Goal: Task Accomplishment & Management: Manage account settings

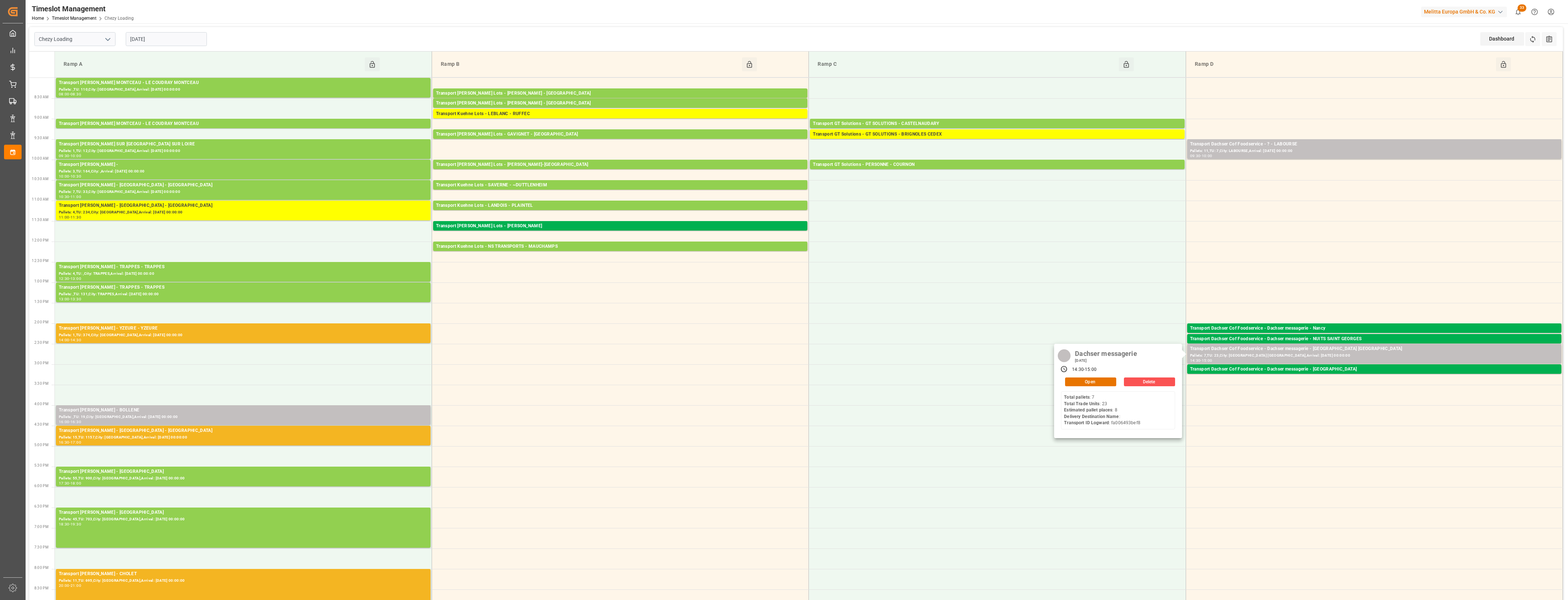
click at [153, 40] on input "[DATE]" at bounding box center [167, 40] width 81 height 14
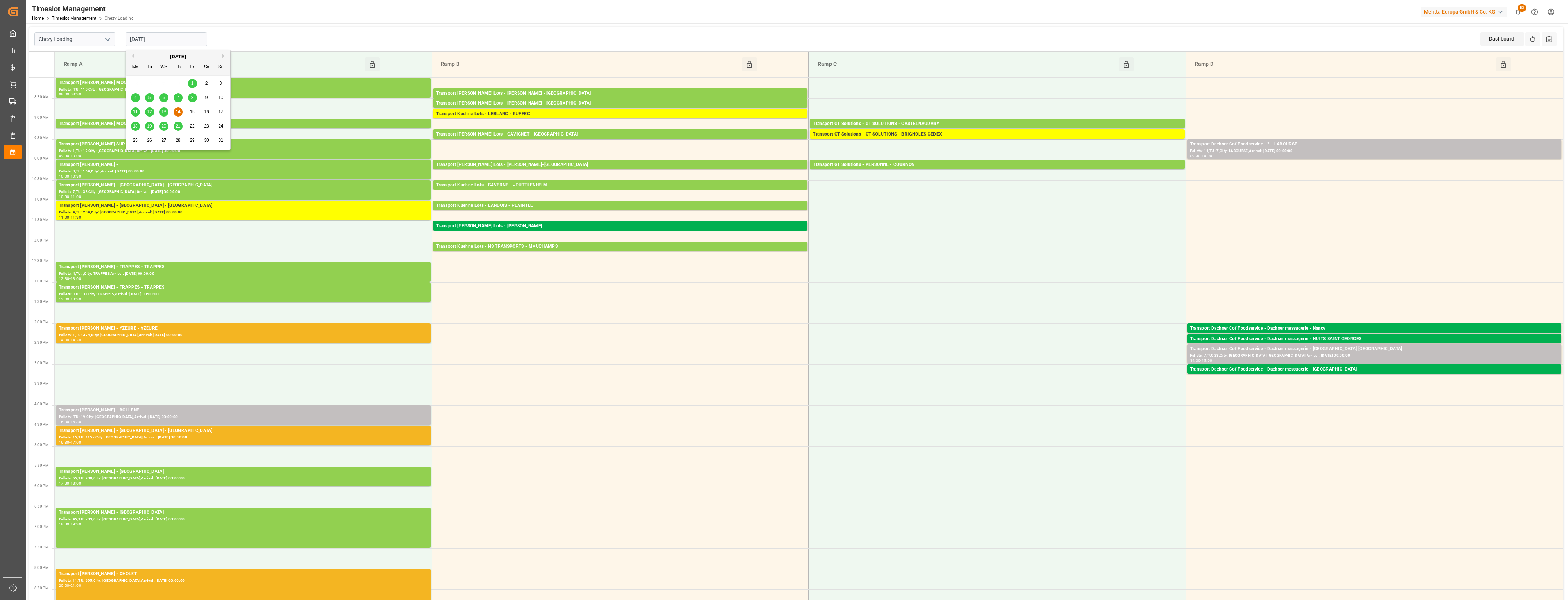
click at [163, 112] on span "13" at bounding box center [163, 112] width 5 height 5
type input "[DATE]"
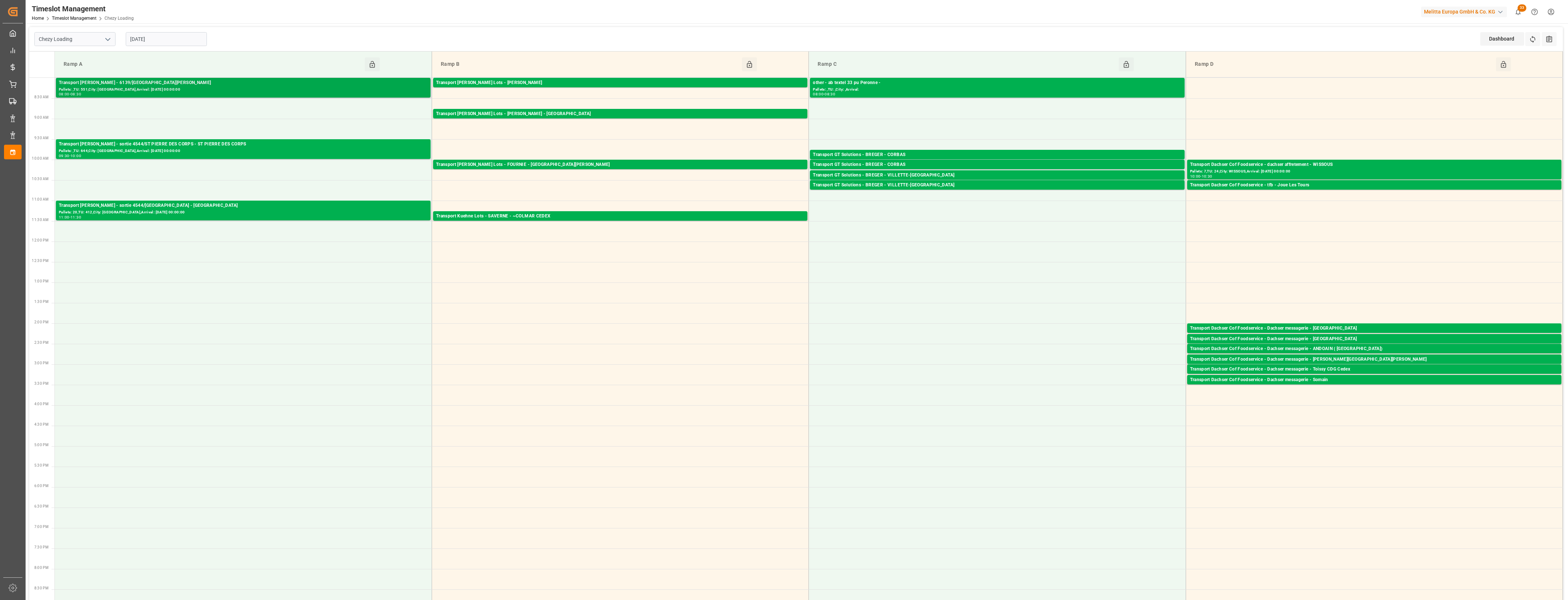
click at [271, 90] on div "Pallets: ,TU: 551,City: LISIEUX,Arrival: 2025-08-14 00:00:00" at bounding box center [243, 90] width 369 height 6
click at [236, 147] on div "Transport Delisle - sortie 4544/ST PIERRE DES CORPS - ST PIERRE DES CORPS" at bounding box center [243, 143] width 369 height 7
click at [243, 208] on div "Transport Delisle - sortie 4544/AMIENS - AMIENS" at bounding box center [243, 205] width 369 height 7
click at [620, 81] on div "Transport Kuehne Lots - ANTOINE - CARQUEFOU" at bounding box center [620, 82] width 368 height 7
click at [572, 114] on div "Transport Kuehne Lots - BREGER - NIEDERHERGHEIM" at bounding box center [620, 113] width 368 height 7
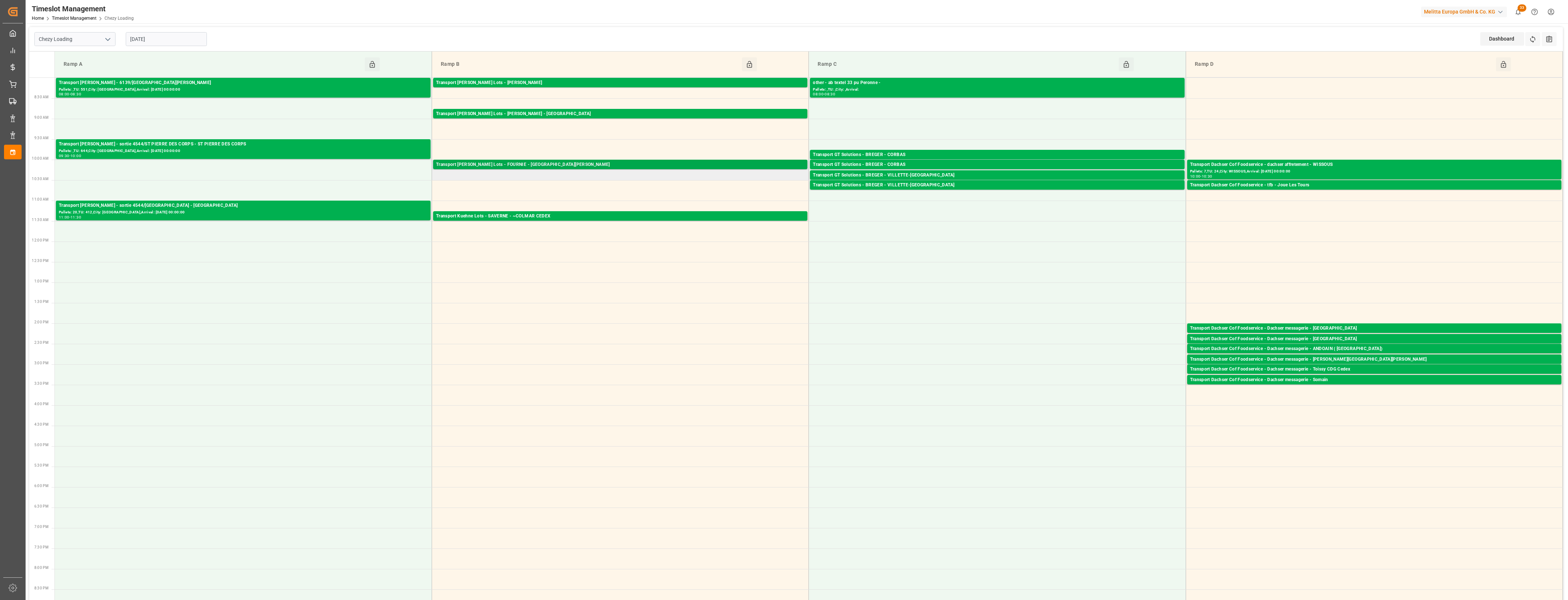
click at [596, 163] on div "Transport Kuehne Lots - FOURNIE - SAINT MARTIN DE CRAU" at bounding box center [620, 164] width 368 height 7
click at [605, 216] on div "Transport Kuehne Lots - SAVERNE - ~COLMAR CEDEX" at bounding box center [620, 216] width 368 height 7
click at [909, 154] on div "Transport GT Solutions - BREGER - CORBAS" at bounding box center [997, 155] width 368 height 7
click at [927, 152] on div "Transport GT Solutions - BREGER - CORBAS" at bounding box center [997, 155] width 368 height 7
click at [936, 166] on div "Transport GT Solutions - BREGER - CORBAS" at bounding box center [997, 164] width 368 height 7
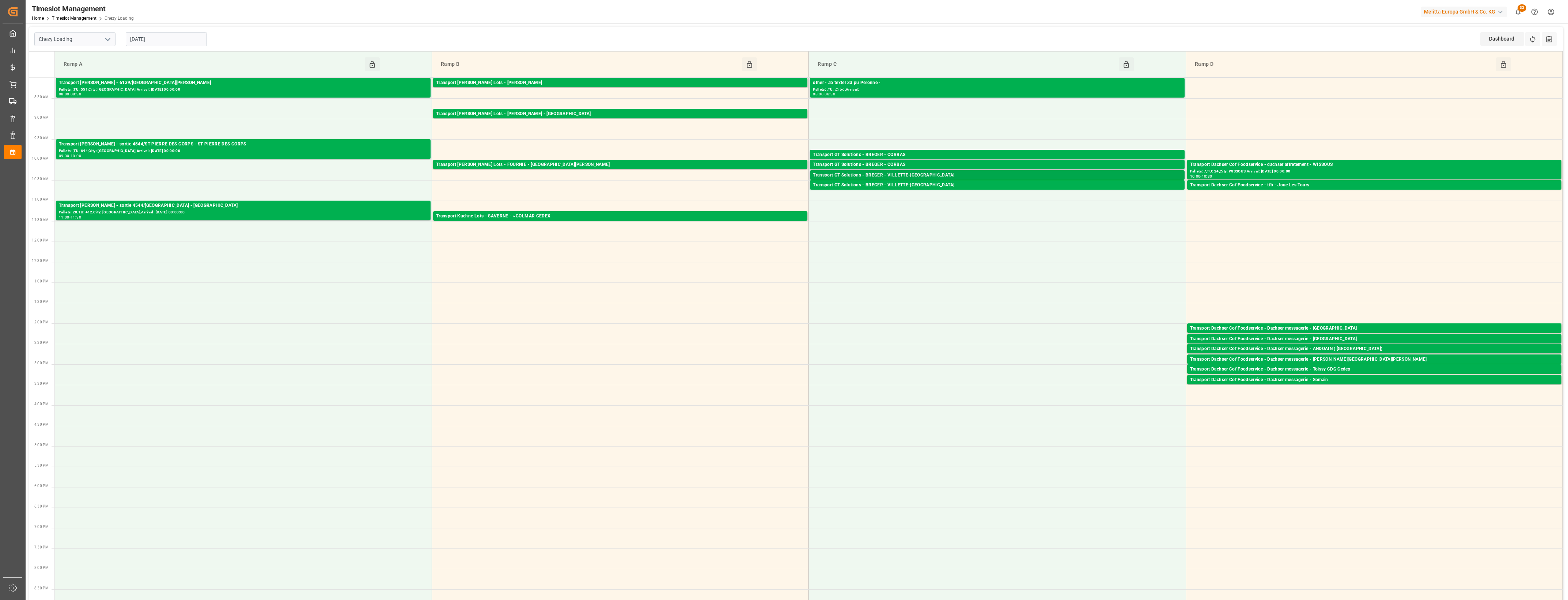
click at [938, 176] on div "Transport GT Solutions - BREGER - VILLETTE-DANTHON" at bounding box center [997, 175] width 368 height 7
click at [938, 185] on div "Transport GT Solutions - BREGER - VILLETTE-DANTHON" at bounding box center [997, 185] width 368 height 7
click at [1394, 166] on div "Transport Dachser Cof Foodservice - dachser affretement - WISSOUS" at bounding box center [1374, 164] width 368 height 7
click at [1360, 185] on div "Transport Dachser Cof Foodservice - tfb - Joue Les Tours" at bounding box center [1374, 185] width 368 height 7
click at [107, 39] on polyline "open menu" at bounding box center [108, 39] width 5 height 2
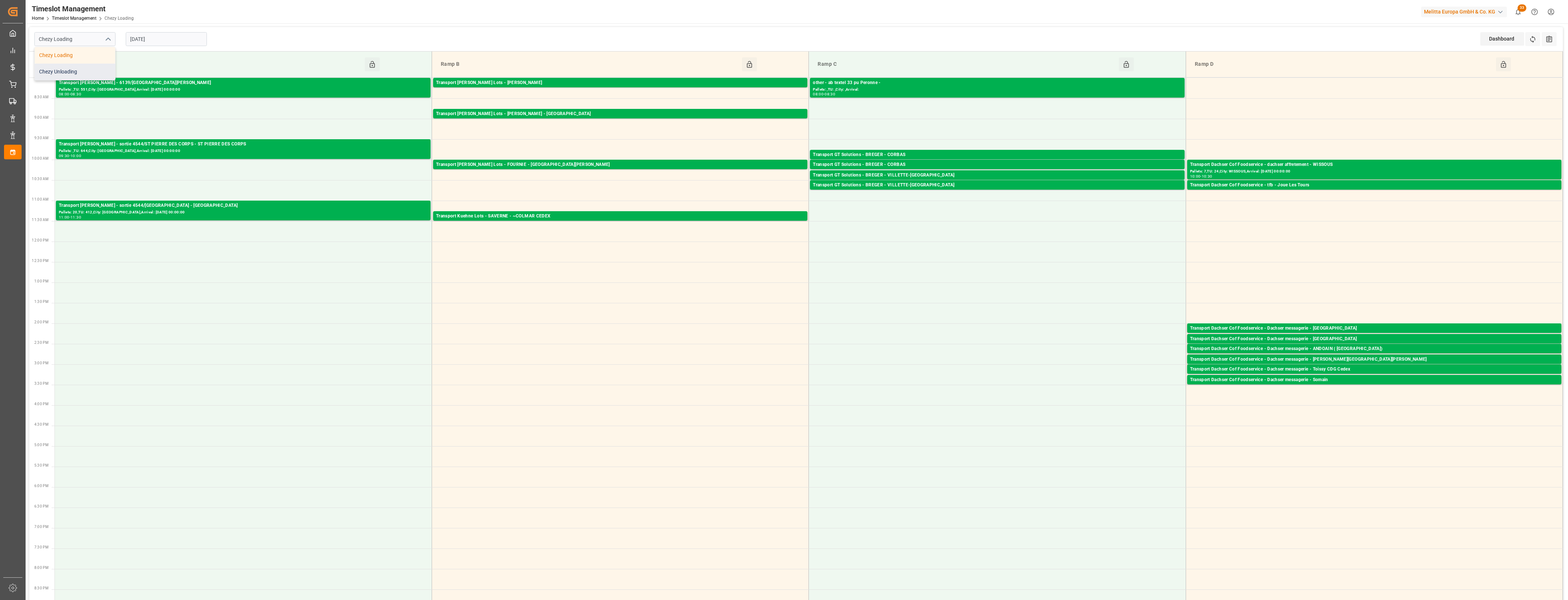
click at [60, 69] on div "Chezy Unloading" at bounding box center [75, 71] width 80 height 17
type input "Chezy Unloading"
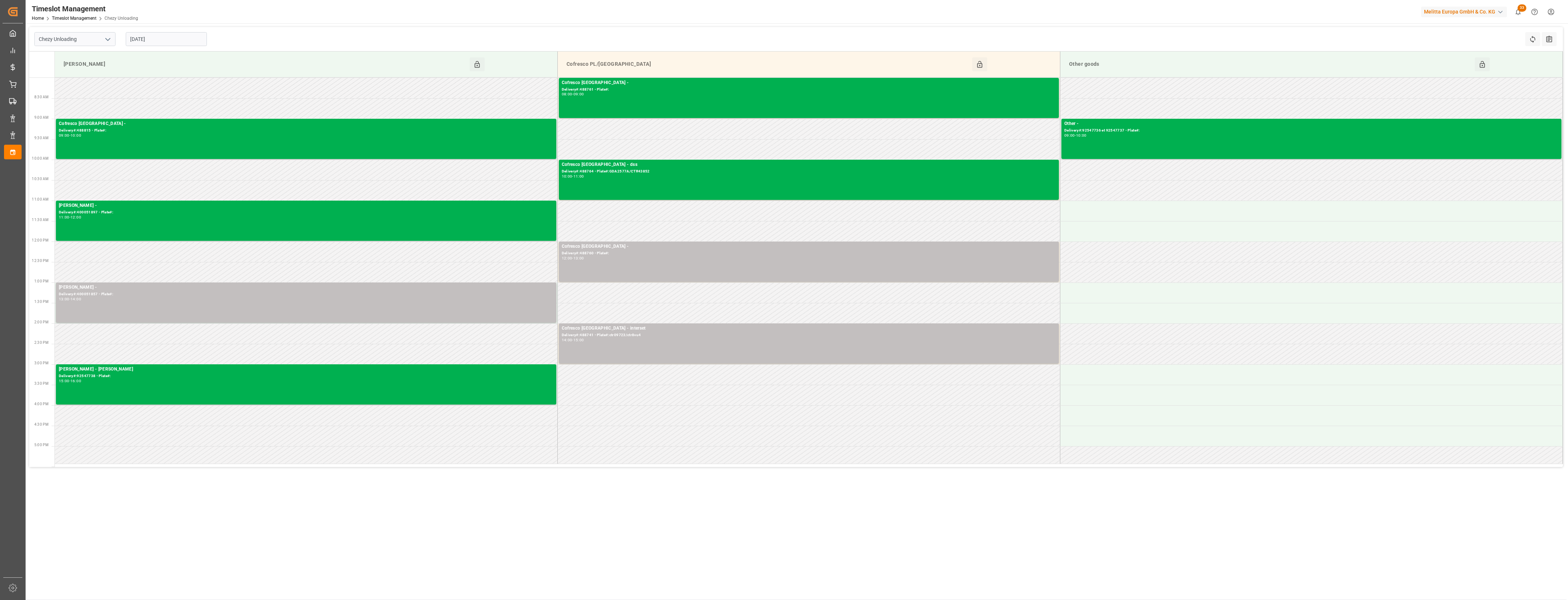
click at [171, 30] on div "[DATE]" at bounding box center [166, 39] width 91 height 24
click at [171, 37] on input "[DATE]" at bounding box center [167, 40] width 81 height 14
click at [178, 112] on span "14" at bounding box center [178, 112] width 5 height 5
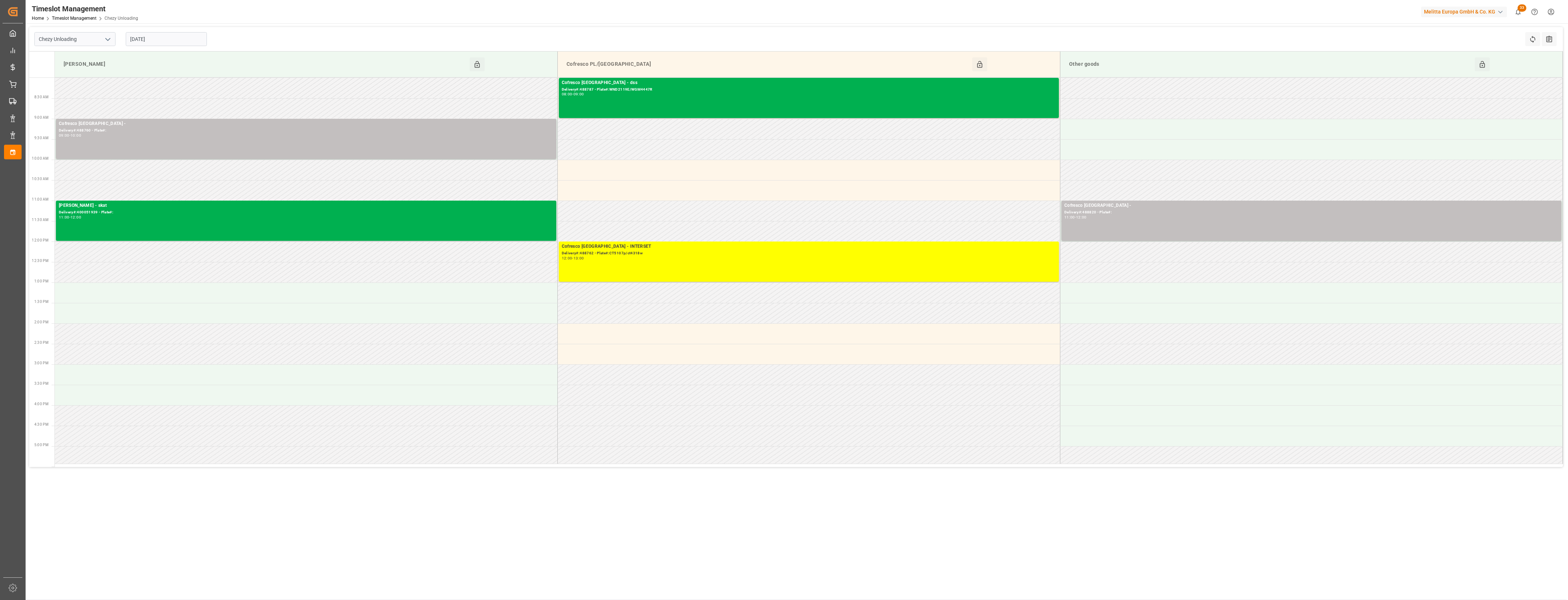
click at [174, 36] on input "[DATE]" at bounding box center [167, 40] width 81 height 14
click at [165, 35] on input "[DATE]" at bounding box center [167, 40] width 81 height 14
click at [137, 127] on span "18" at bounding box center [135, 126] width 5 height 5
type input "[DATE]"
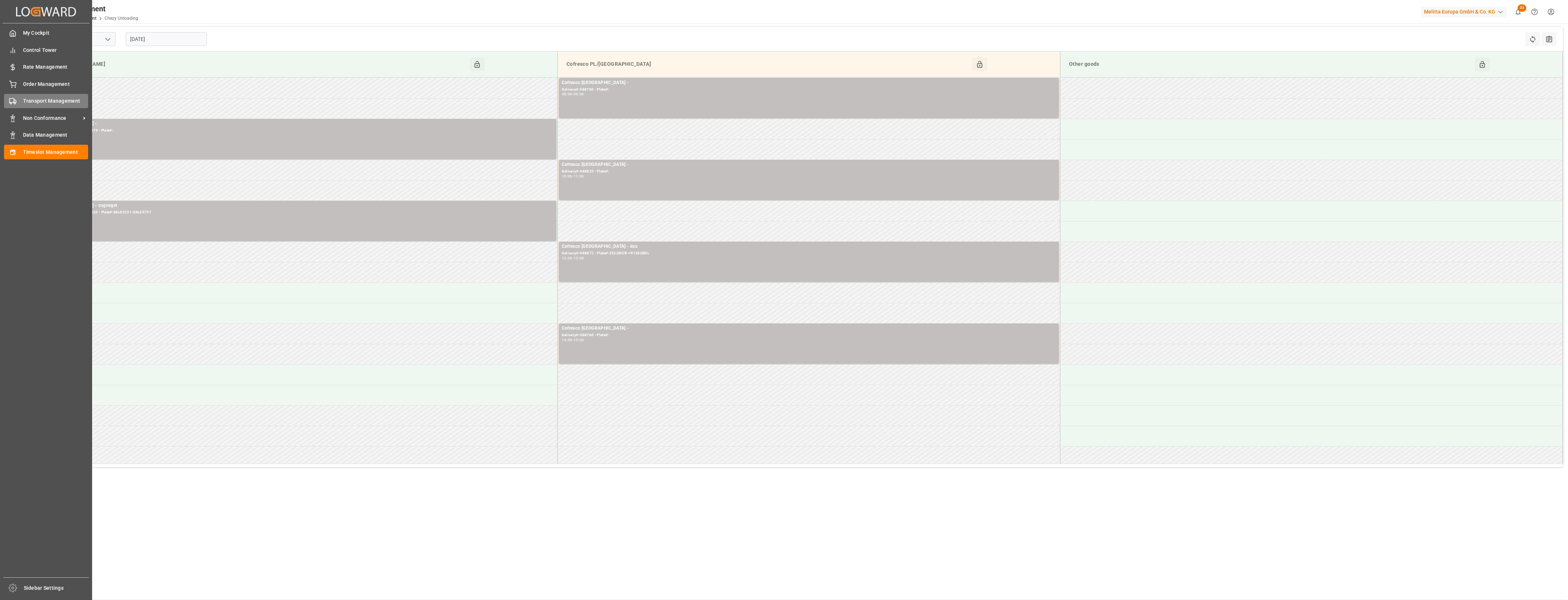
click at [28, 95] on div "Transport Management Transport Management" at bounding box center [46, 101] width 84 height 14
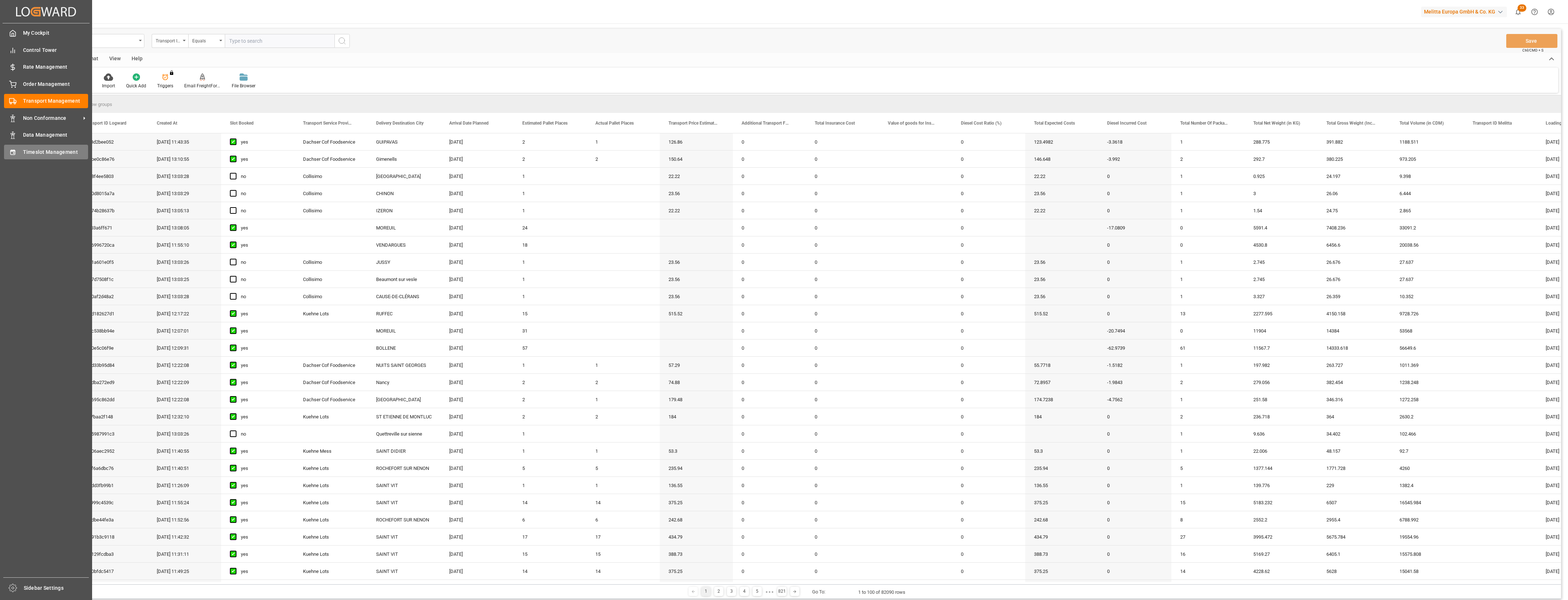
click at [20, 154] on div "Timeslot Management Timeslot Management" at bounding box center [46, 151] width 84 height 14
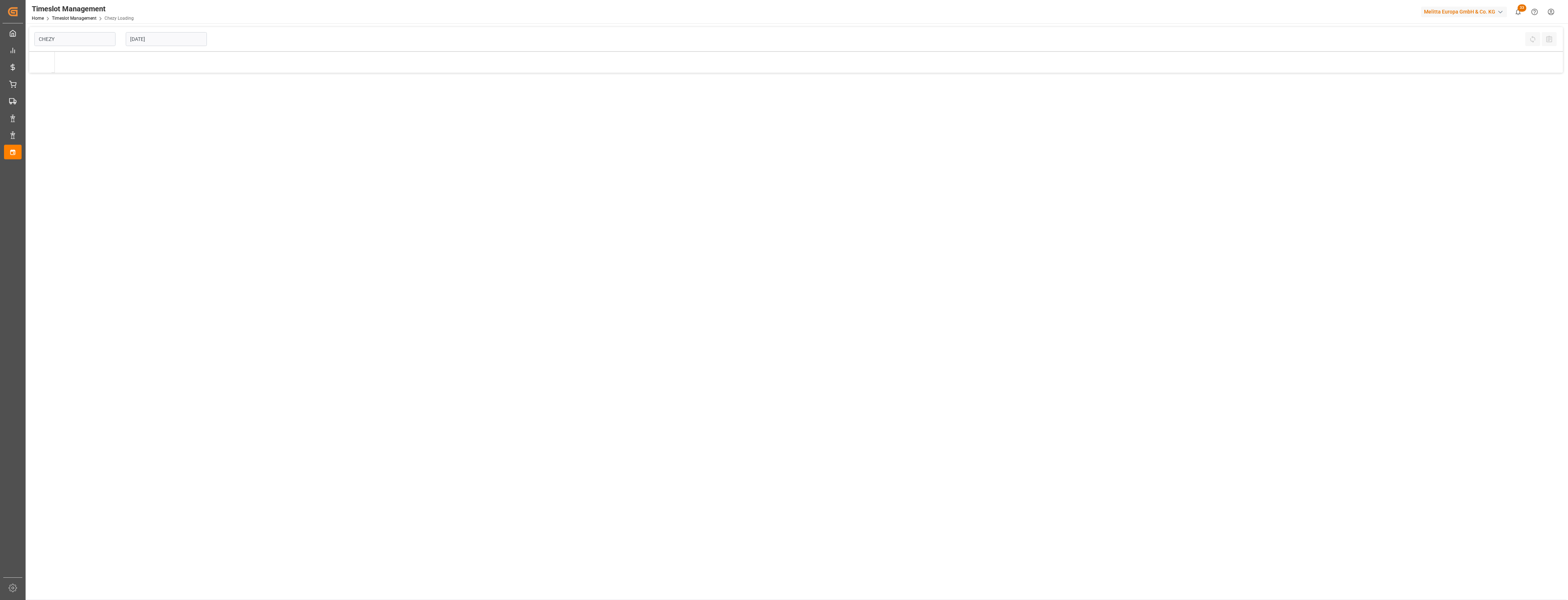
type input "Chezy Loading"
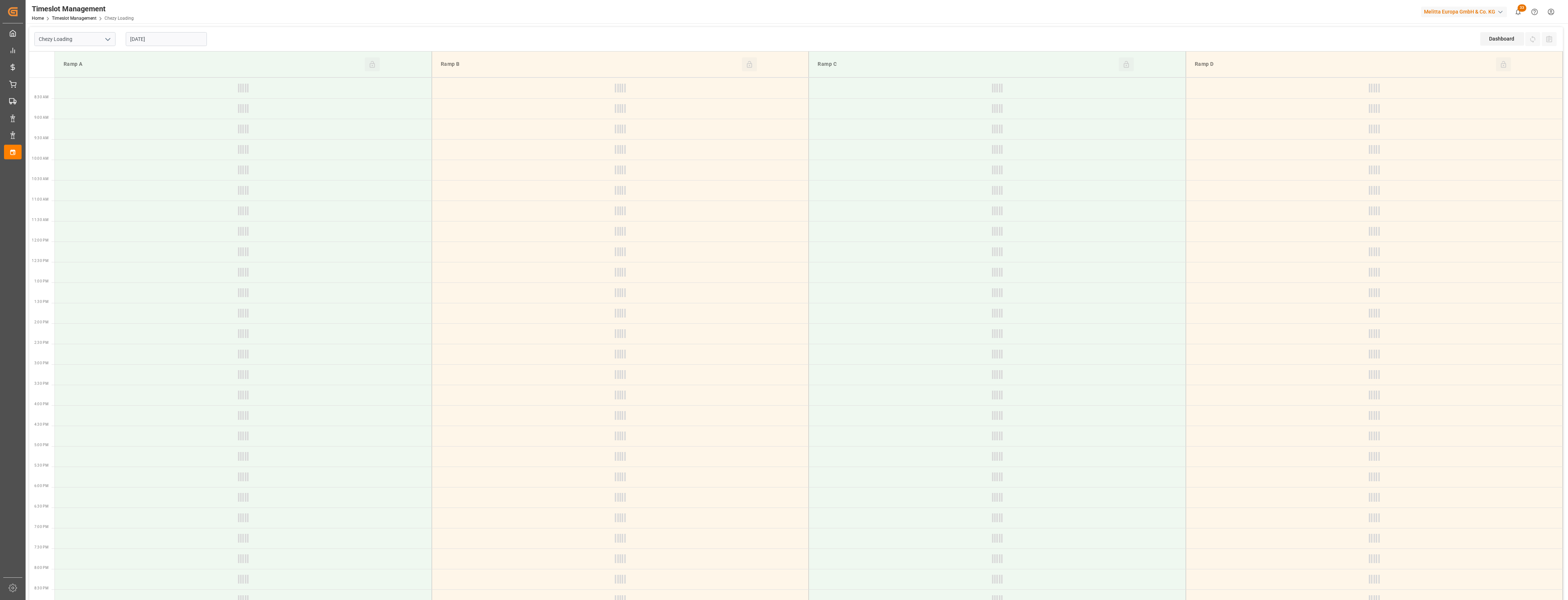
click at [155, 42] on input "[DATE]" at bounding box center [167, 40] width 81 height 14
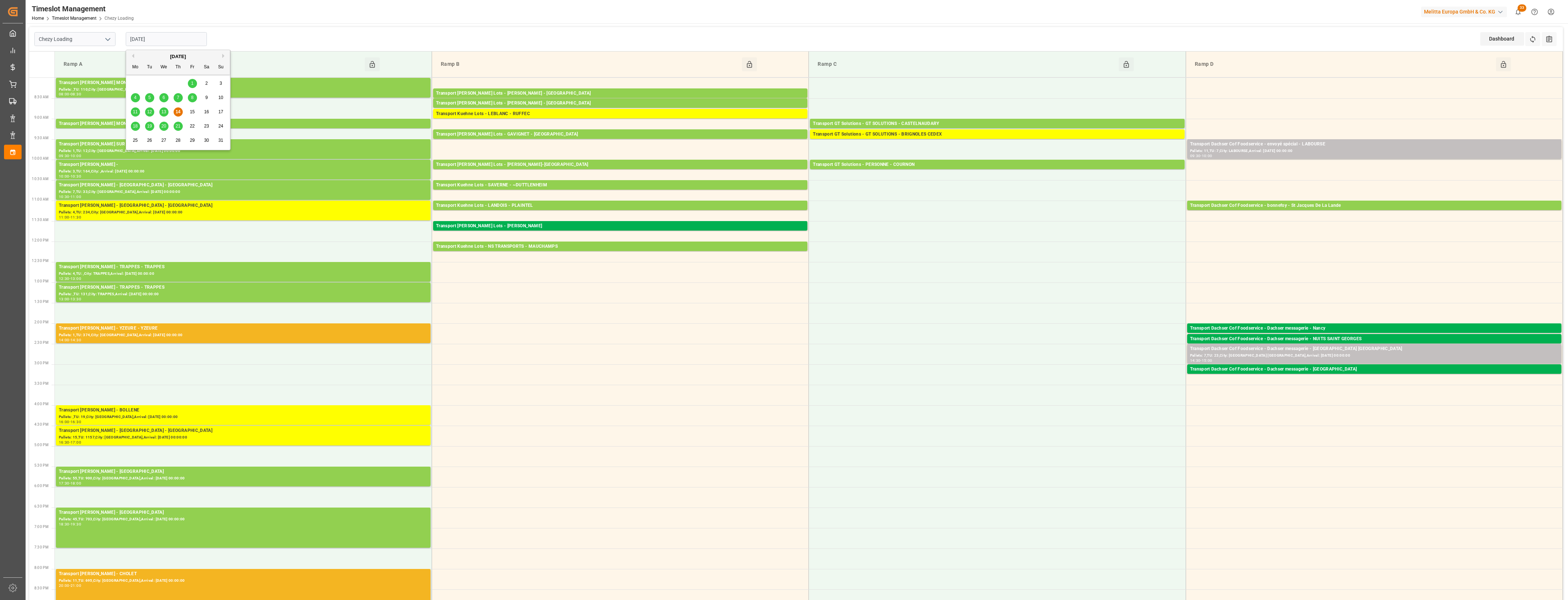
click at [302, 33] on div "Chezy Loading 14-08-2025 Dashboard View Dashboard Refresh Time Slots All Audits" at bounding box center [796, 39] width 1534 height 25
click at [193, 37] on input "[DATE]" at bounding box center [167, 40] width 81 height 14
click at [136, 126] on span "18" at bounding box center [135, 126] width 5 height 5
type input "[DATE]"
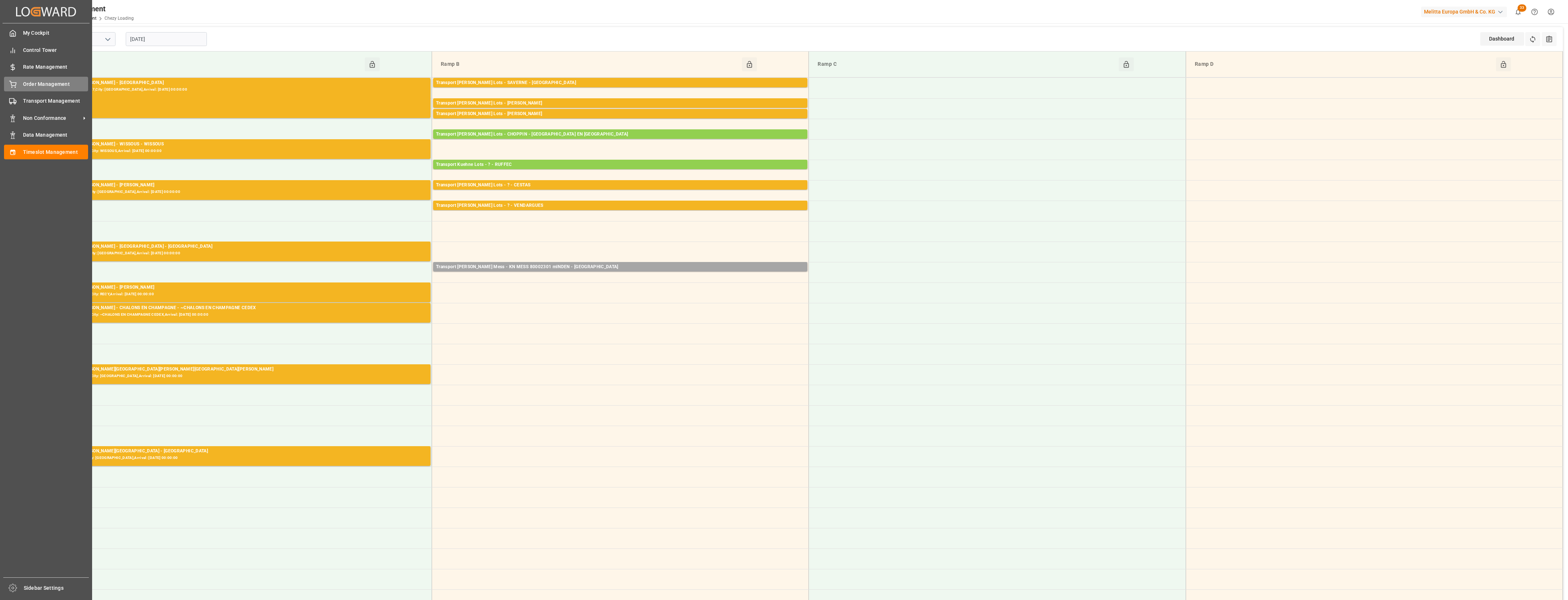
click at [17, 79] on div "Order Management Order Management" at bounding box center [46, 84] width 84 height 14
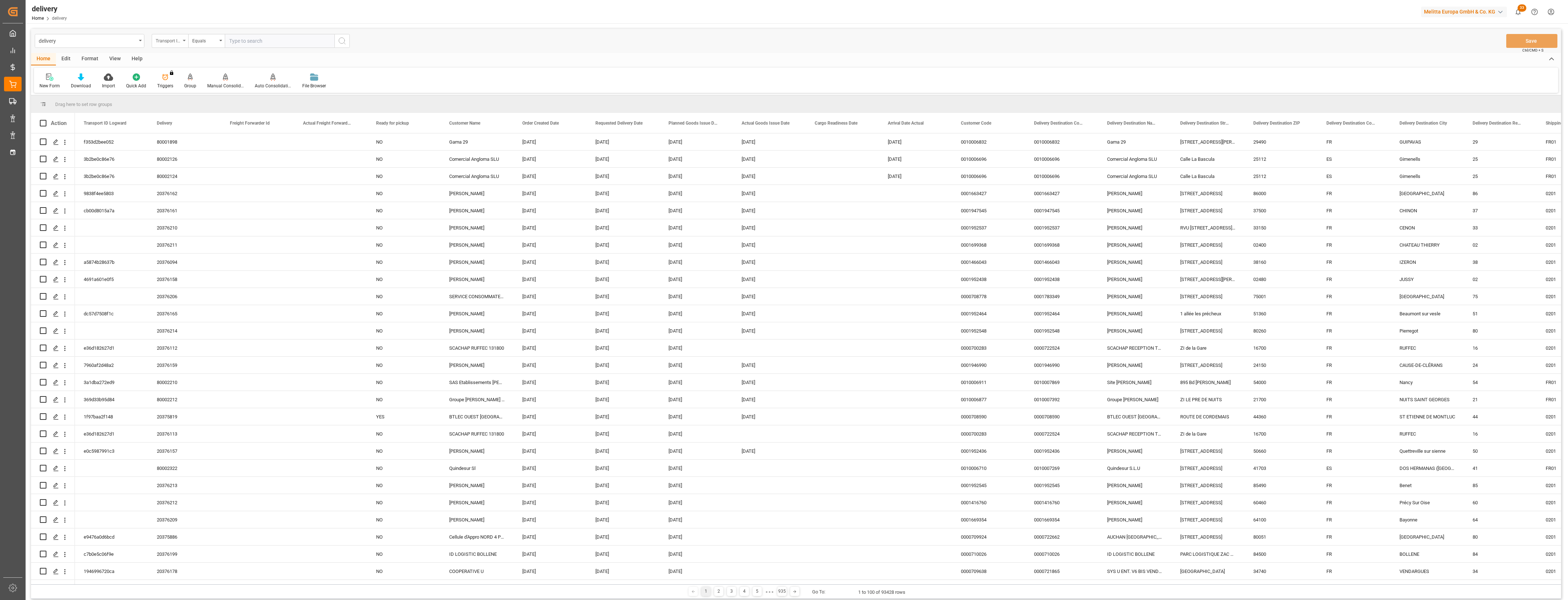
click at [186, 43] on div "Transport ID Logward" at bounding box center [170, 41] width 36 height 14
click at [183, 86] on div "Delivery" at bounding box center [206, 90] width 109 height 15
click at [247, 46] on input "text" at bounding box center [279, 41] width 109 height 14
type input "20376112"
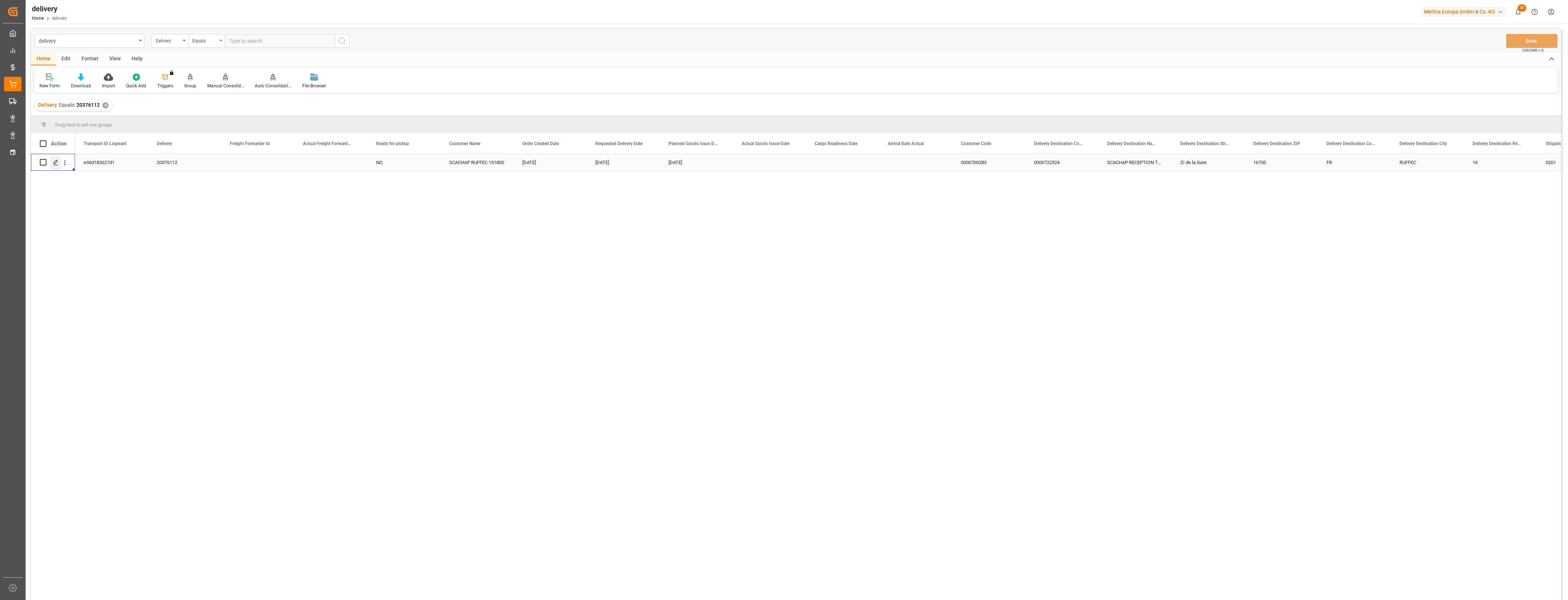
click at [56, 165] on line "Press SPACE to select this row." at bounding box center [56, 165] width 5 height 0
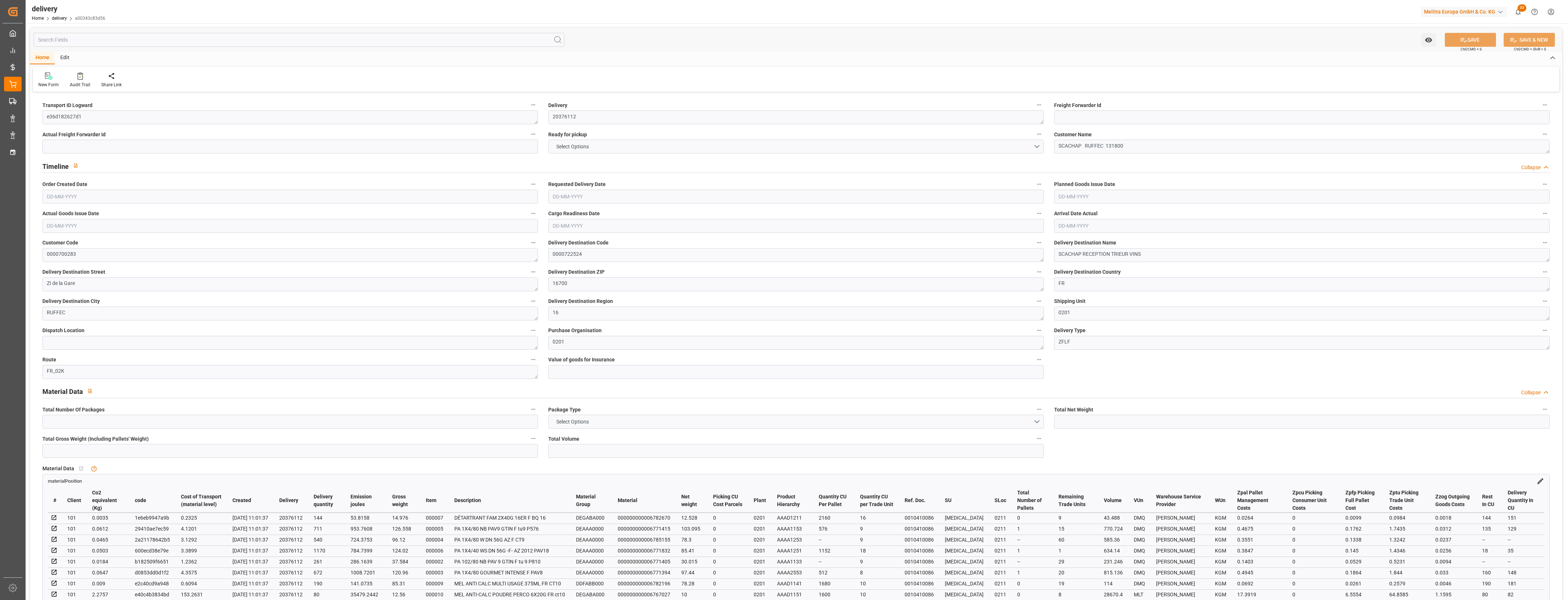
type input "10"
type input "542.938"
type input "991.464"
type input "3503.796"
type input "202"
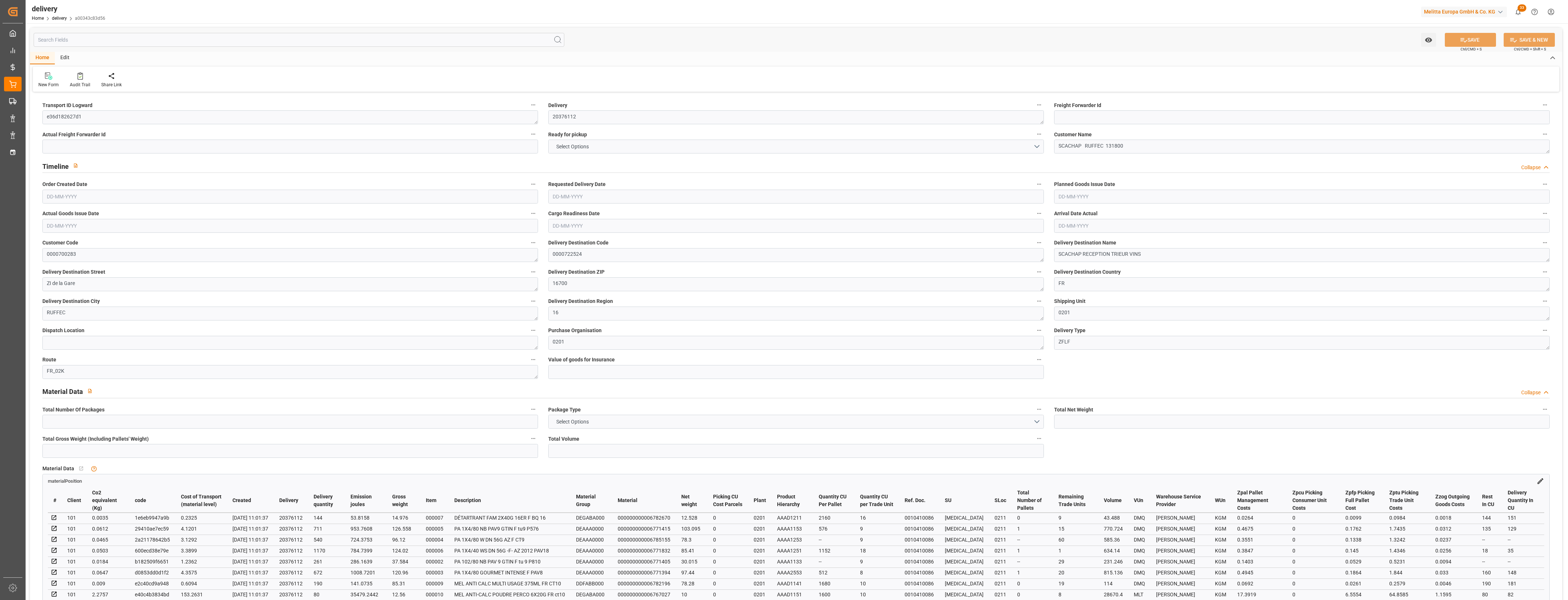
type input "13"
type input "3"
type input "5"
type input "0"
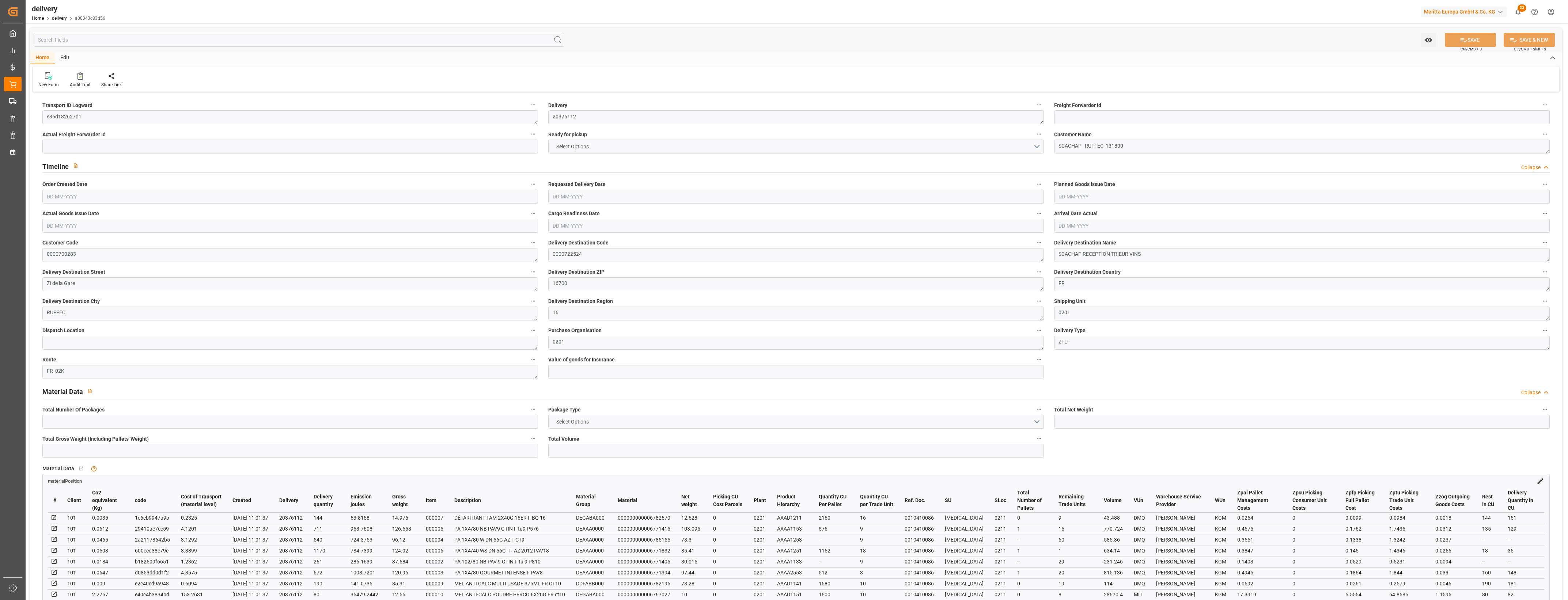
type input "0"
type input "171.84"
type input "7.35"
type input "72.72"
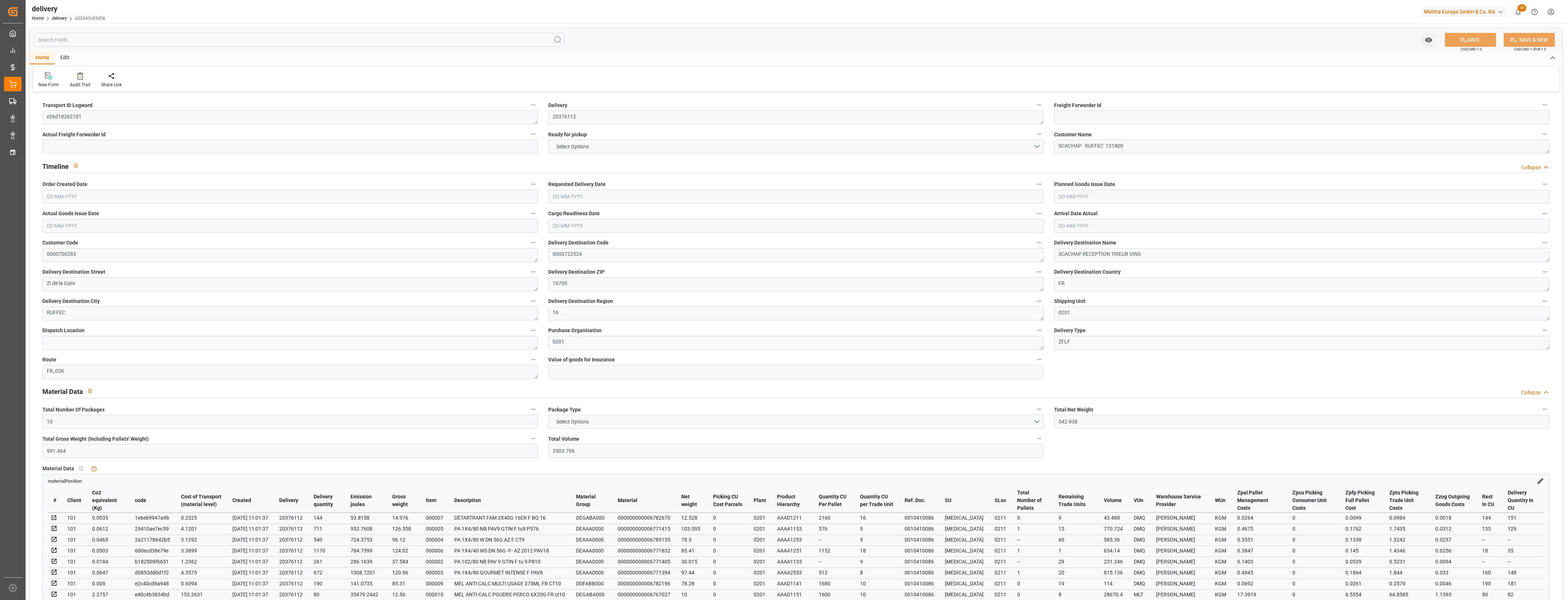
type input "1.5"
type input "1.3"
type input "0"
type input "19.5"
type input "678.264"
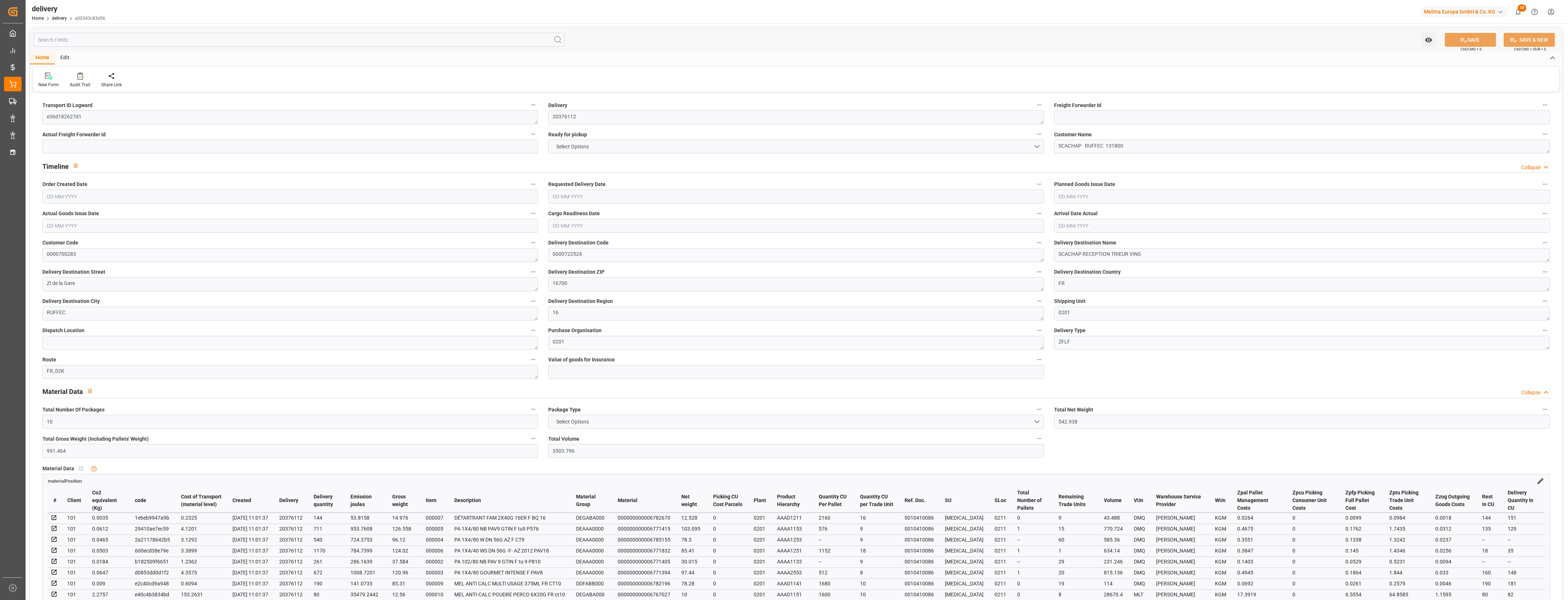
type input "101"
type input "4335.9016"
type input "0.2781"
type input "0"
type input "[DATE]"
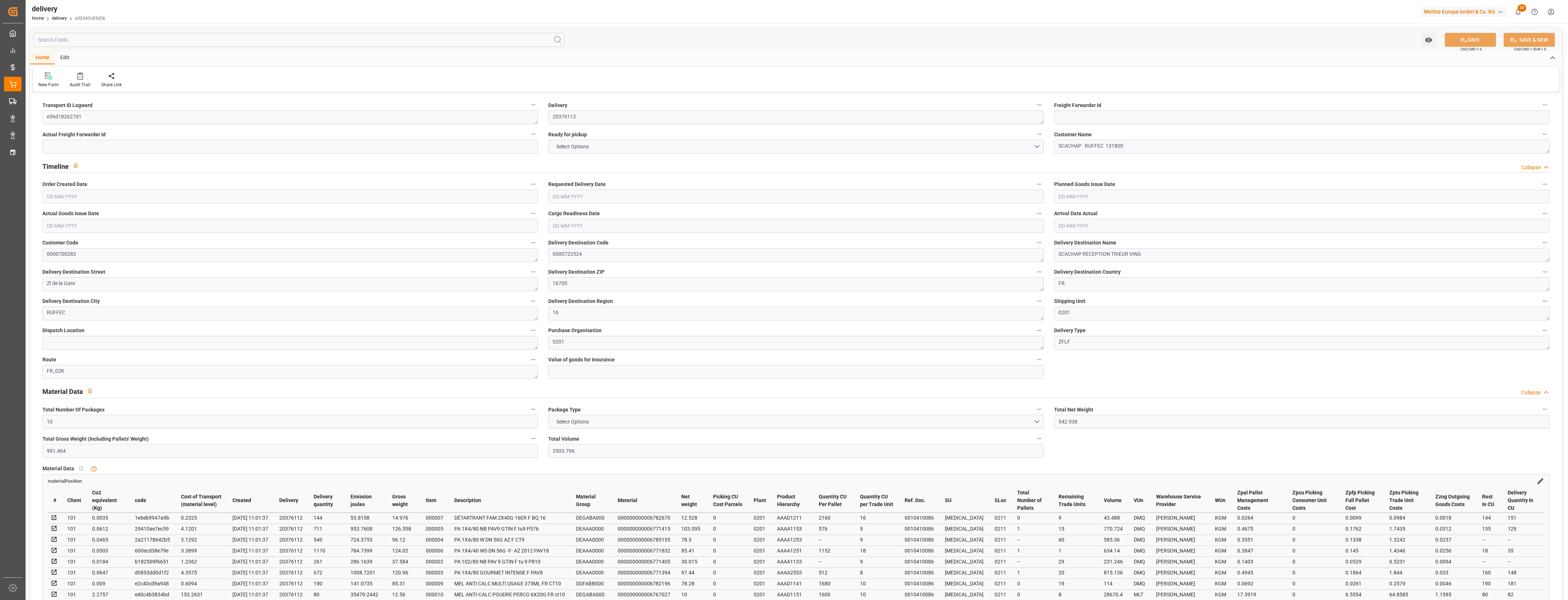
type input "[DATE]"
type input "[DATE] 11:01"
click at [1041, 145] on button "NO" at bounding box center [796, 147] width 496 height 14
click at [570, 150] on div "YES" at bounding box center [796, 147] width 495 height 15
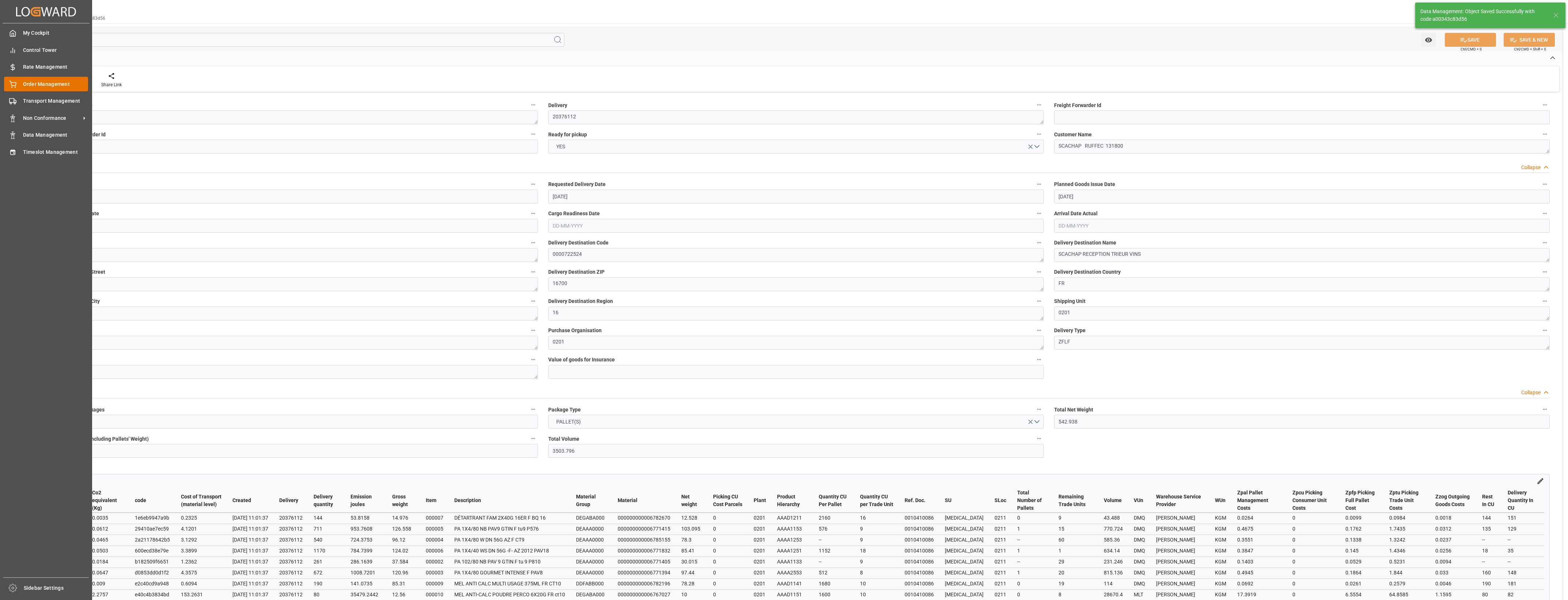
click at [15, 85] on icon at bounding box center [13, 83] width 6 height 5
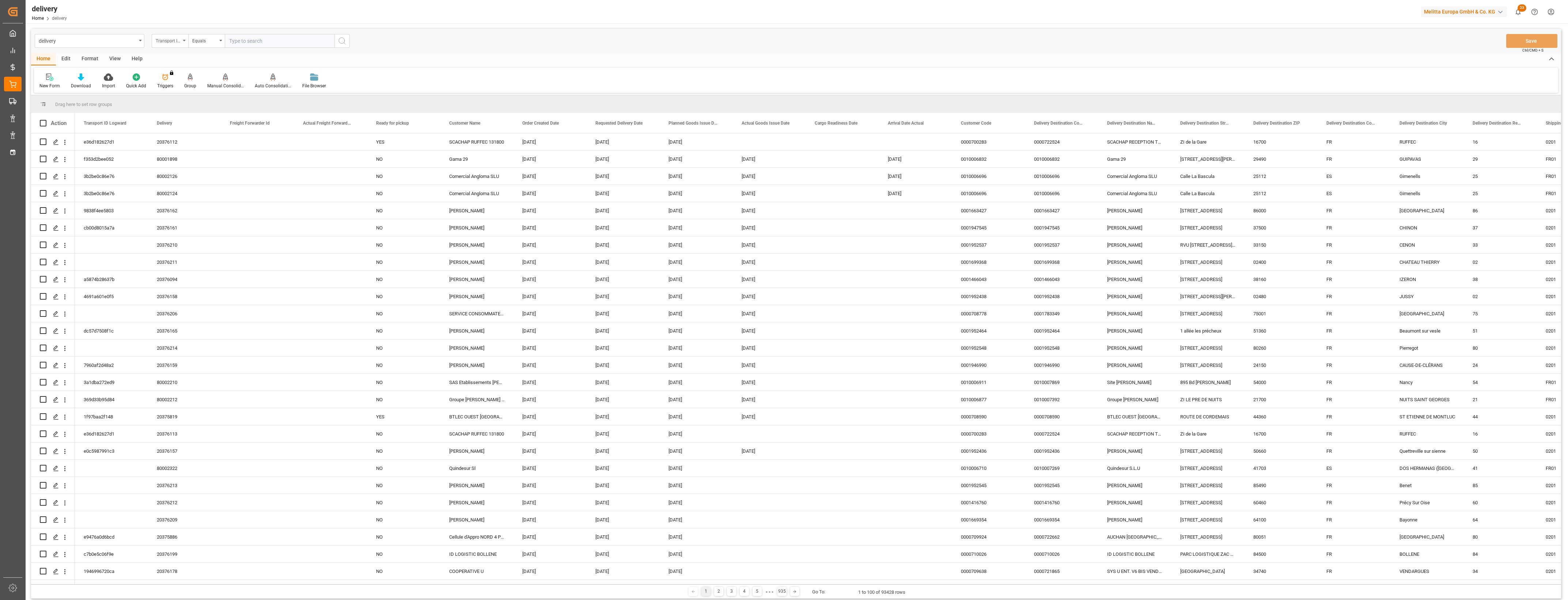
click at [183, 37] on div "Transport ID Logward" at bounding box center [170, 41] width 36 height 14
click at [179, 94] on div "Delivery" at bounding box center [206, 90] width 109 height 15
click at [240, 46] on input "text" at bounding box center [279, 41] width 109 height 14
type input "20376199"
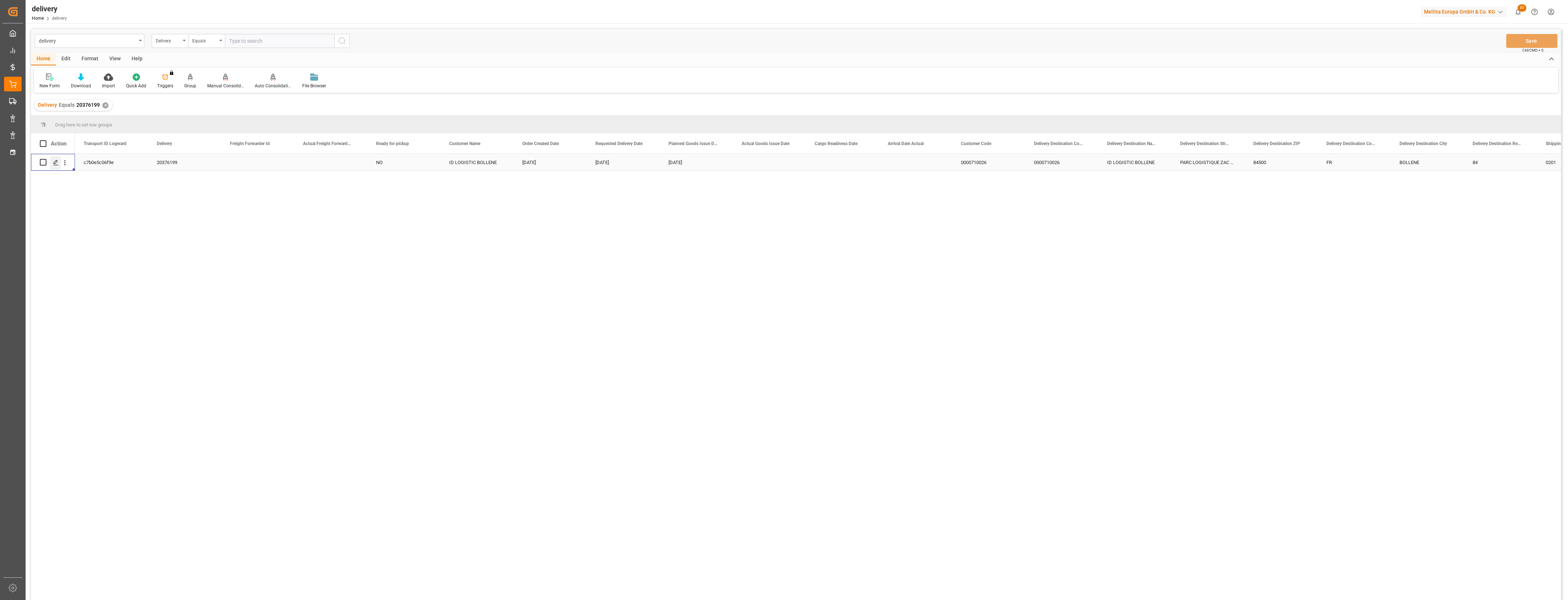
click at [58, 162] on icon "Press SPACE to select this row." at bounding box center [56, 162] width 6 height 6
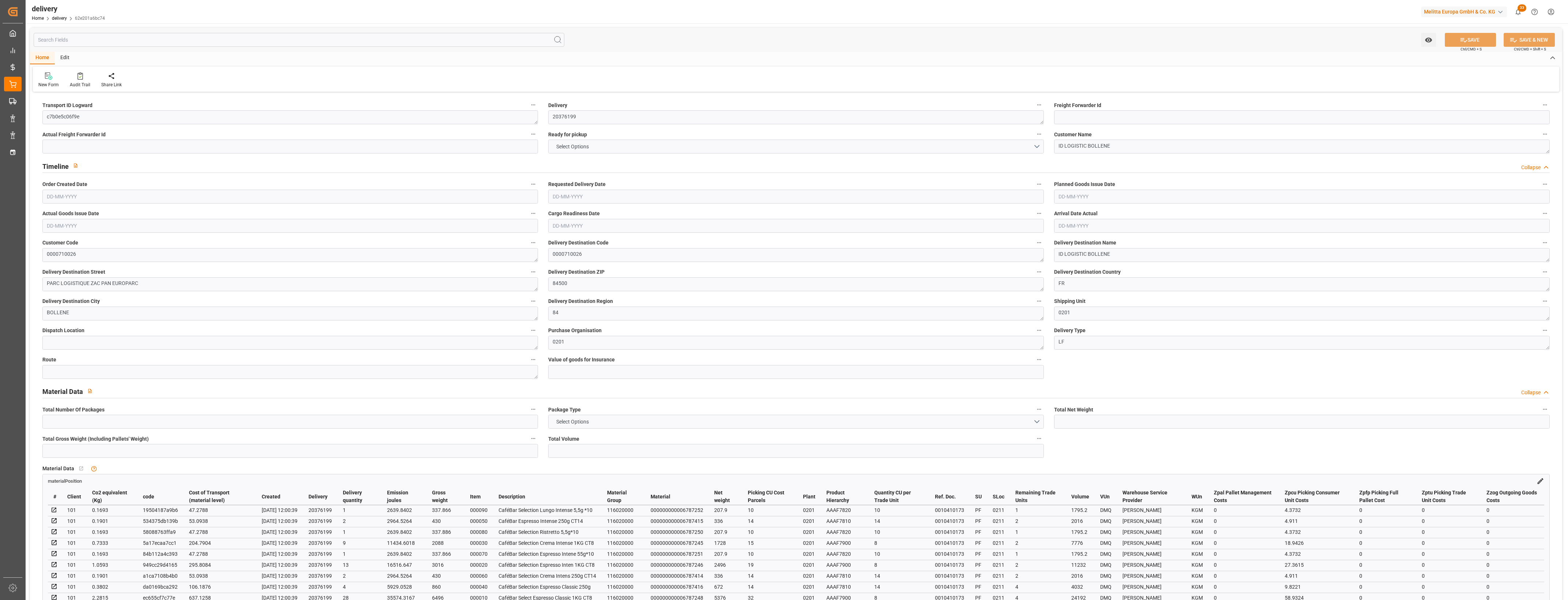
type input "61"
type input "11567.7"
type input "14333.618"
type input "56649.6"
type input "19"
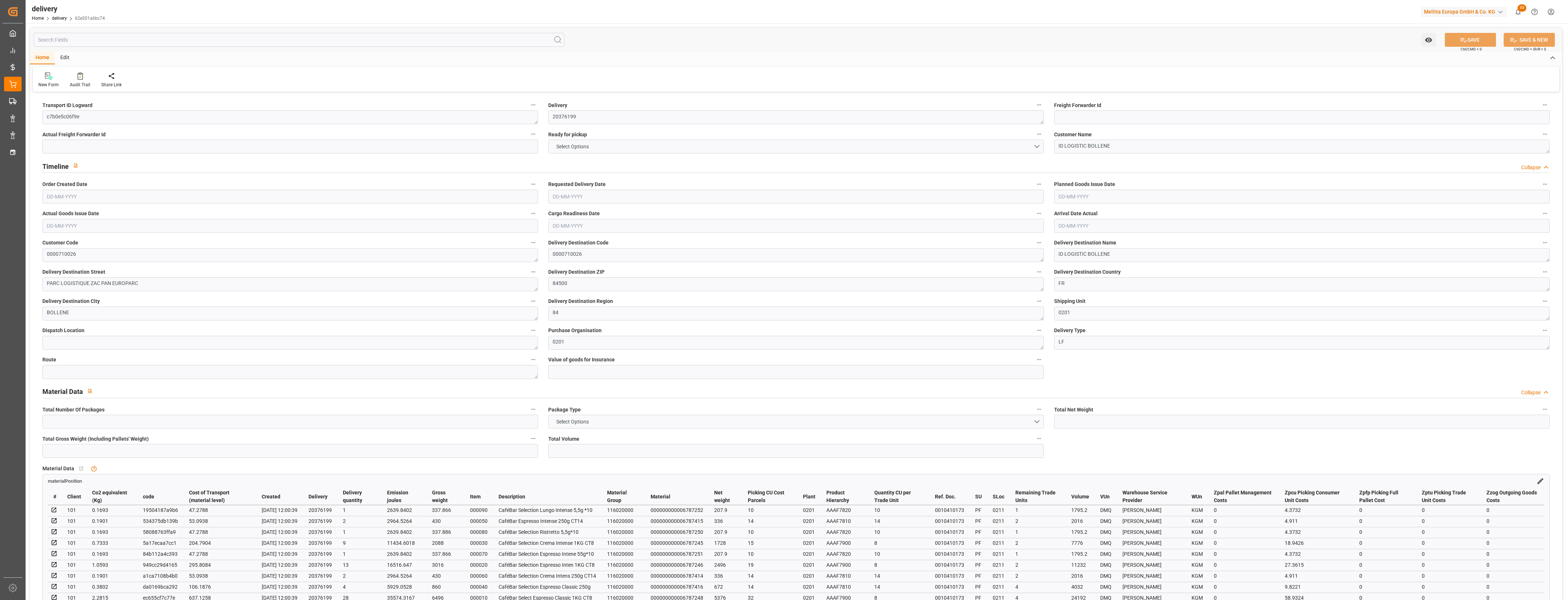
type input "61"
type input "0"
type input "57"
type input "0"
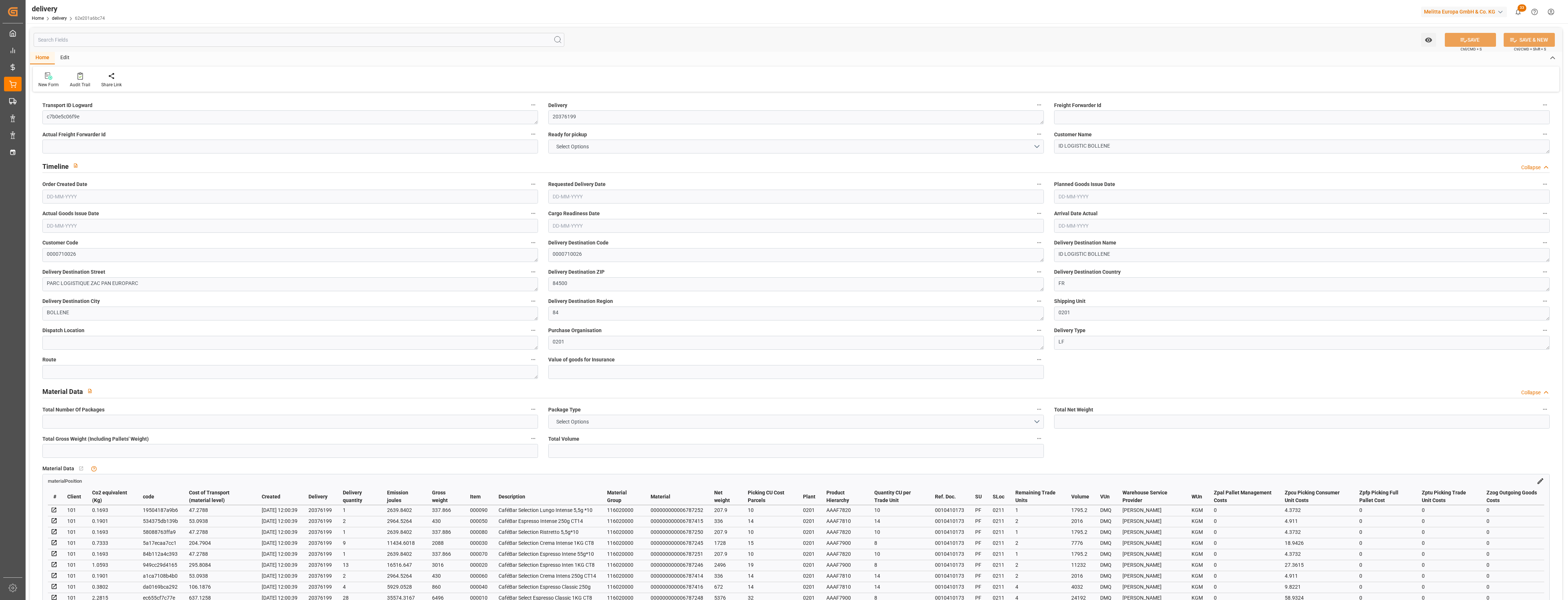
type input "-62.9739"
type input "1554.91"
type input "1491.9361"
type input "0"
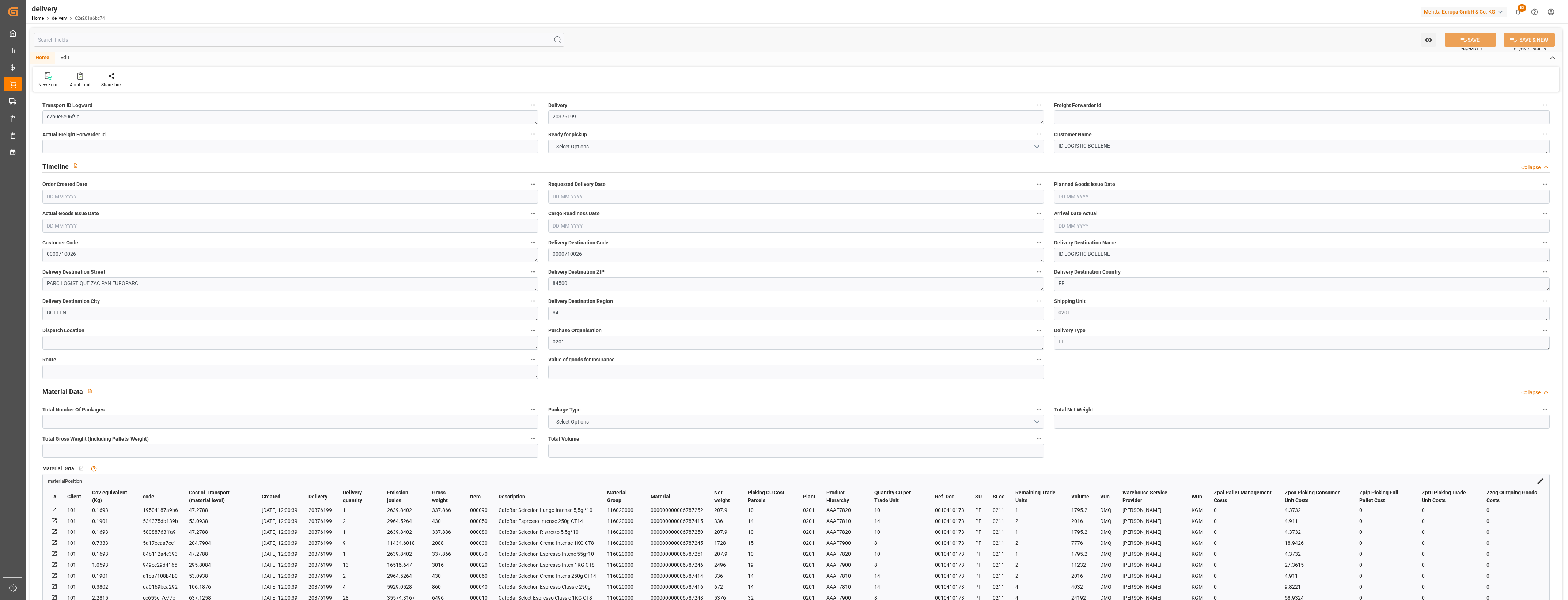
type input "1.5"
type input "0"
type input "1"
type input "0"
type input "14333.618"
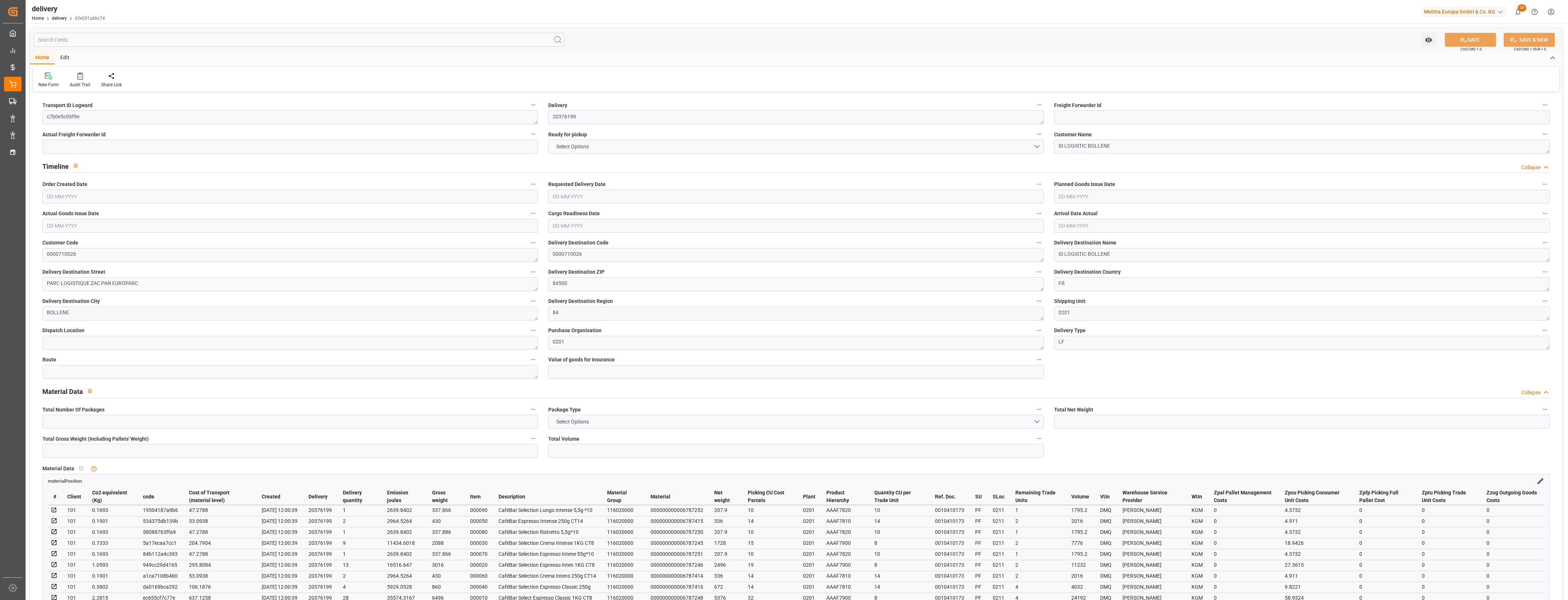
type input "101"
type input "83303.1915"
type input "5.3425"
type input "0"
type input "[DATE]"
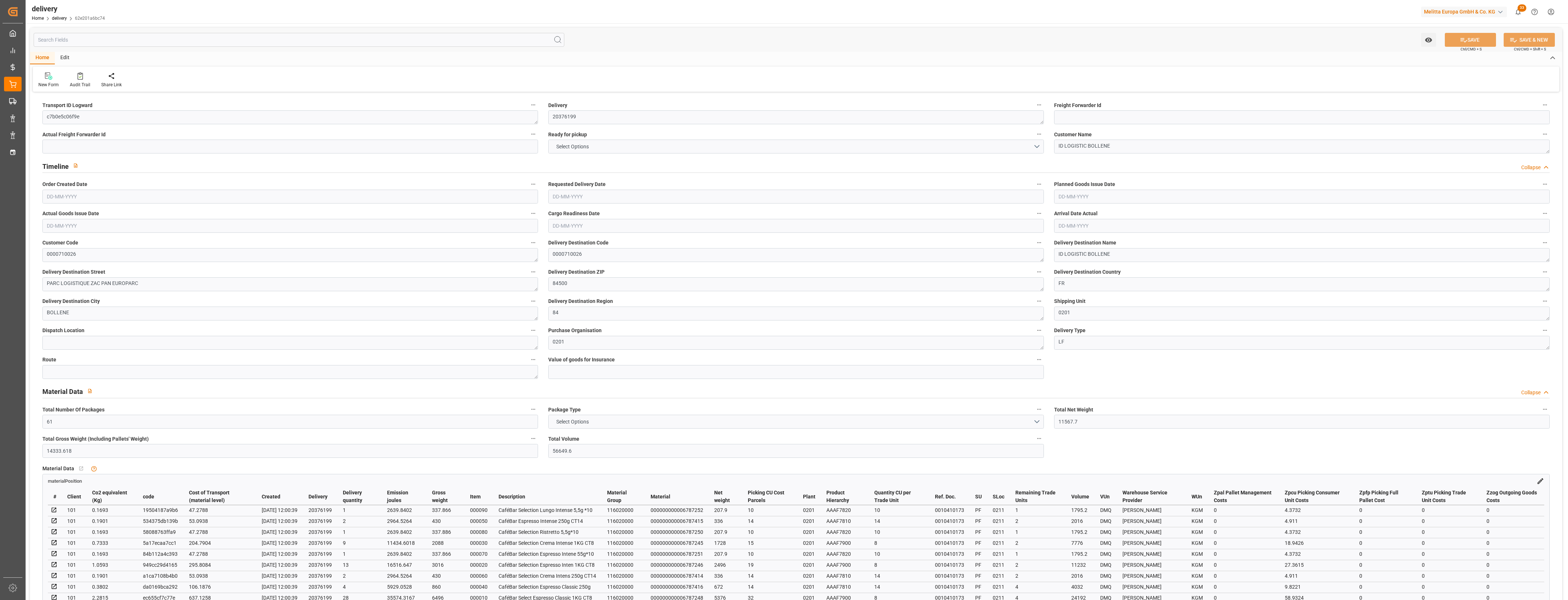
type input "[DATE]"
type input "13-08-2025 12:00"
click at [1038, 147] on button "NO" at bounding box center [796, 147] width 496 height 14
click at [698, 147] on div "YES" at bounding box center [796, 147] width 495 height 15
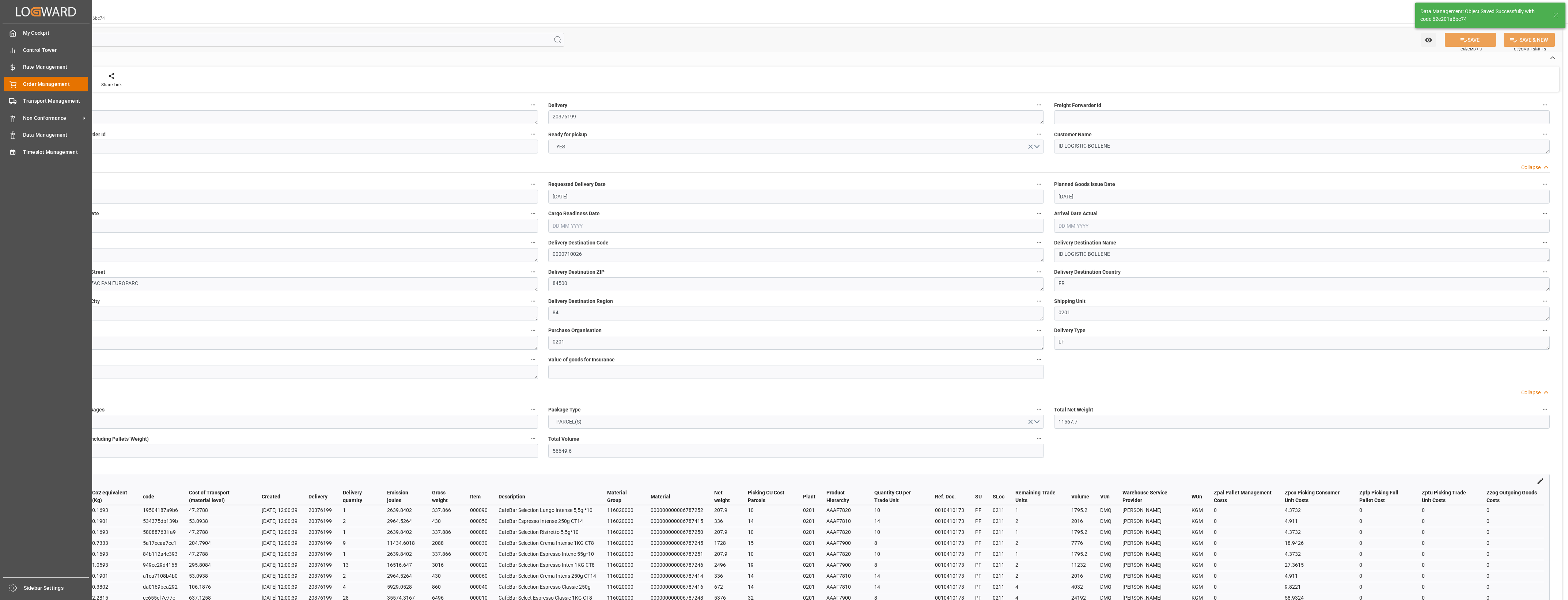
click at [28, 85] on span "Order Management" at bounding box center [56, 84] width 65 height 8
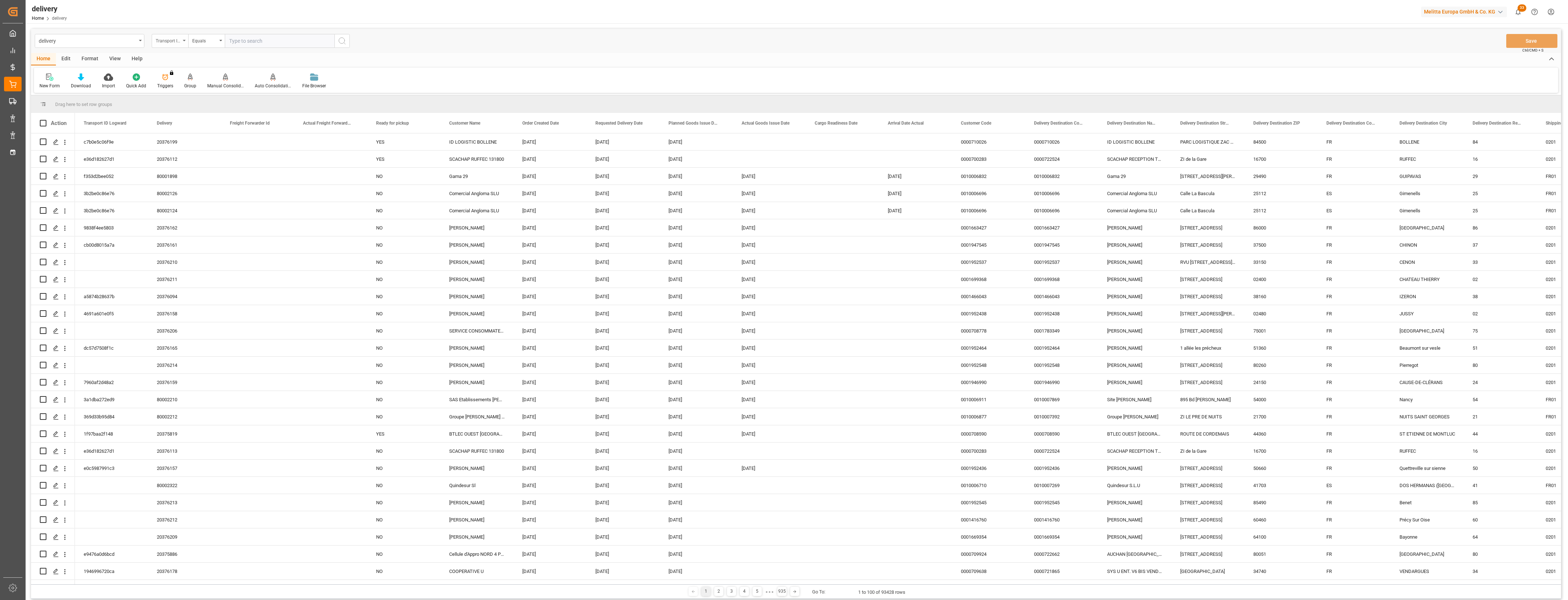
click at [185, 43] on div "Transport ID Logward" at bounding box center [170, 41] width 36 height 14
click at [179, 86] on div "Delivery" at bounding box center [206, 90] width 109 height 15
click at [246, 41] on input "text" at bounding box center [279, 41] width 109 height 14
type input "20376177"
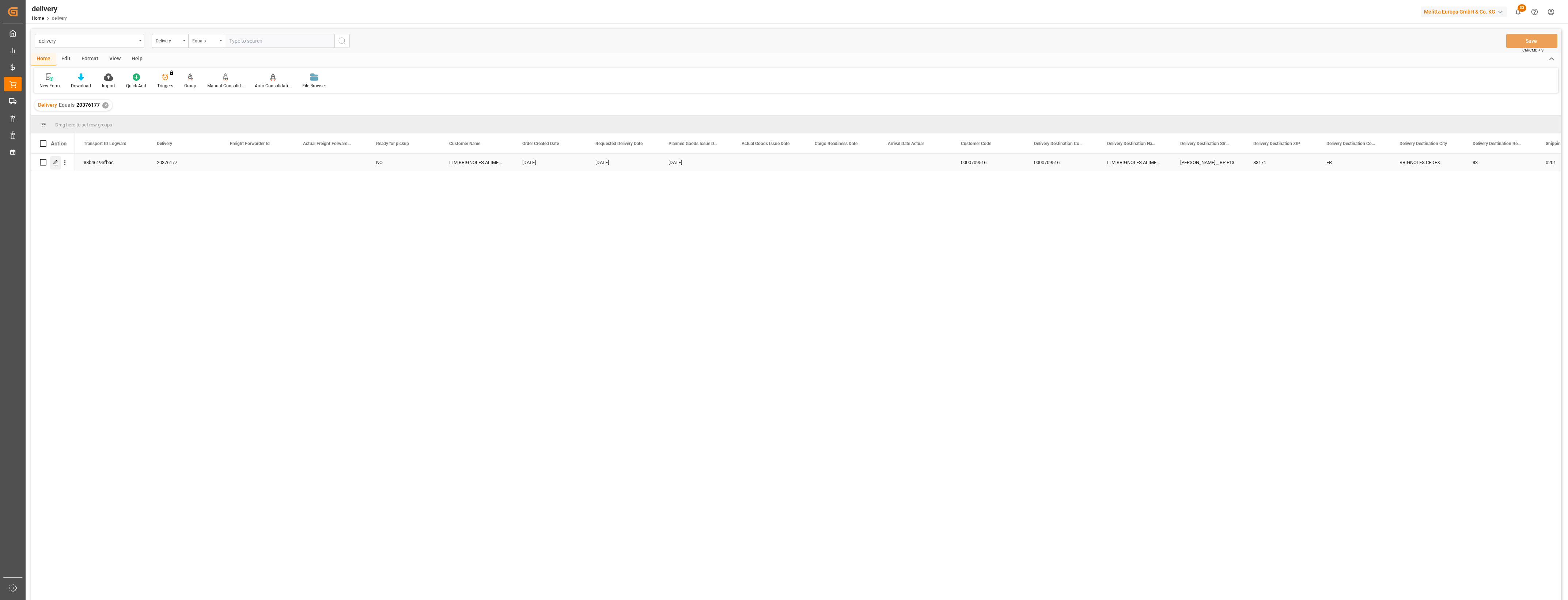
click at [56, 163] on polygon "Press SPACE to select this row." at bounding box center [56, 162] width 4 height 4
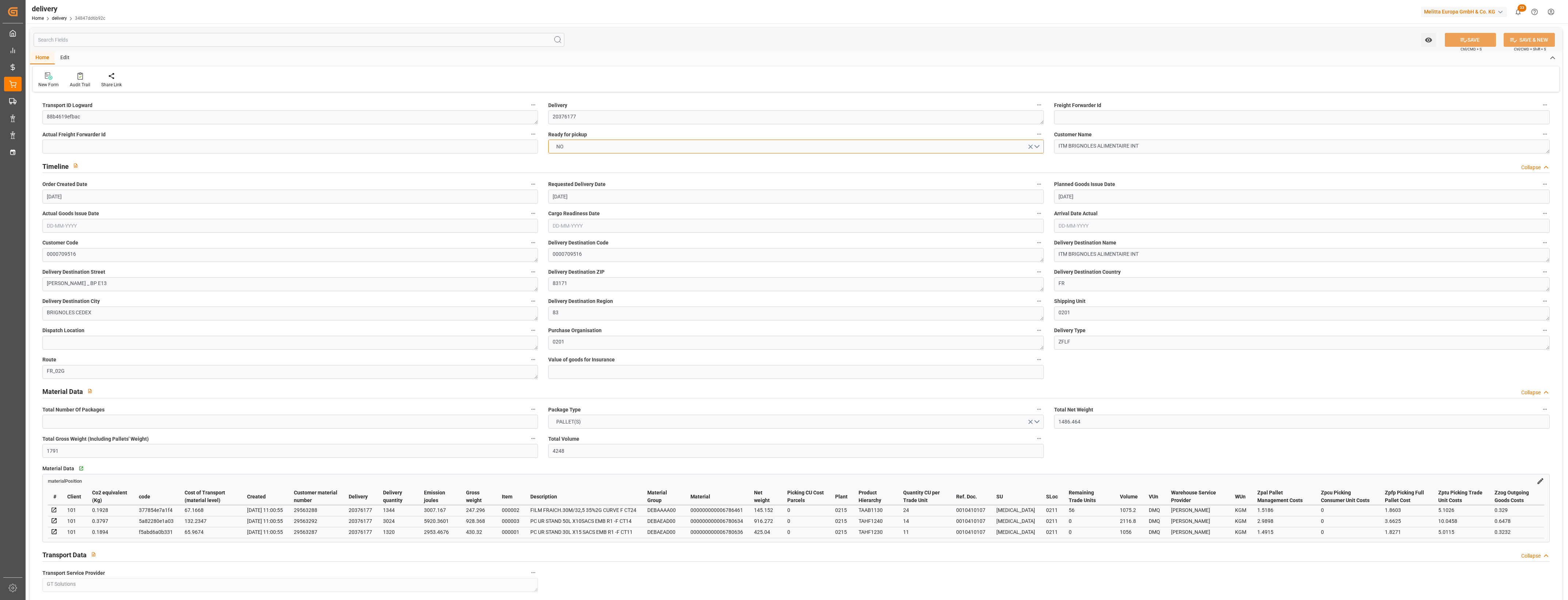
click at [1037, 147] on button "NO" at bounding box center [796, 147] width 496 height 14
click at [625, 151] on div "YES" at bounding box center [796, 147] width 495 height 15
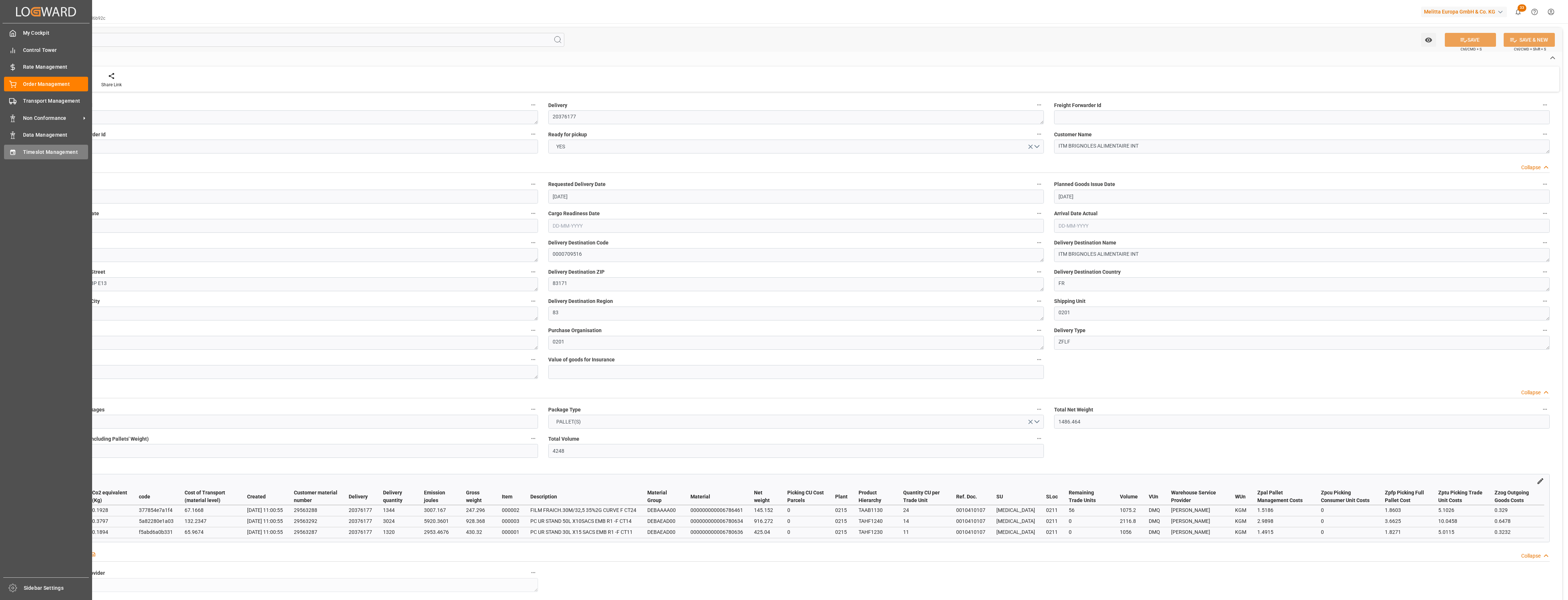
click at [22, 154] on div "Timeslot Management Timeslot Management" at bounding box center [46, 151] width 84 height 14
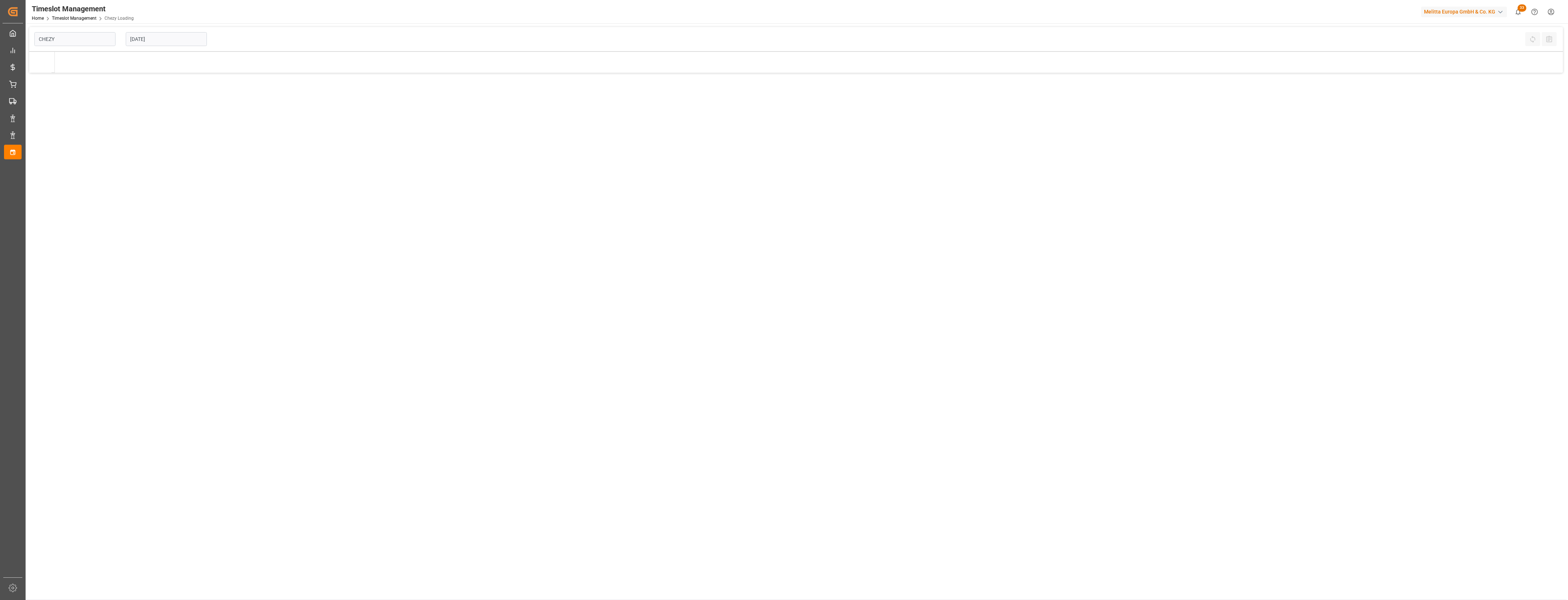
type input "Chezy Loading"
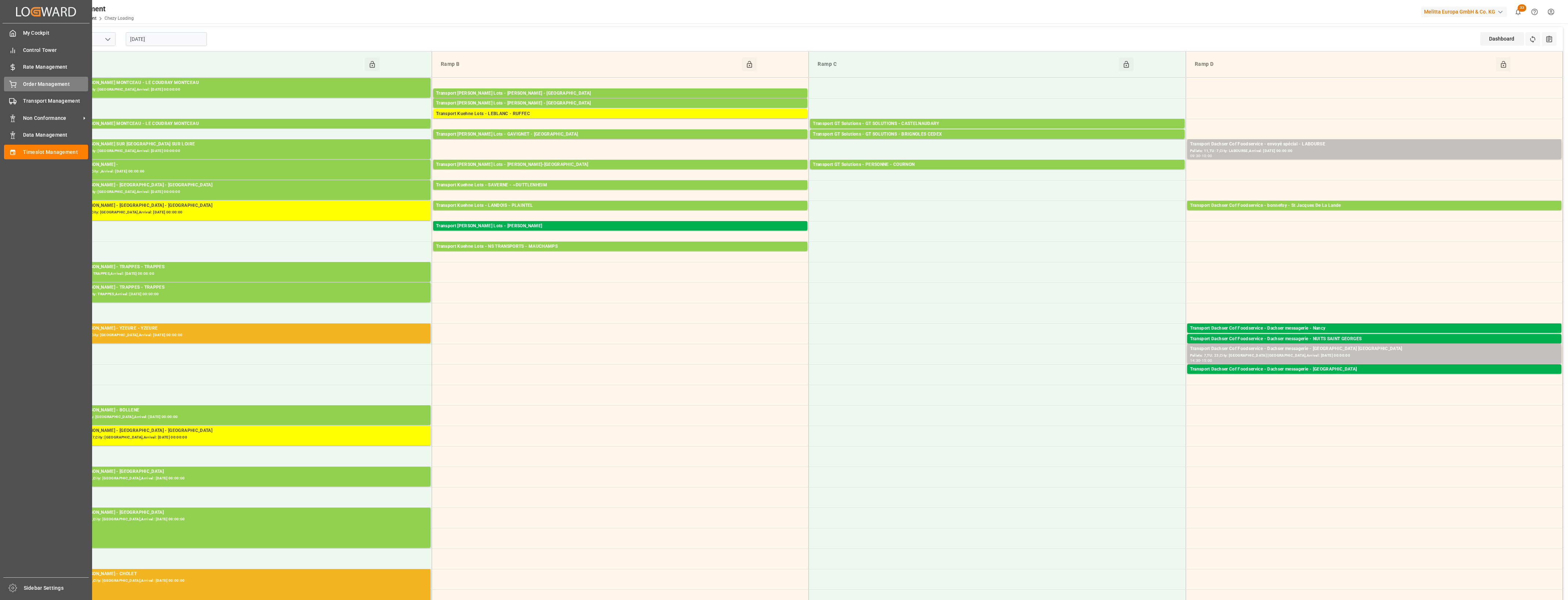
click at [19, 85] on div "Order Management Order Management" at bounding box center [46, 84] width 84 height 14
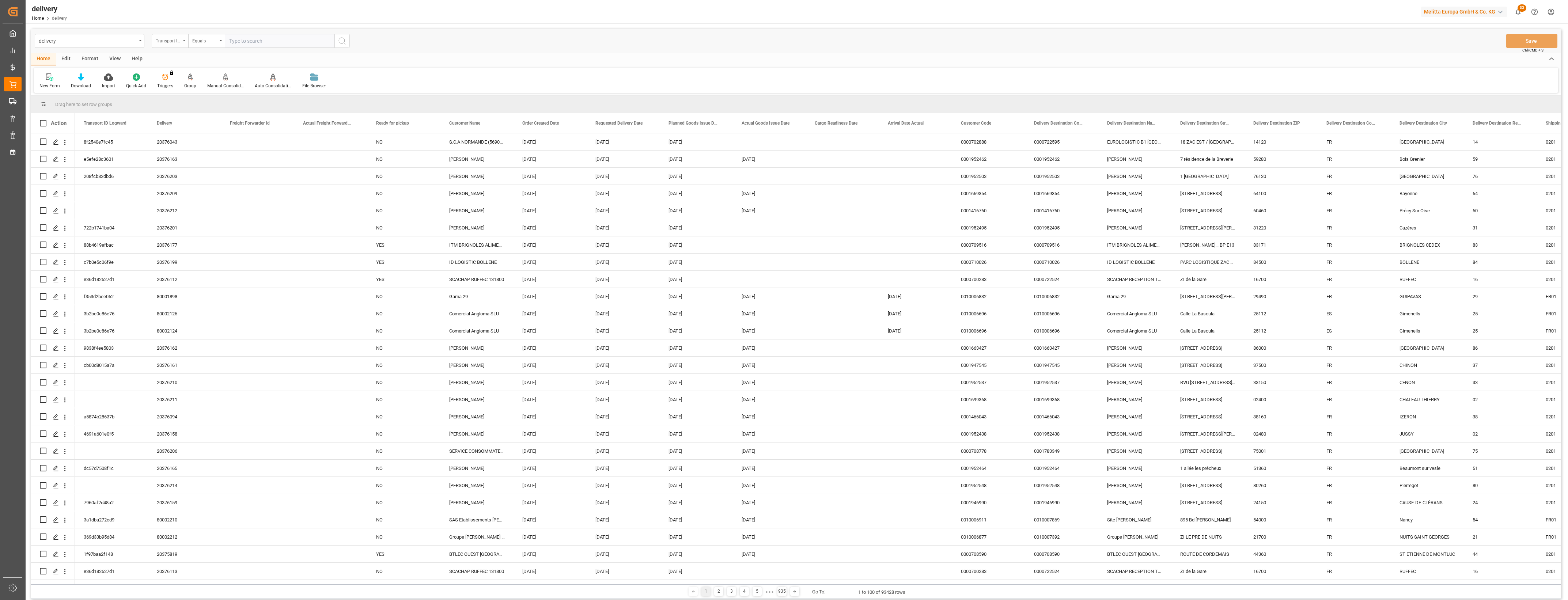
click at [183, 42] on div "Transport ID Logward" at bounding box center [170, 41] width 36 height 14
click at [182, 94] on div "Delivery" at bounding box center [206, 90] width 109 height 15
click at [245, 43] on input "text" at bounding box center [279, 41] width 109 height 14
paste input "20375866"
type input "20375866"
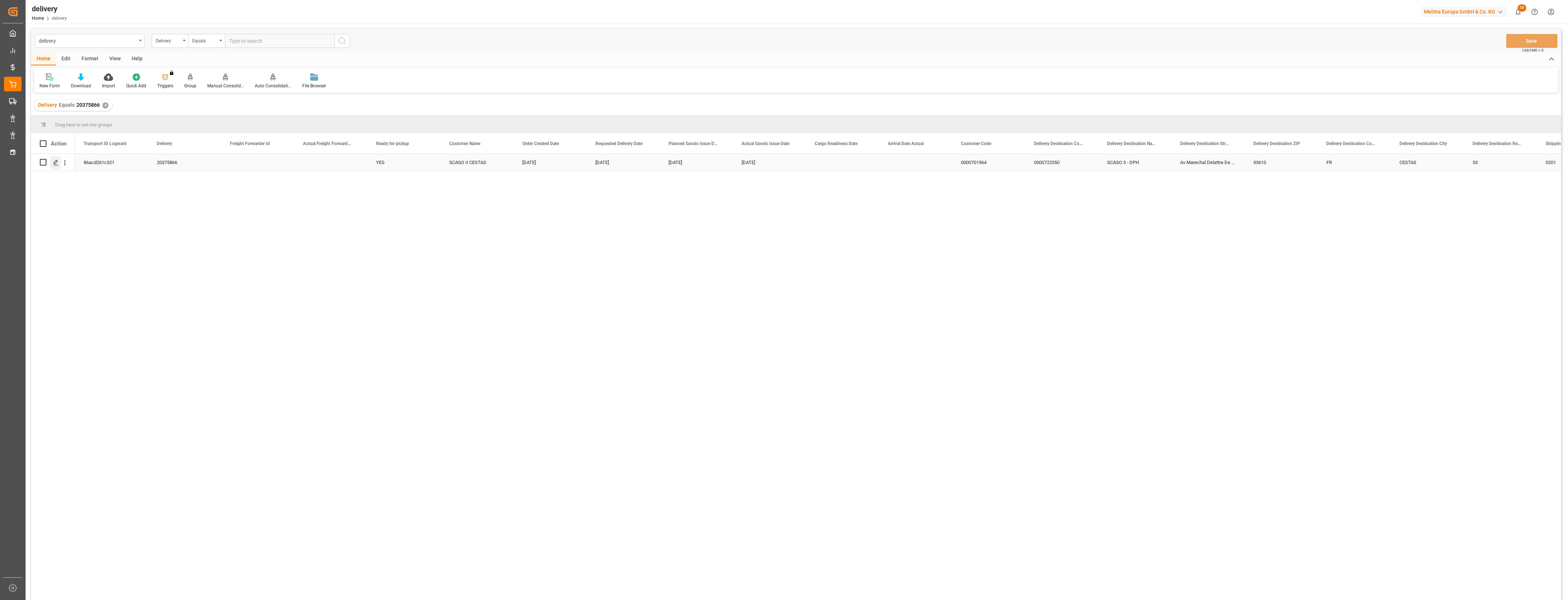
click at [56, 163] on icon "Press SPACE to select this row." at bounding box center [56, 162] width 6 height 6
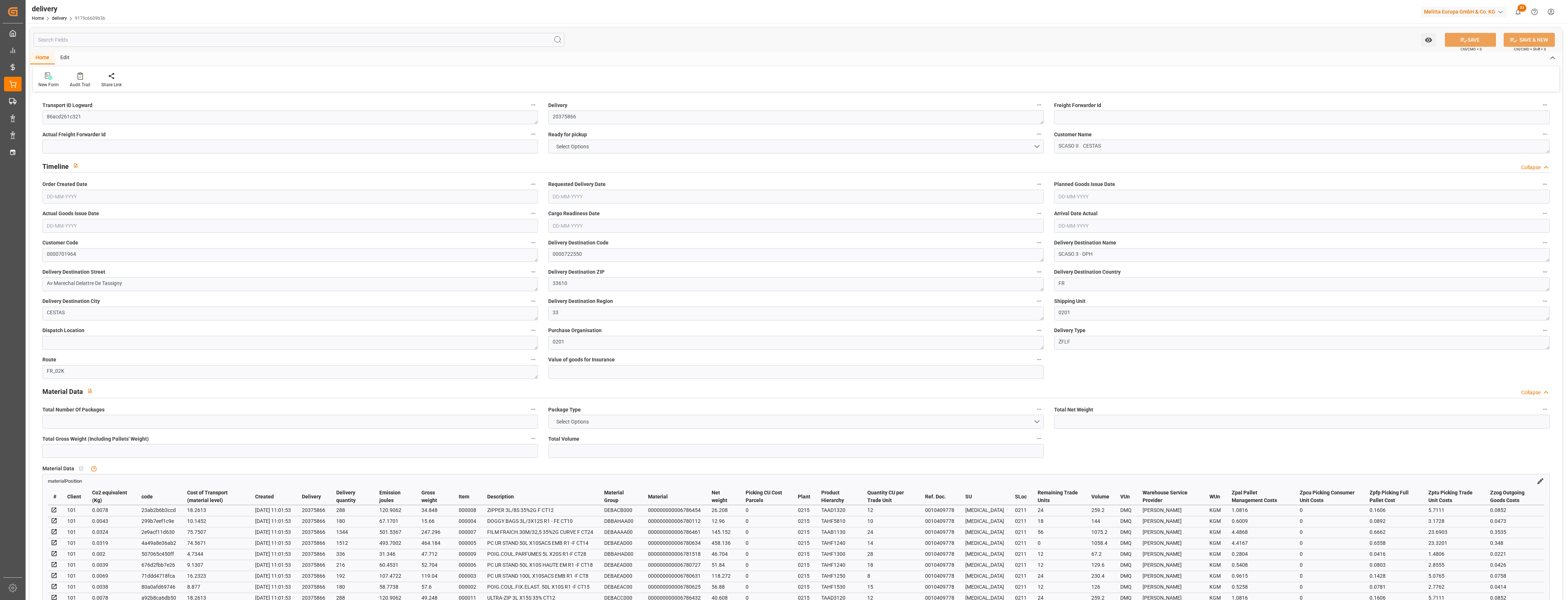
type input "11"
type input "1236.48"
type input "1664.7"
type input "3954"
type input "242"
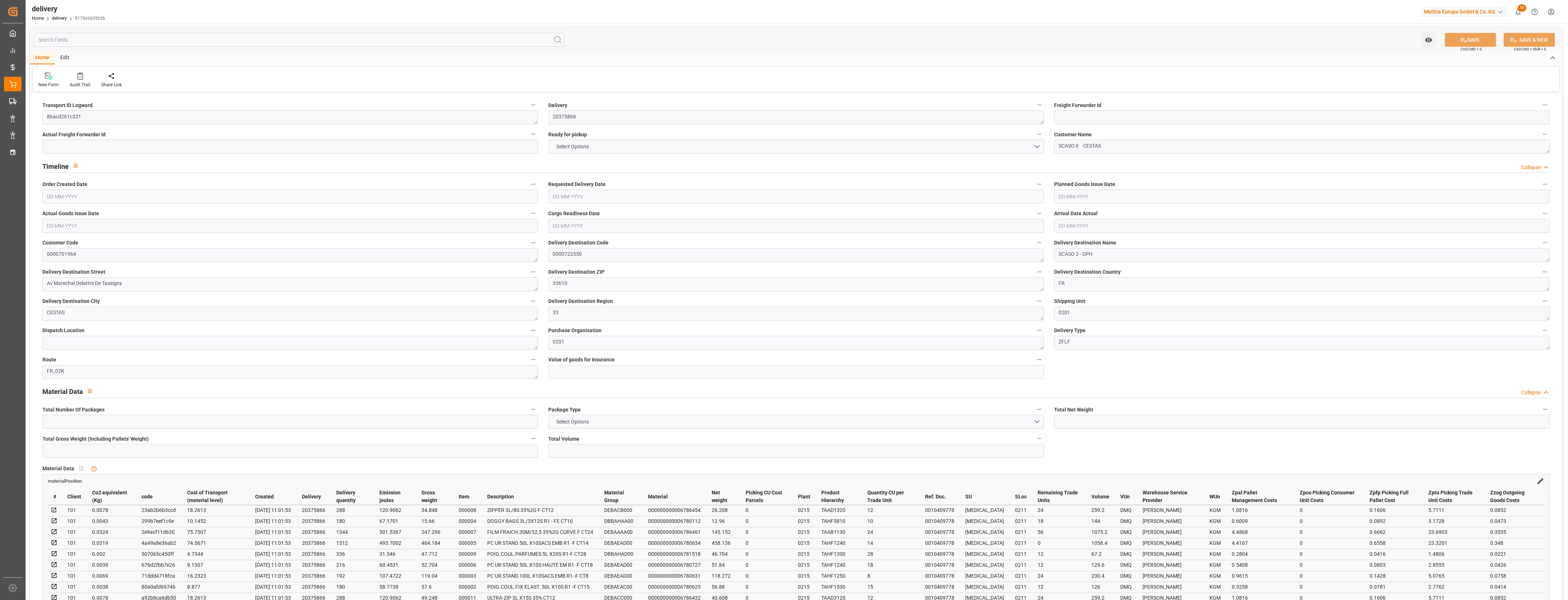
type input "11"
type input "1"
type input "4"
type input "0"
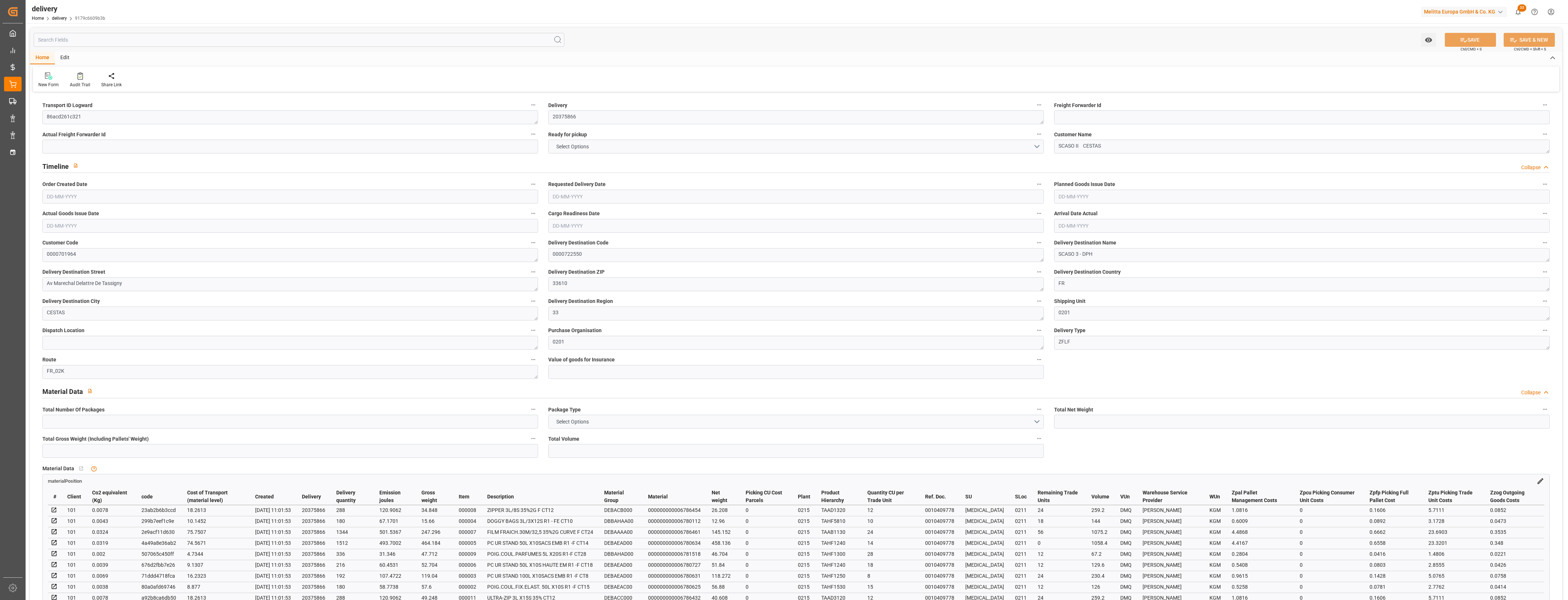
type input "0"
type input "278.57"
type input "2.45"
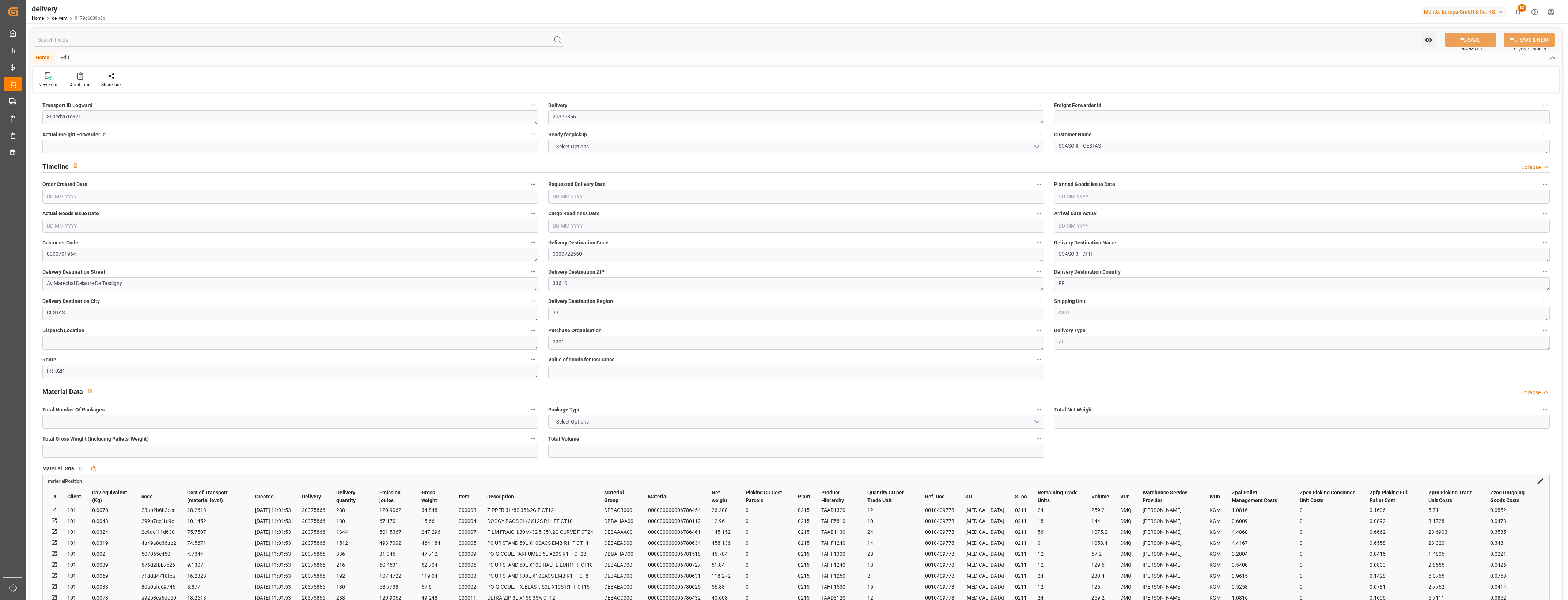
type input "87.12"
type input "1.5"
type input "1.3"
type input "0"
type input "16.5"
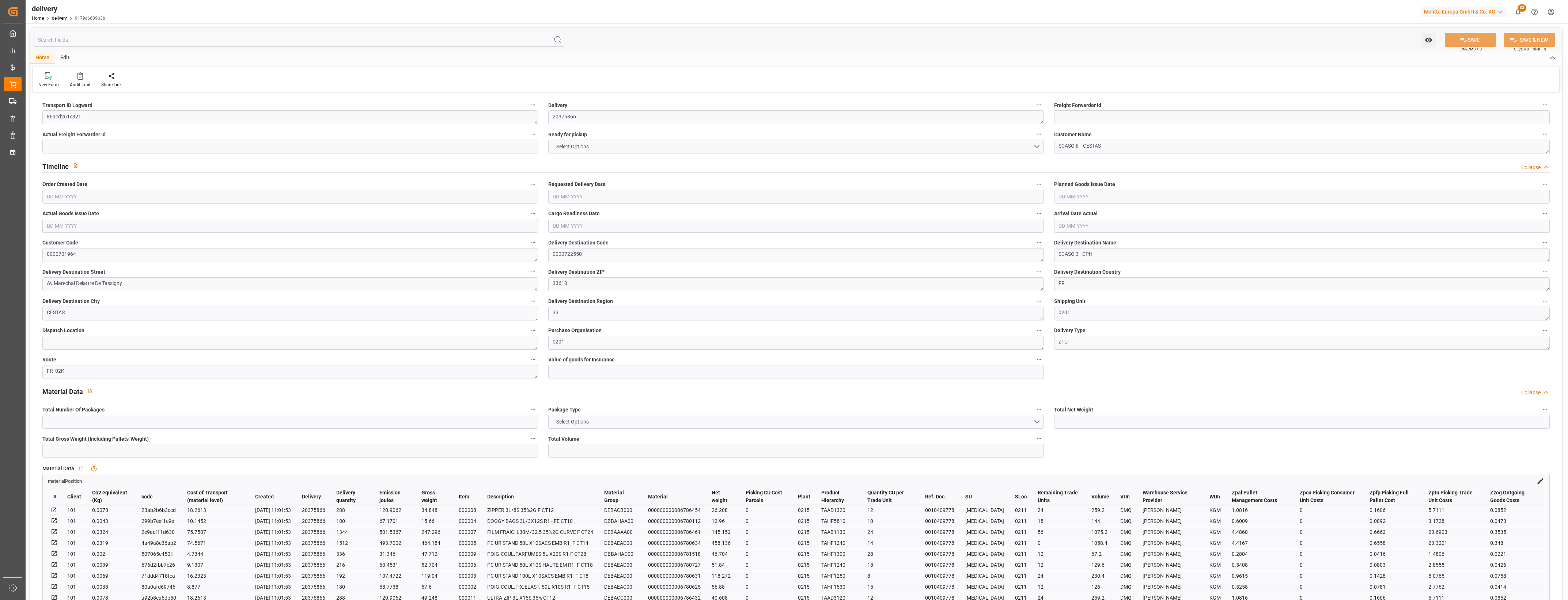
type input "1371.18"
type input "101"
type input "1844.3789"
type input "0.1191"
type input "0"
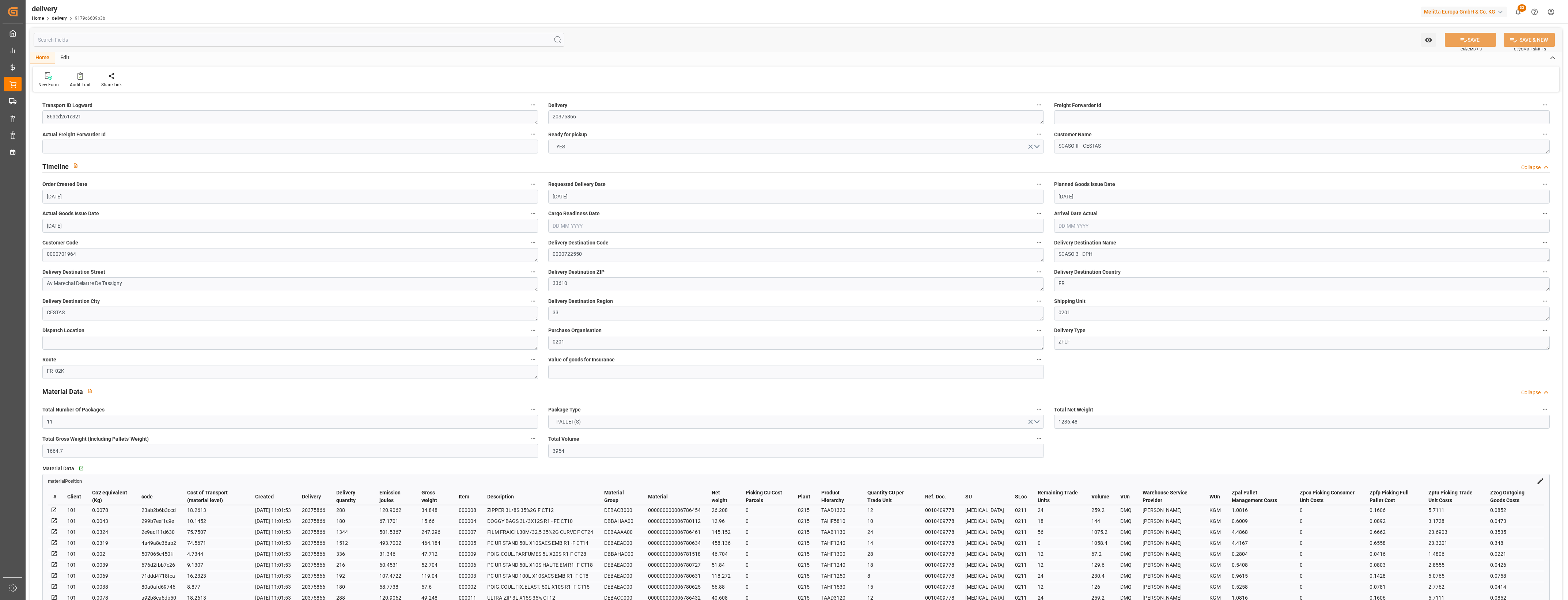
type input "[DATE]"
type input "07-08-2025 11:02"
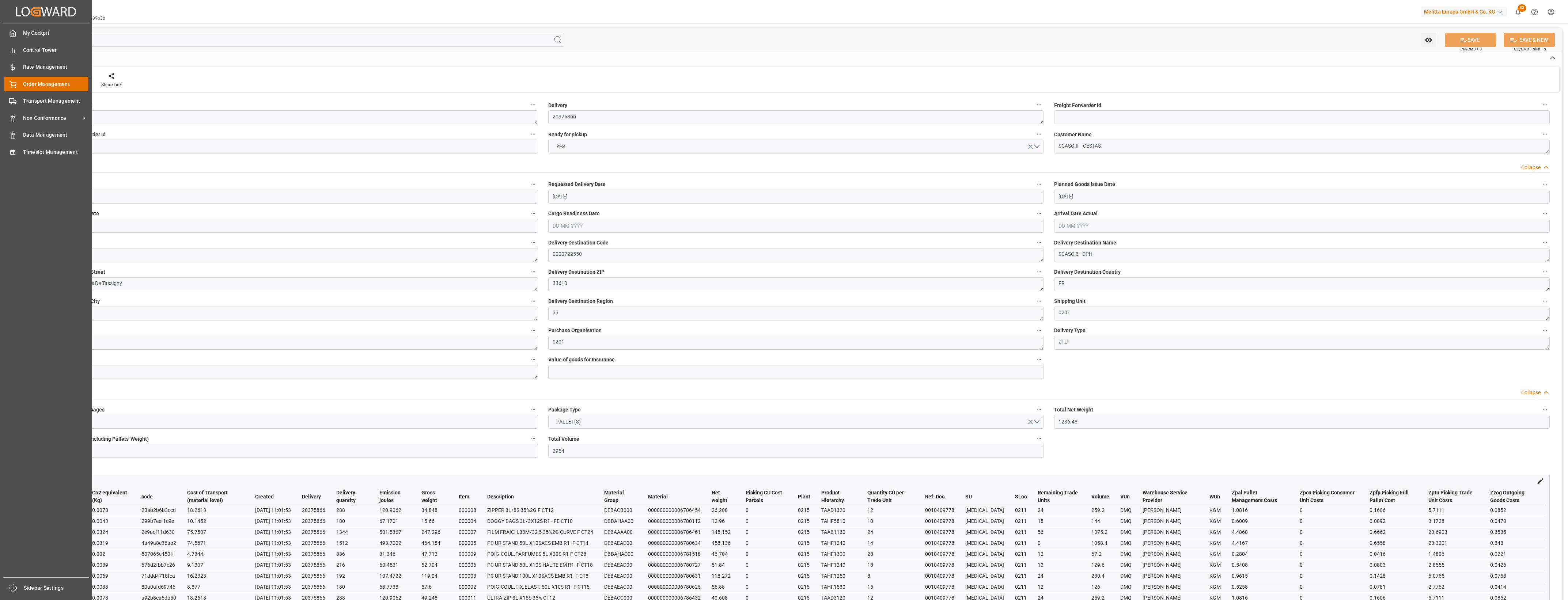
click at [25, 85] on span "Order Management" at bounding box center [56, 84] width 65 height 8
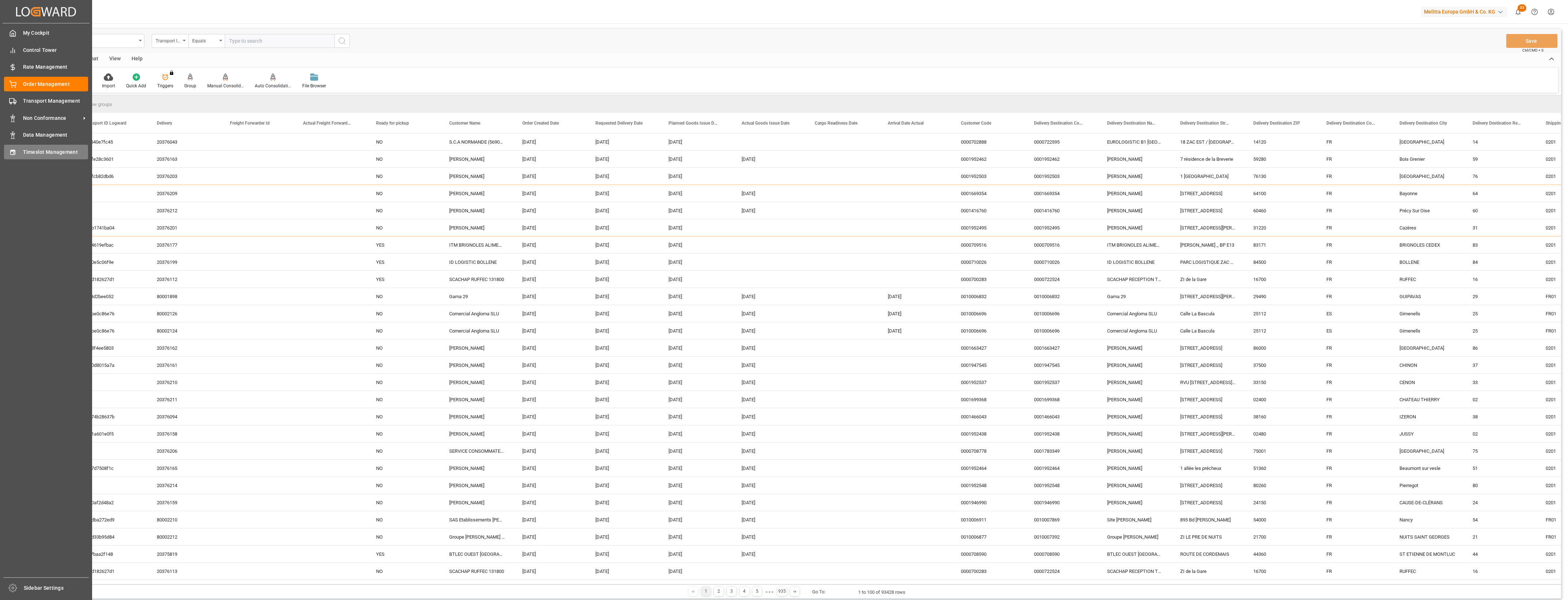
click at [10, 154] on icon at bounding box center [13, 152] width 7 height 7
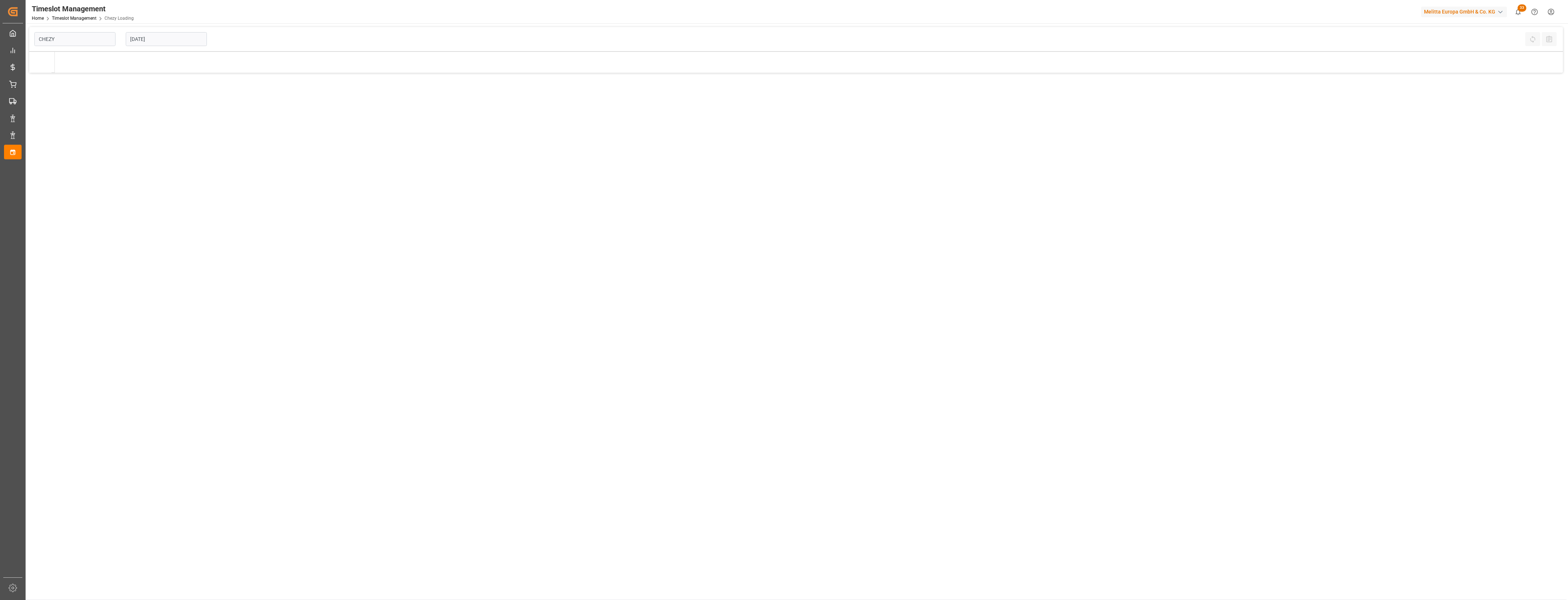
type input "Chezy Loading"
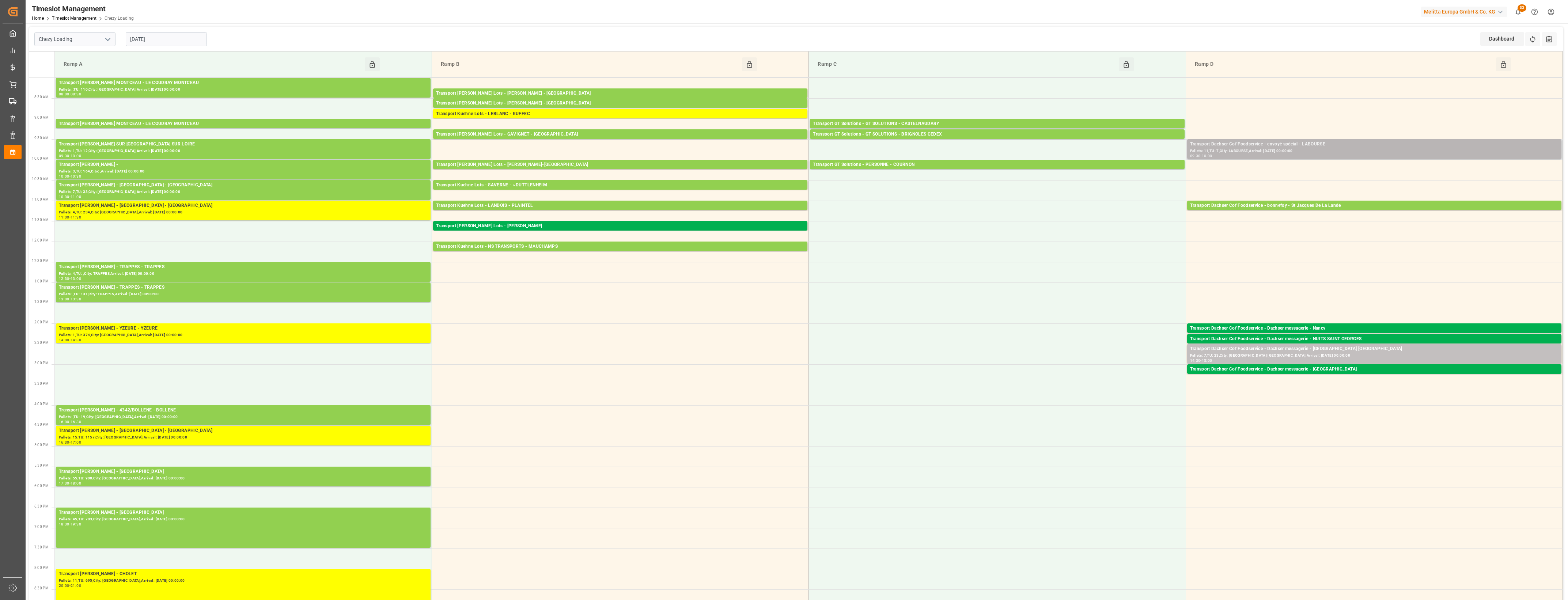
click at [1428, 159] on div "Transport Dachser Cof Foodservice - envoyé spécial - LABOURSE Pallets: 11,TU: 7…" at bounding box center [1374, 149] width 374 height 20
click at [1108, 176] on button "Open" at bounding box center [1091, 177] width 52 height 9
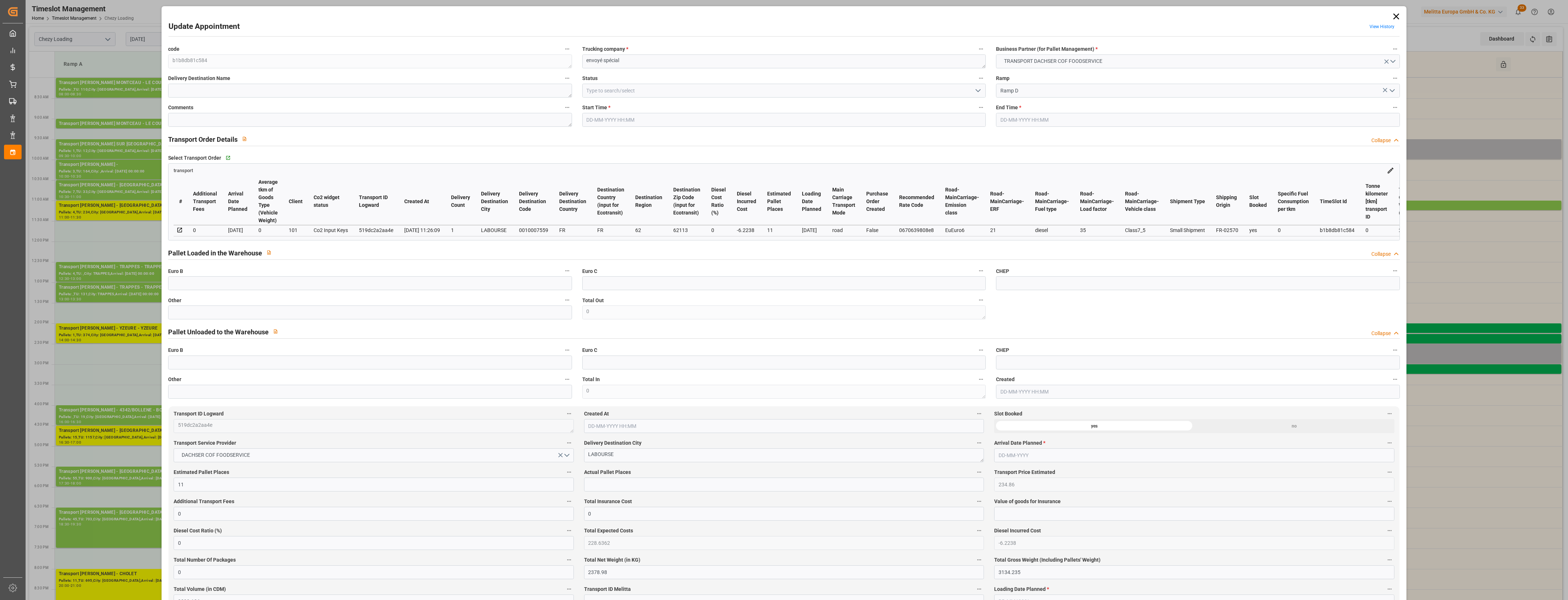
type input "14-08-2025 09:30"
type input "14-08-2025 10:00"
type input "12-08-2025 12:17"
type input "12-08-2025 11:26"
type input "[DATE]"
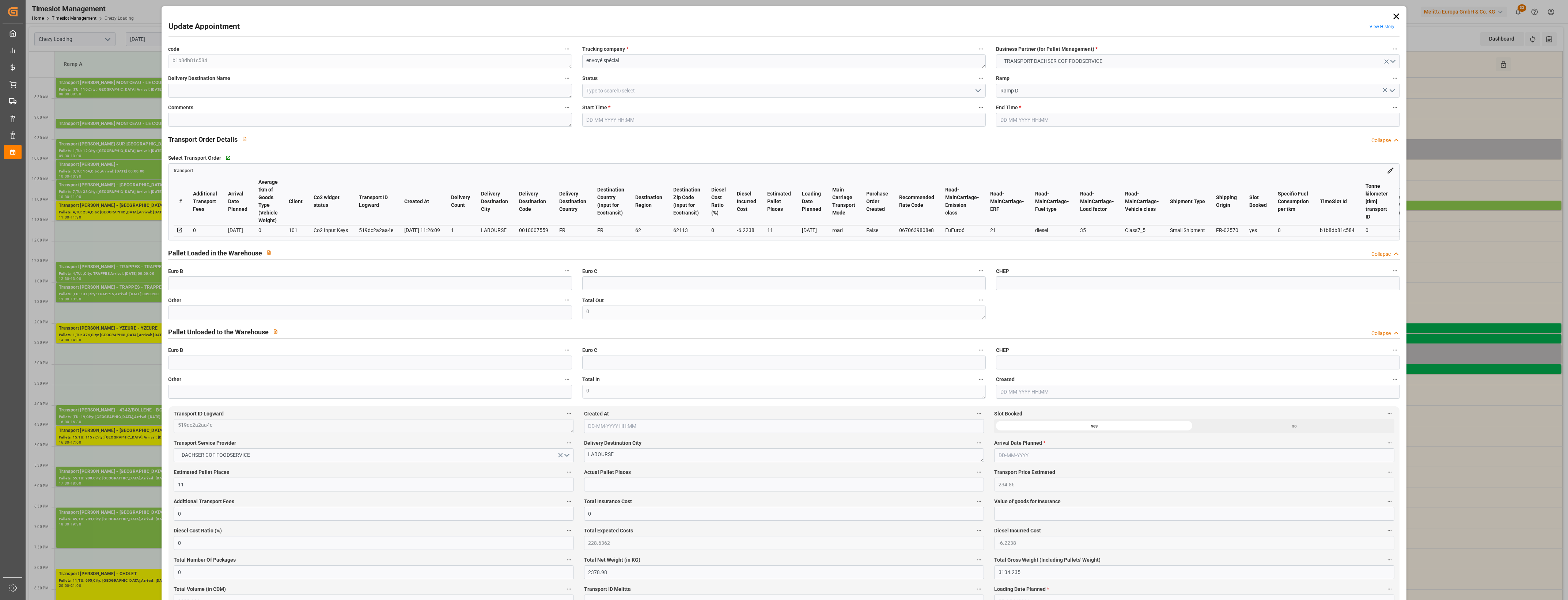
type input "[DATE]"
click at [980, 90] on icon "open menu" at bounding box center [978, 90] width 9 height 9
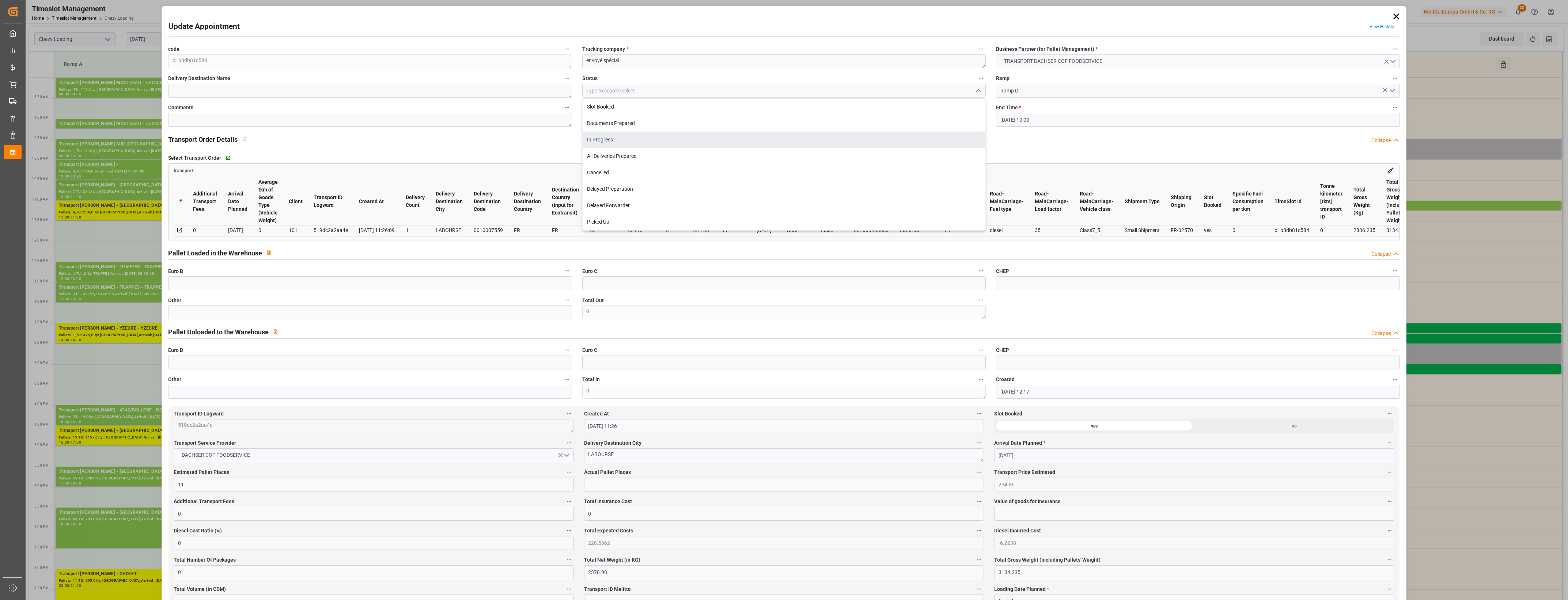
click at [612, 139] on div "In Progress" at bounding box center [784, 139] width 403 height 17
type input "In Progress"
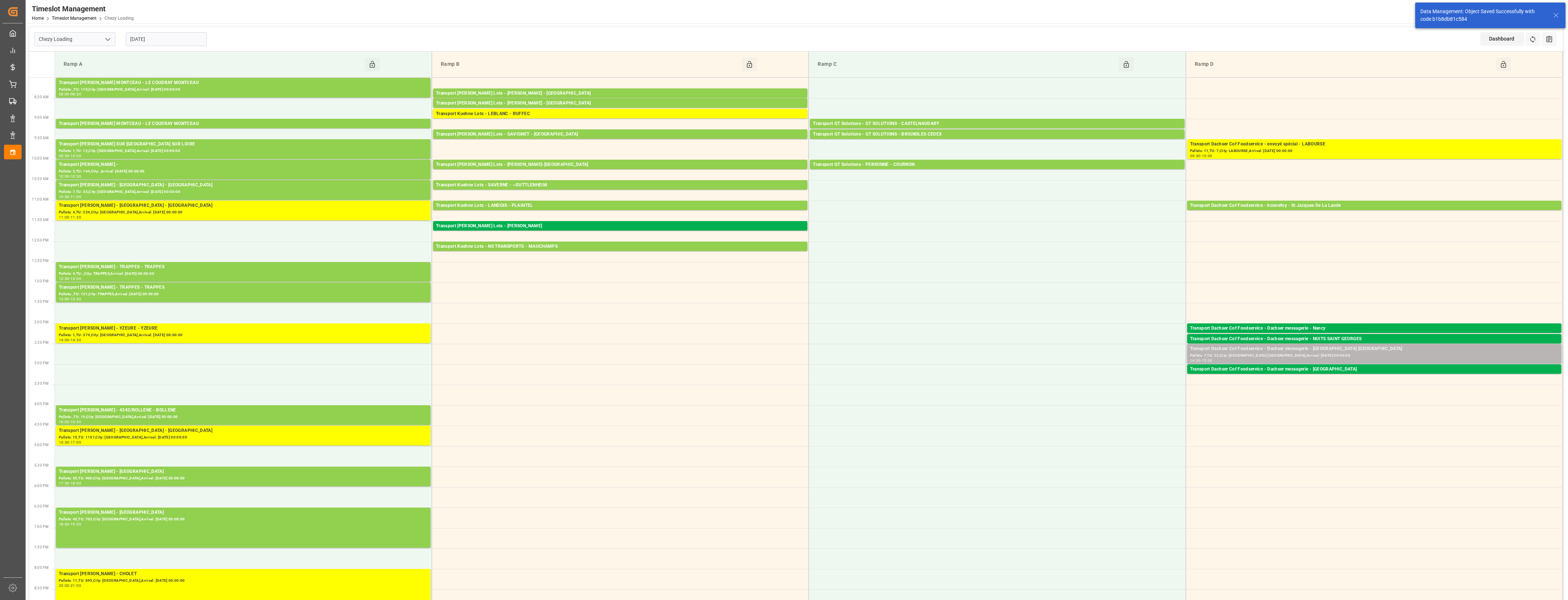
click at [1317, 355] on div "Pallets: 7,TU: 23,City: [GEOGRAPHIC_DATA] [GEOGRAPHIC_DATA],Arrival: [DATE] 00:…" at bounding box center [1374, 356] width 368 height 6
click at [1108, 382] on button "Open" at bounding box center [1091, 381] width 52 height 9
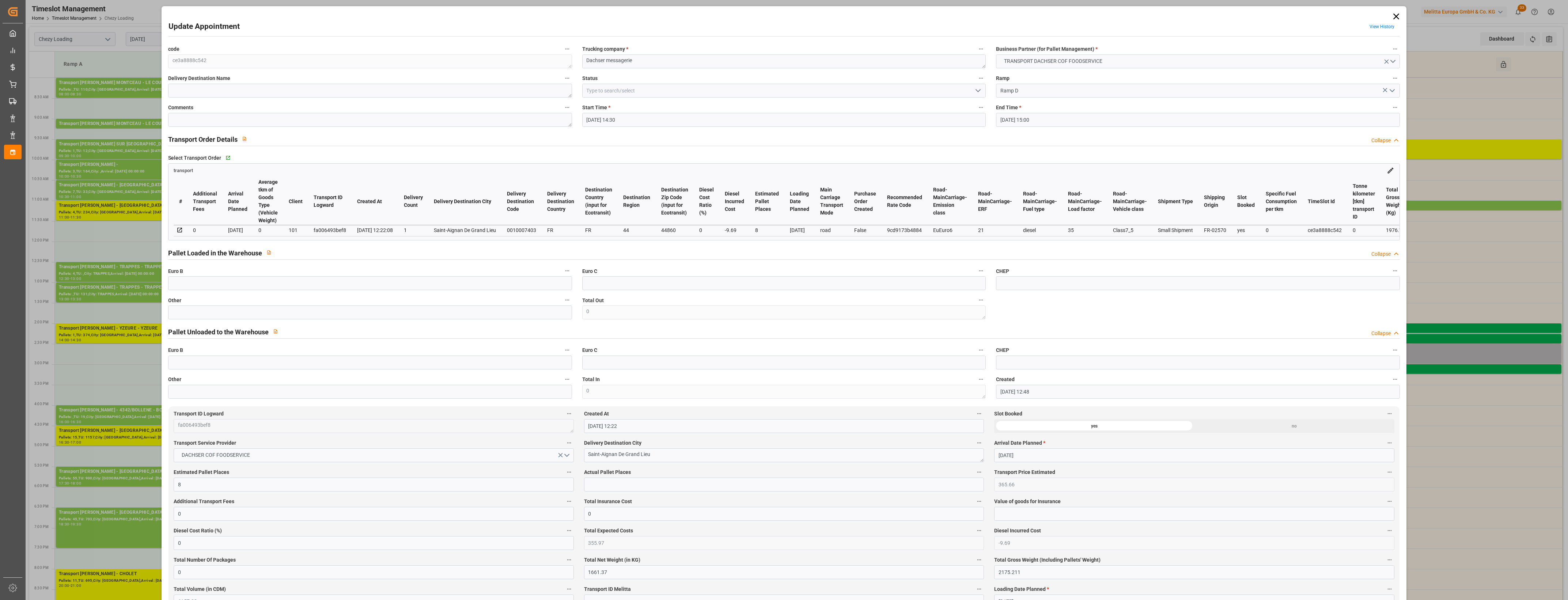
type input "14-08-2025 14:30"
type input "14-08-2025 15:00"
type input "13-08-2025 12:48"
type input "13-08-2025 12:22"
type input "[DATE]"
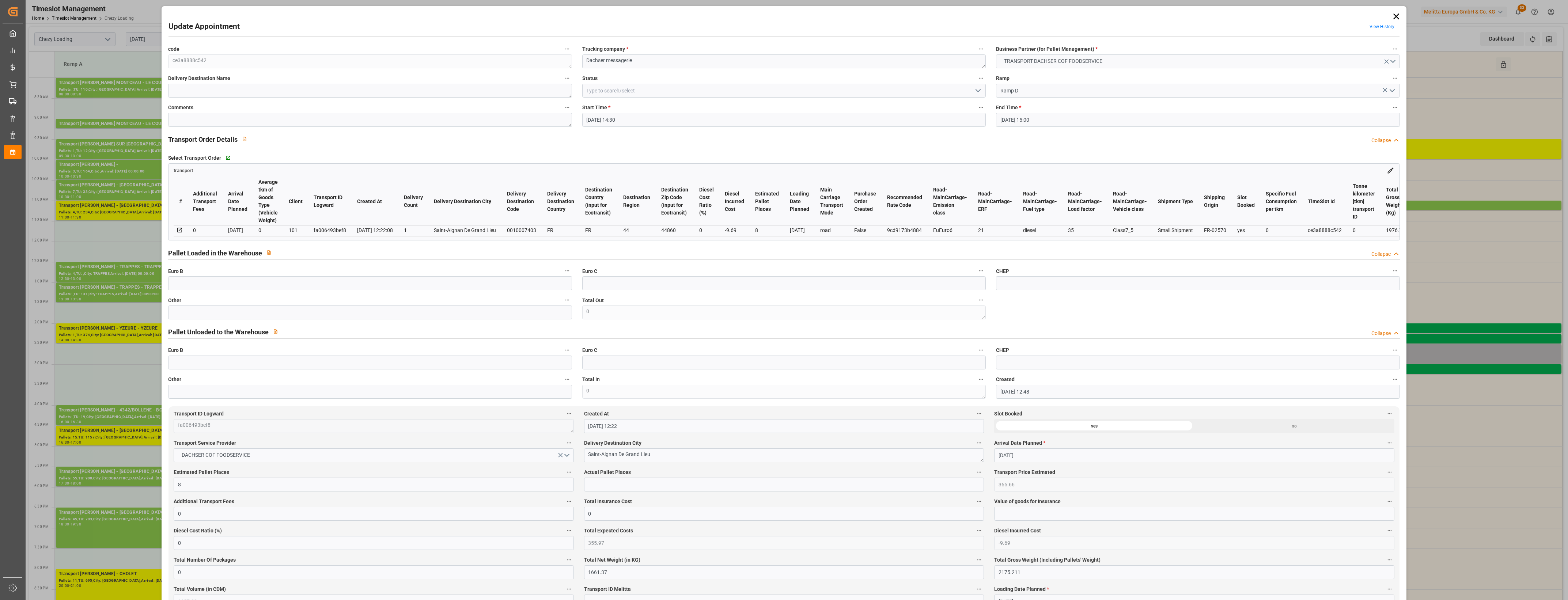
type input "[DATE]"
click at [975, 90] on icon "open menu" at bounding box center [978, 90] width 9 height 9
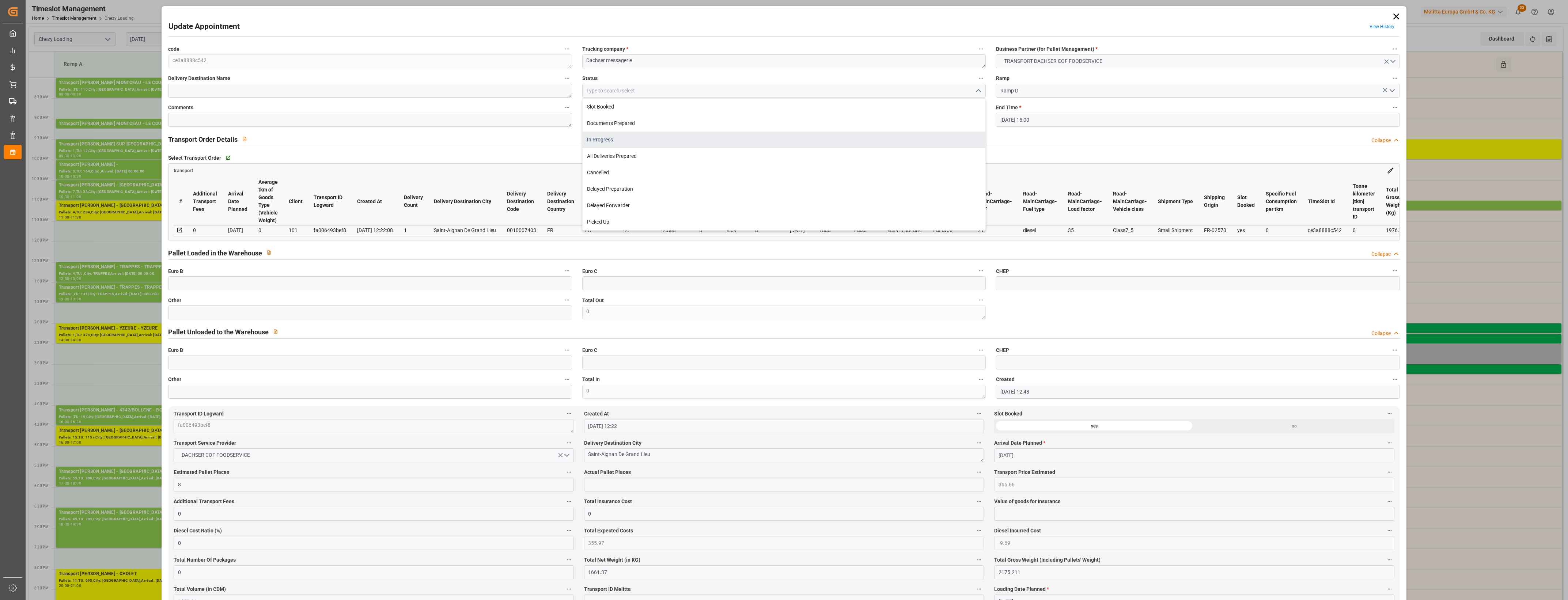
click at [622, 143] on div "In Progress" at bounding box center [784, 139] width 403 height 17
type input "In Progress"
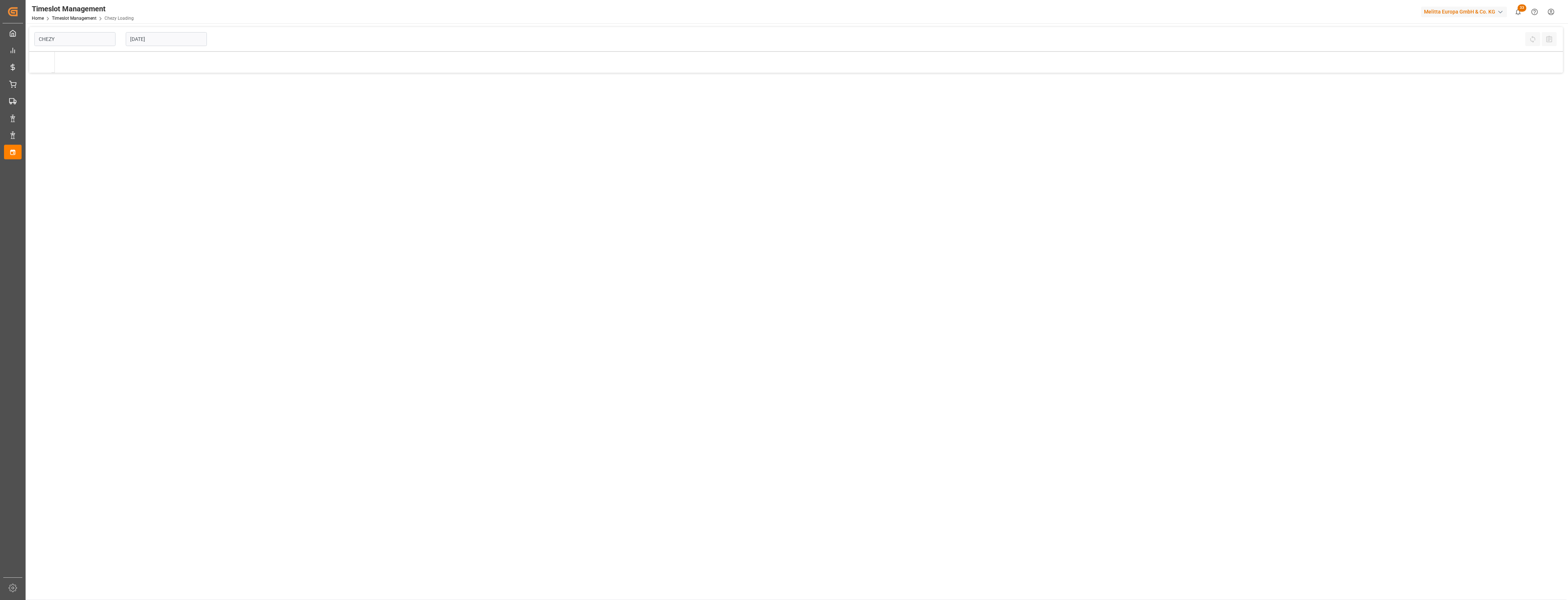
type input "Chezy Loading"
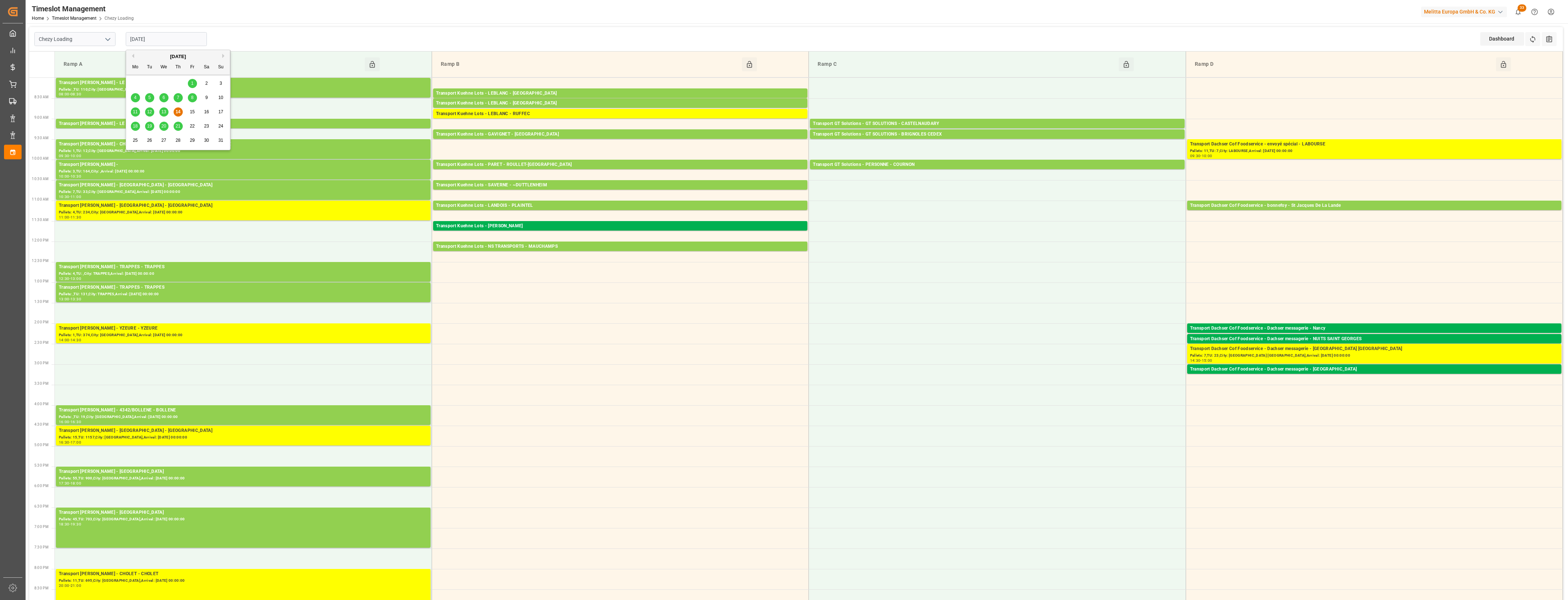
click at [180, 36] on input "[DATE]" at bounding box center [167, 40] width 81 height 14
click at [134, 127] on span "18" at bounding box center [135, 126] width 5 height 5
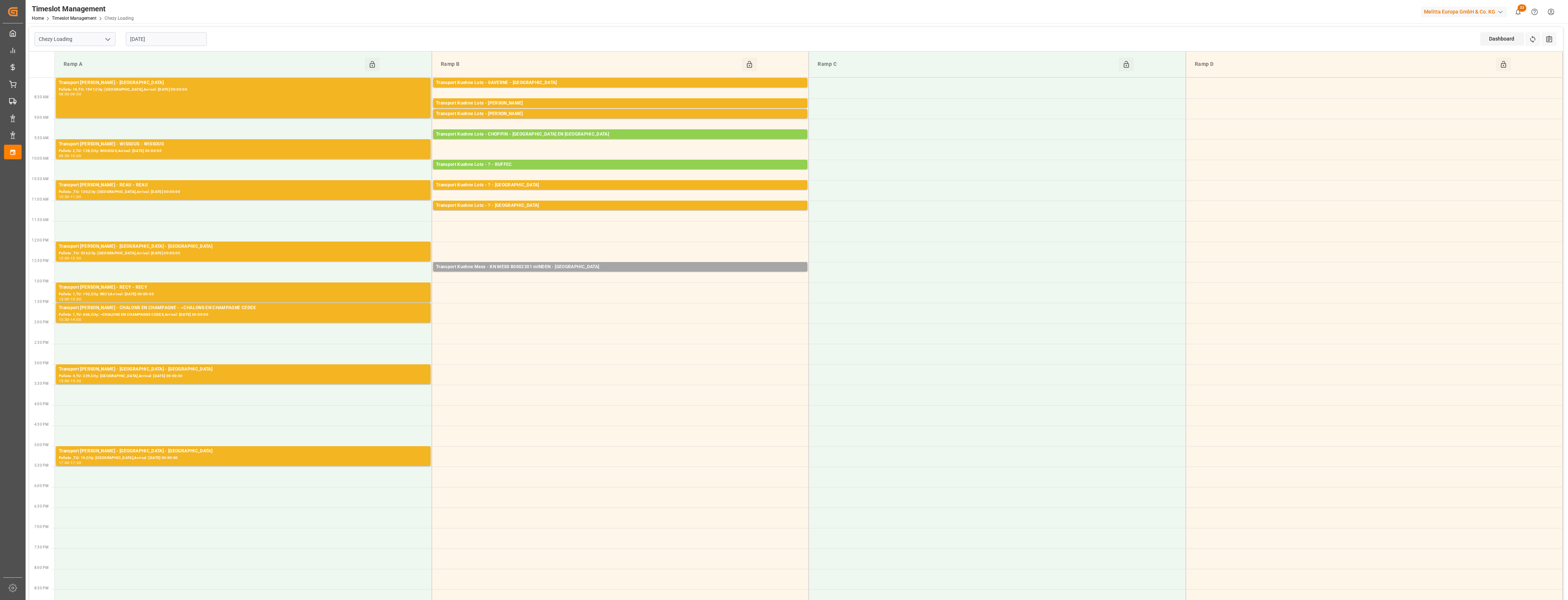
click at [168, 42] on input "[DATE]" at bounding box center [167, 40] width 81 height 14
click at [150, 125] on span "19" at bounding box center [149, 126] width 5 height 5
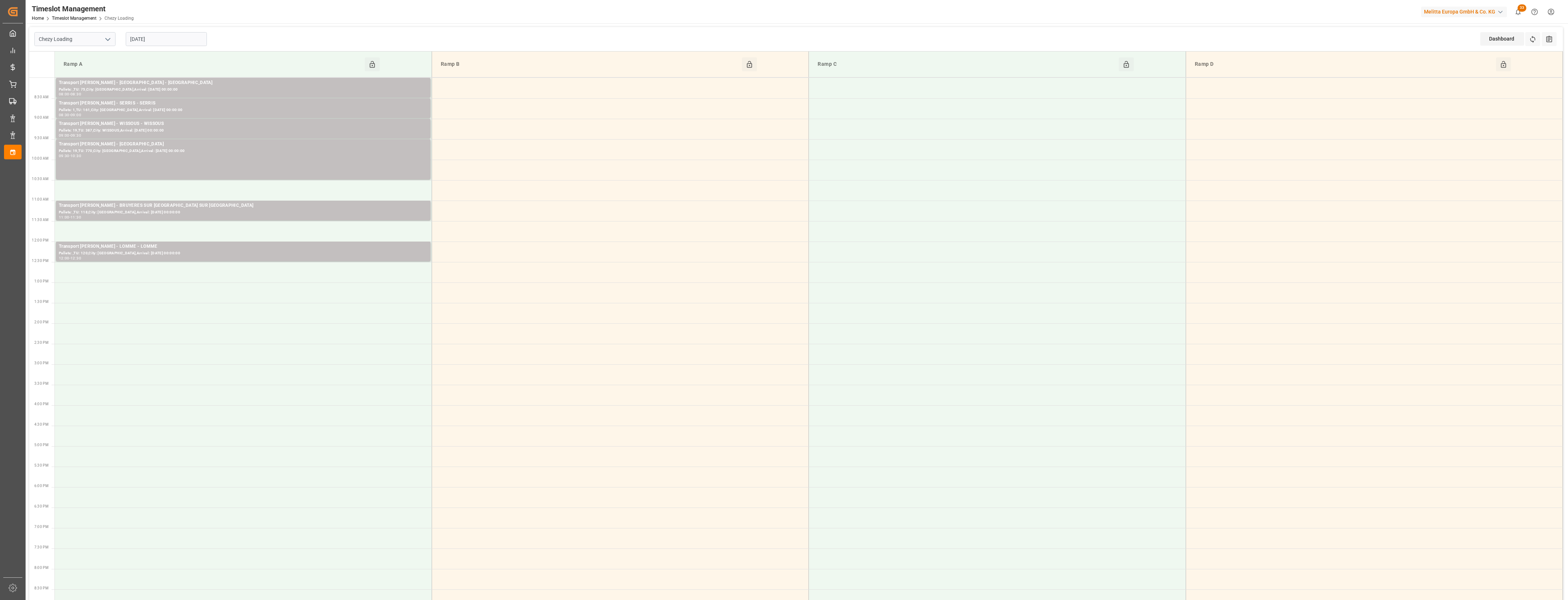
click at [171, 39] on input "[DATE]" at bounding box center [167, 40] width 81 height 14
click at [178, 113] on span "14" at bounding box center [178, 112] width 5 height 5
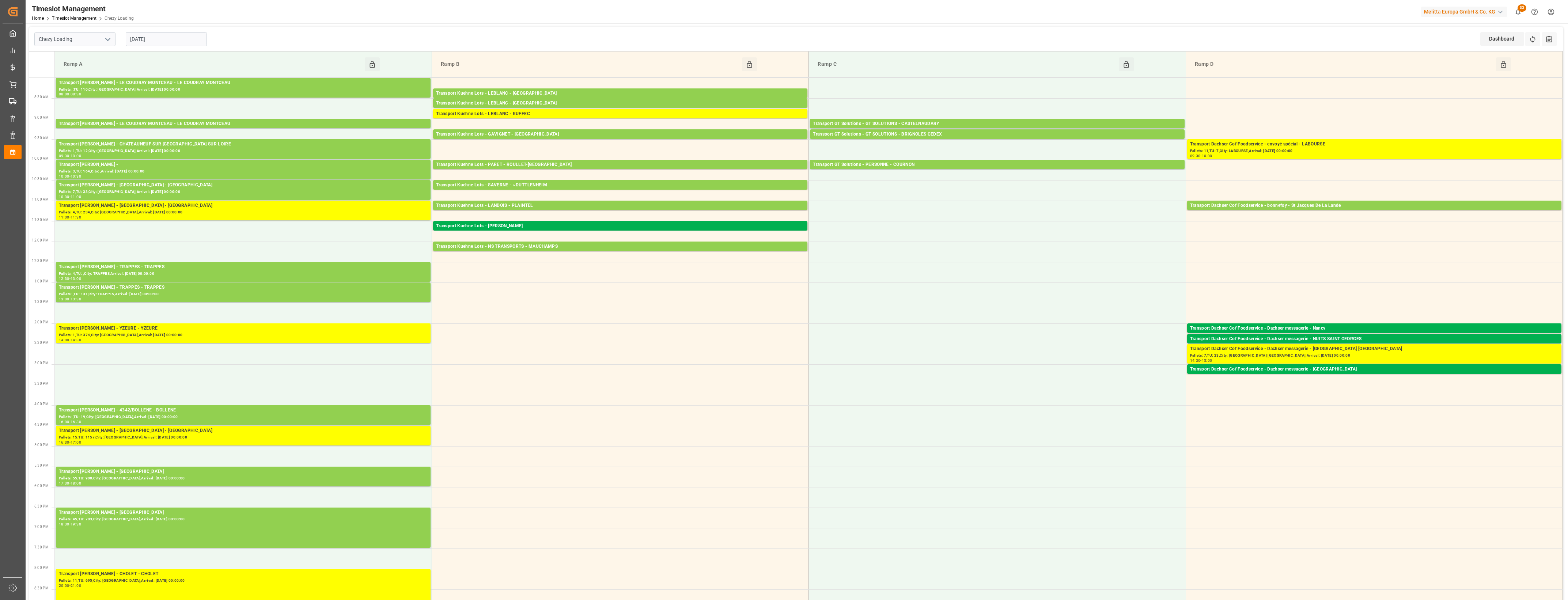
drag, startPoint x: 163, startPoint y: 37, endPoint x: 167, endPoint y: 42, distance: 6.4
click at [163, 37] on input "[DATE]" at bounding box center [167, 40] width 81 height 14
click at [135, 124] on span "18" at bounding box center [135, 126] width 5 height 5
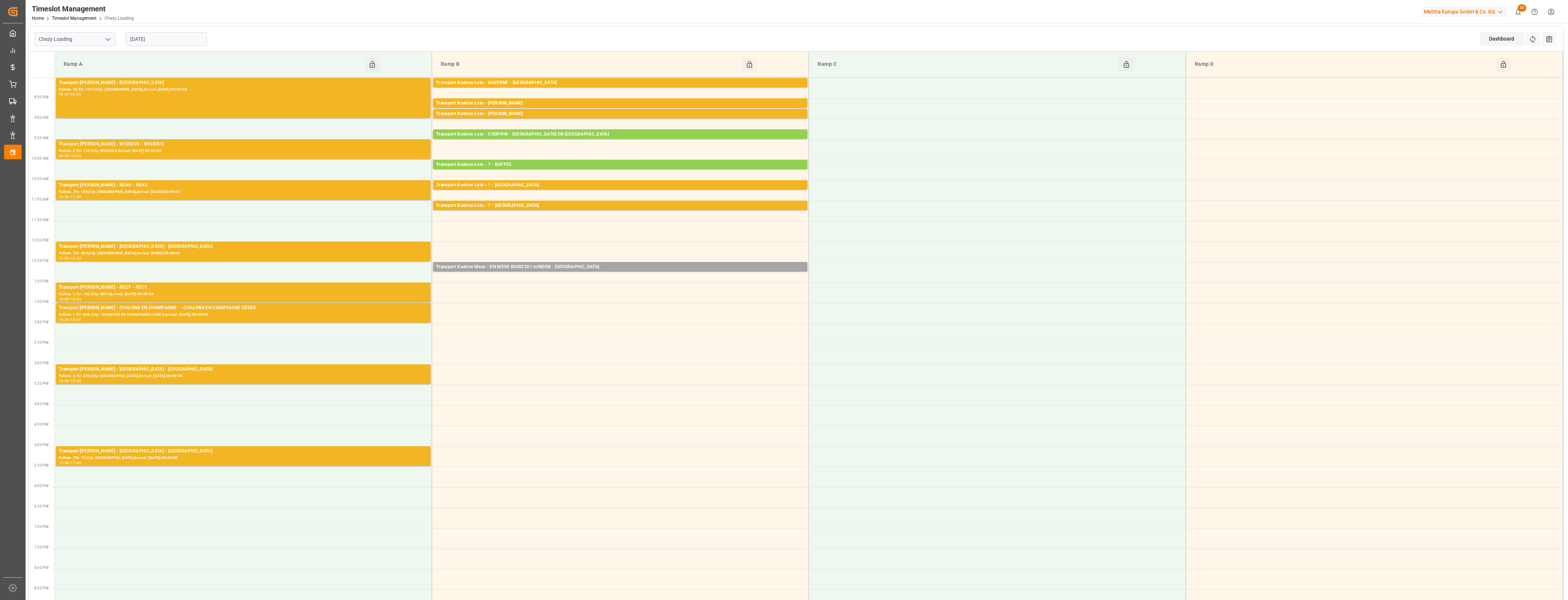
click at [180, 39] on input "[DATE]" at bounding box center [167, 40] width 81 height 14
click at [149, 125] on span "19" at bounding box center [149, 126] width 5 height 5
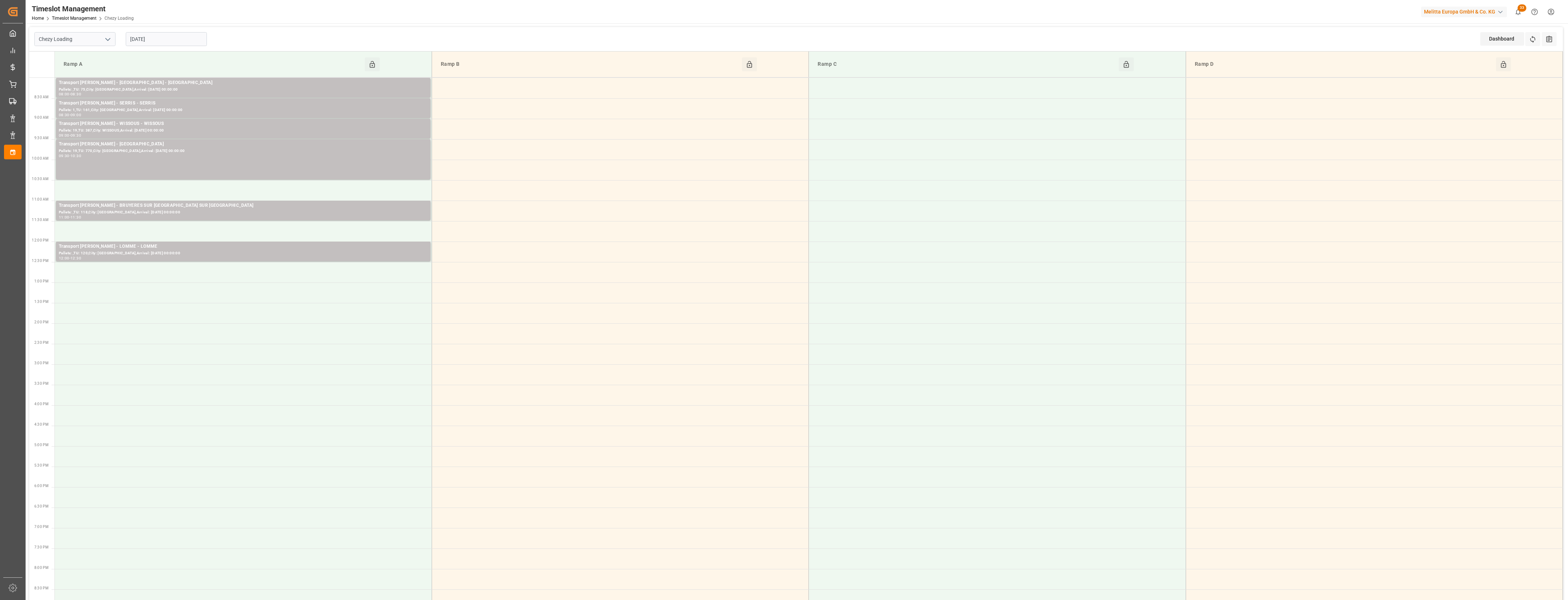
click at [172, 37] on input "[DATE]" at bounding box center [167, 40] width 81 height 14
click at [163, 124] on span "20" at bounding box center [163, 126] width 5 height 5
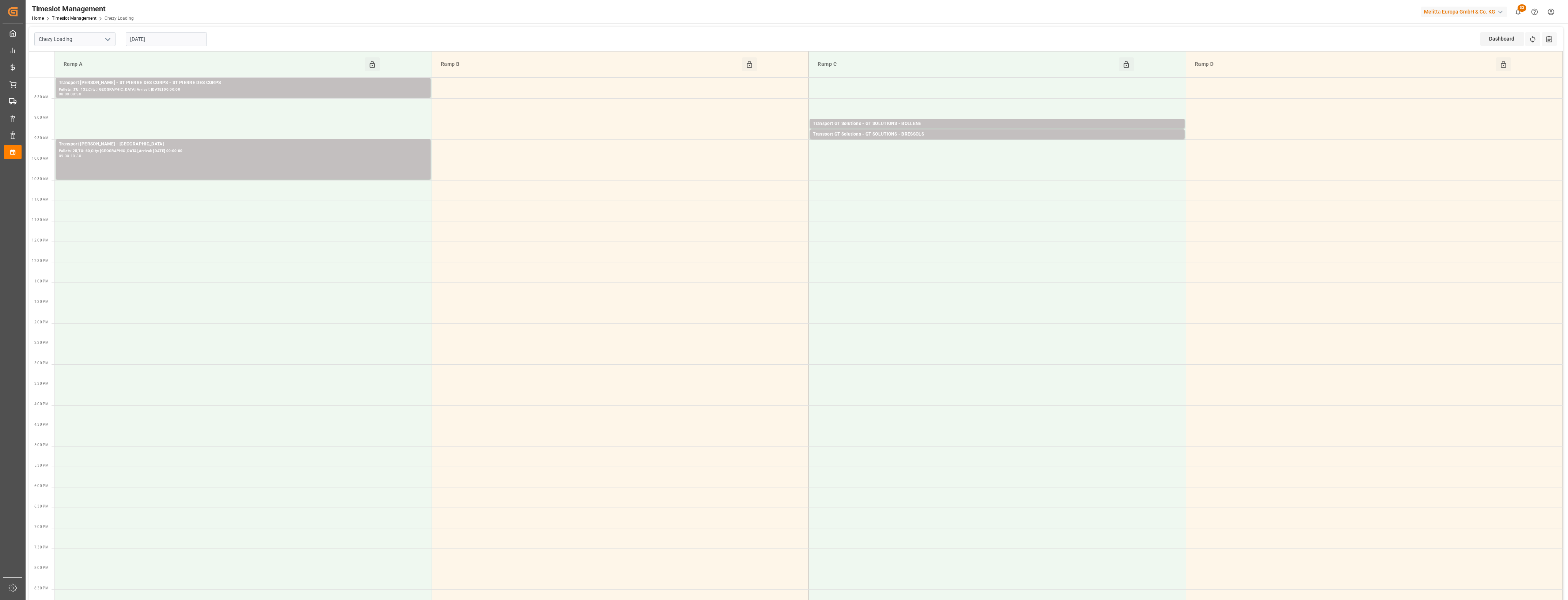
click at [159, 40] on input "[DATE]" at bounding box center [167, 40] width 81 height 14
click at [132, 126] on span "18" at bounding box center [135, 126] width 5 height 5
type input "[DATE]"
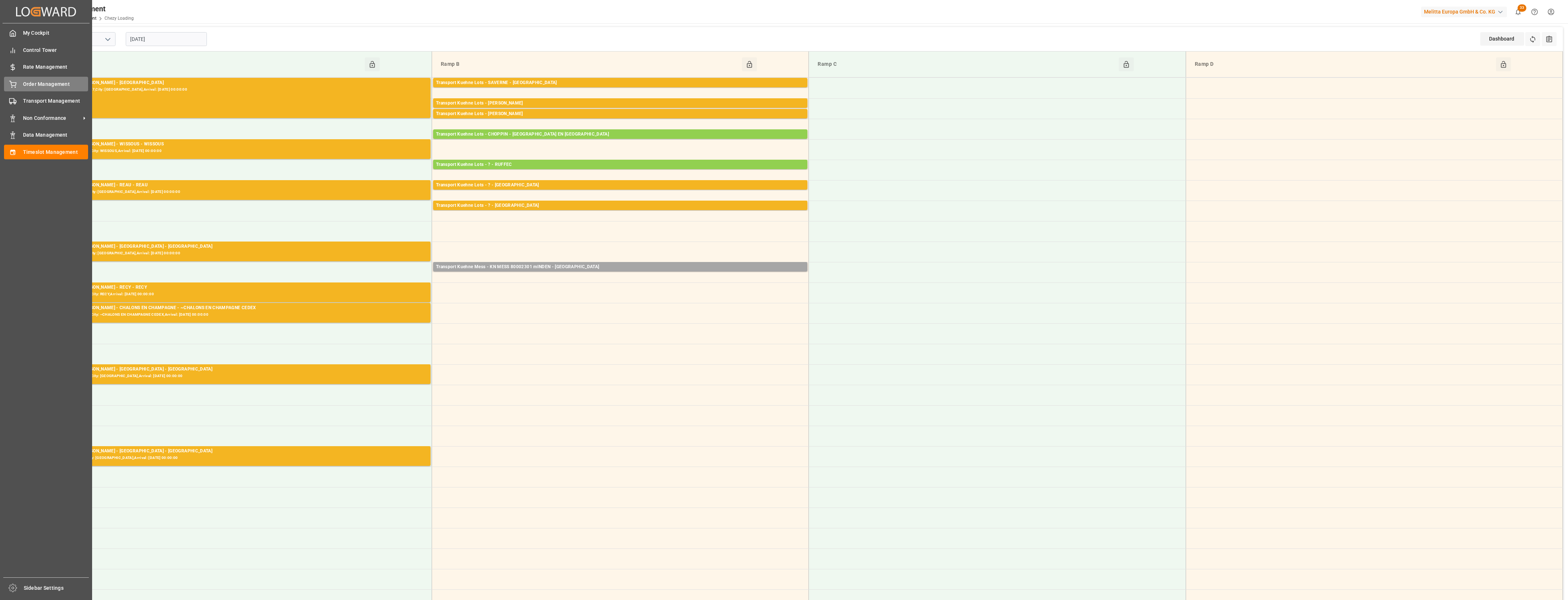
click at [18, 88] on div "Order Management Order Management" at bounding box center [46, 84] width 84 height 14
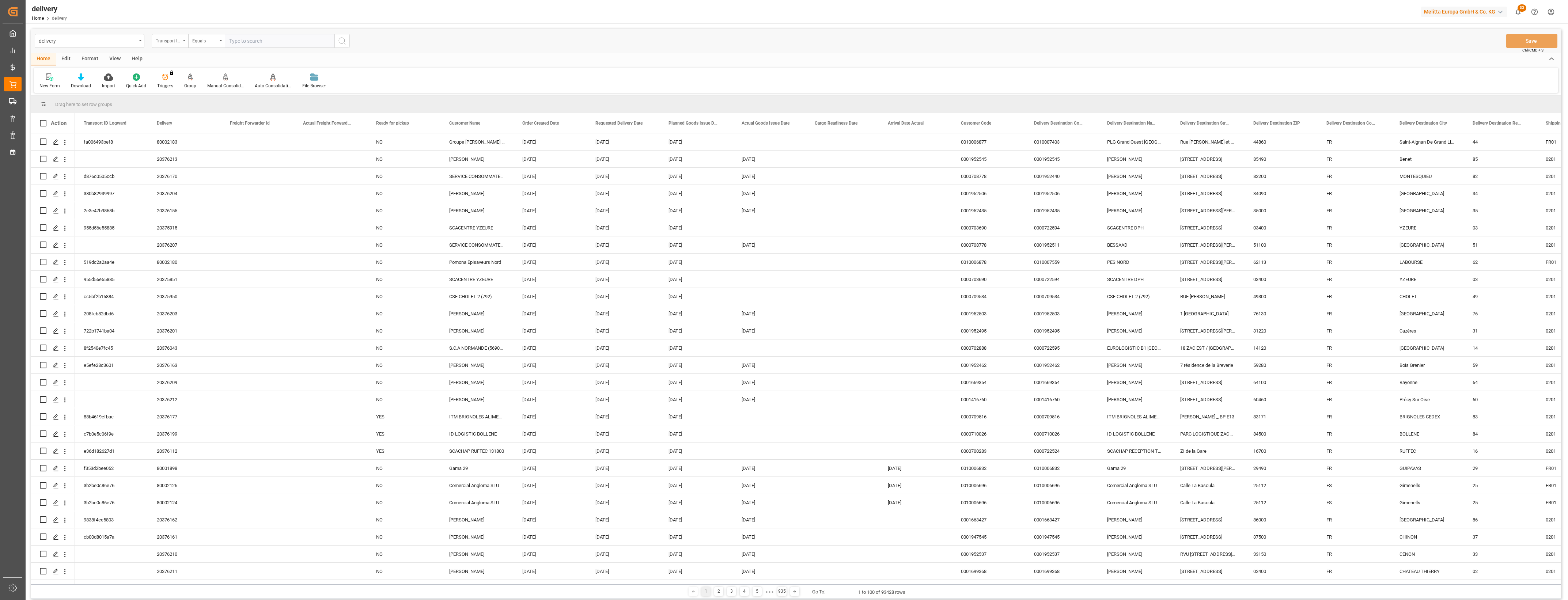
click at [183, 41] on div "Transport ID Logward" at bounding box center [170, 41] width 36 height 14
click at [178, 92] on div "Delivery" at bounding box center [206, 90] width 109 height 15
click at [249, 43] on input "text" at bounding box center [279, 41] width 109 height 14
click at [234, 41] on input "text" at bounding box center [279, 41] width 109 height 14
type input "20376043"
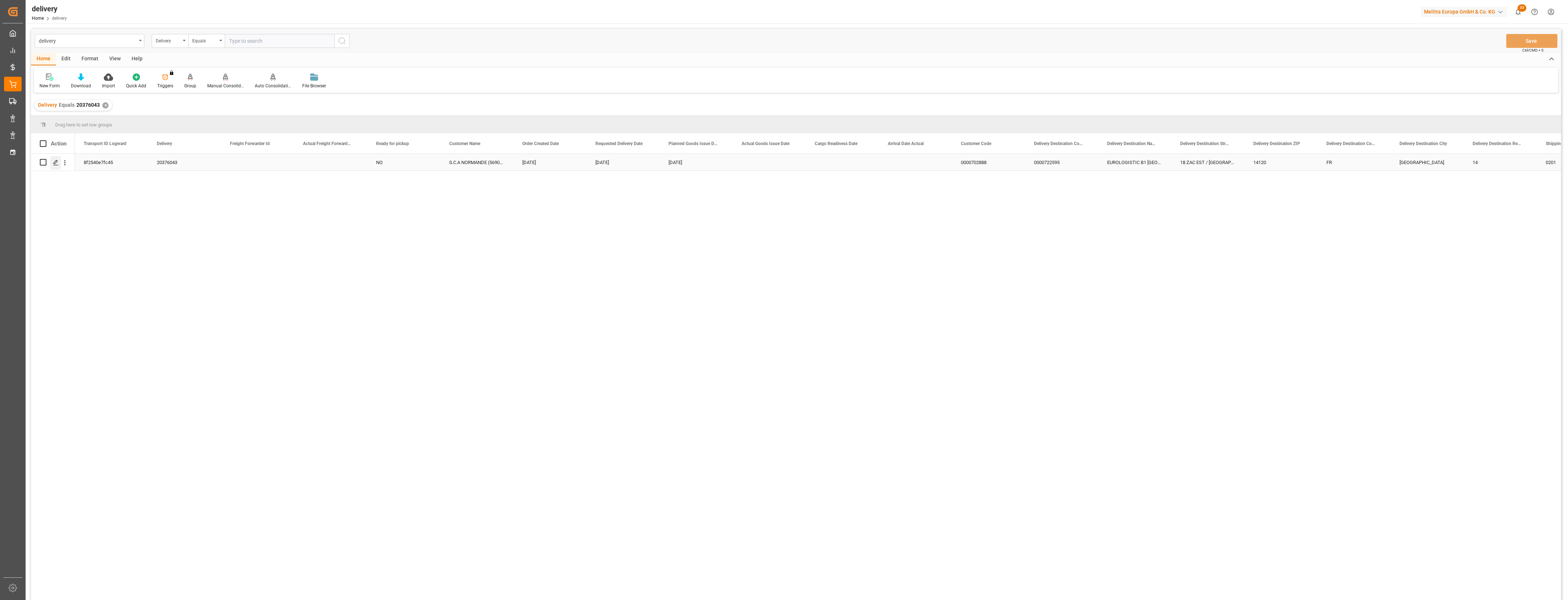
click at [56, 162] on polygon "Press SPACE to select this row." at bounding box center [56, 162] width 4 height 4
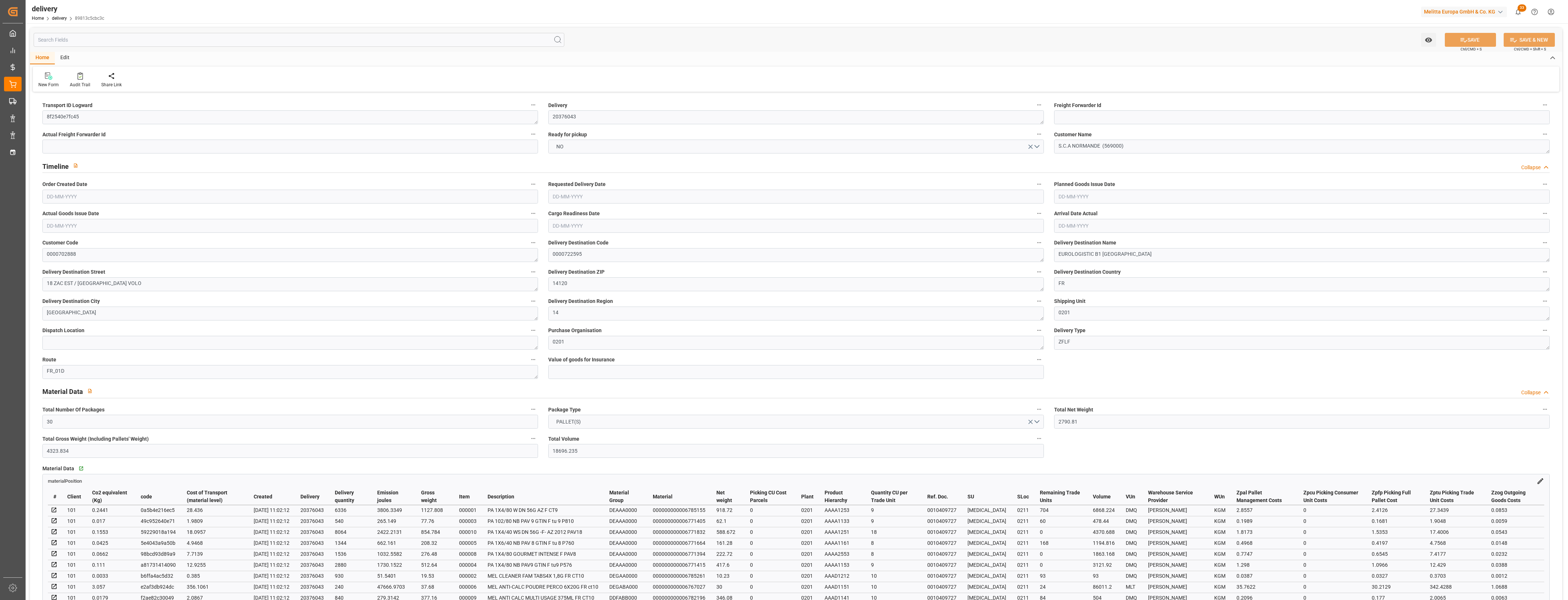
type input "[DATE]"
type input "11-08-2025 11:02"
click at [1037, 147] on button "NO" at bounding box center [796, 147] width 496 height 14
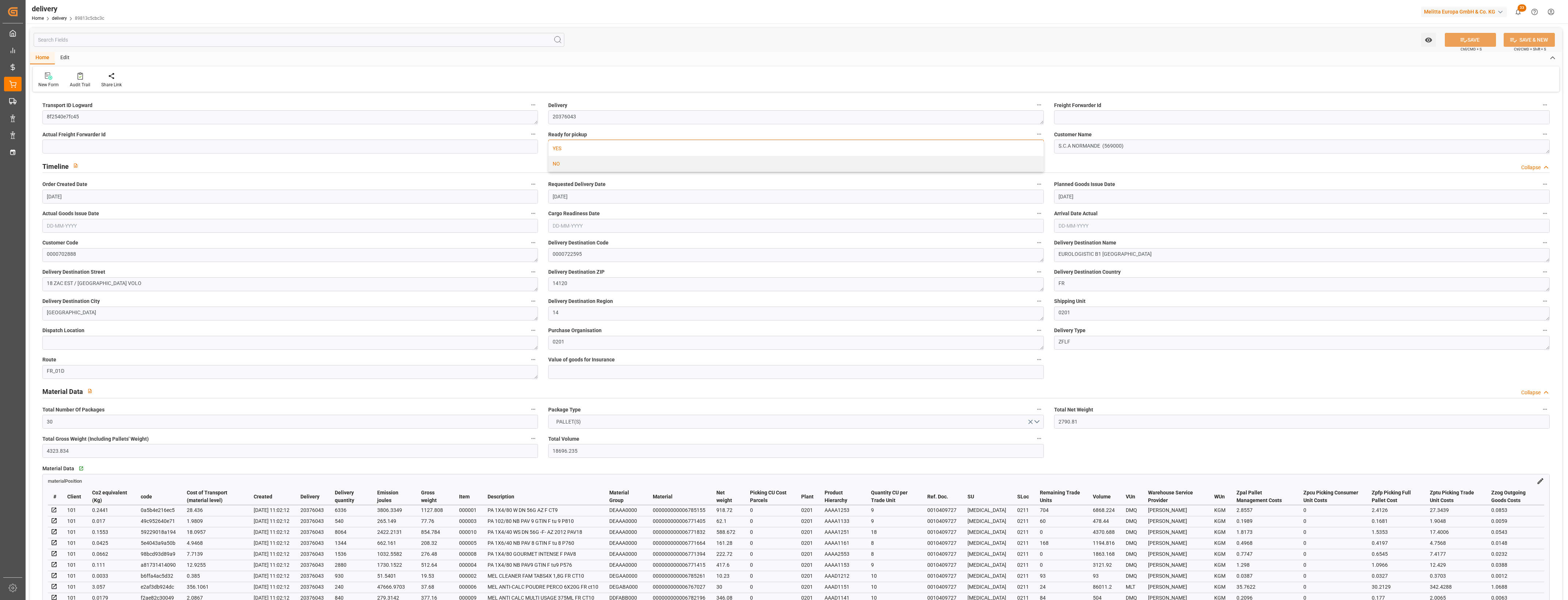
click at [583, 150] on div "YES" at bounding box center [796, 147] width 495 height 15
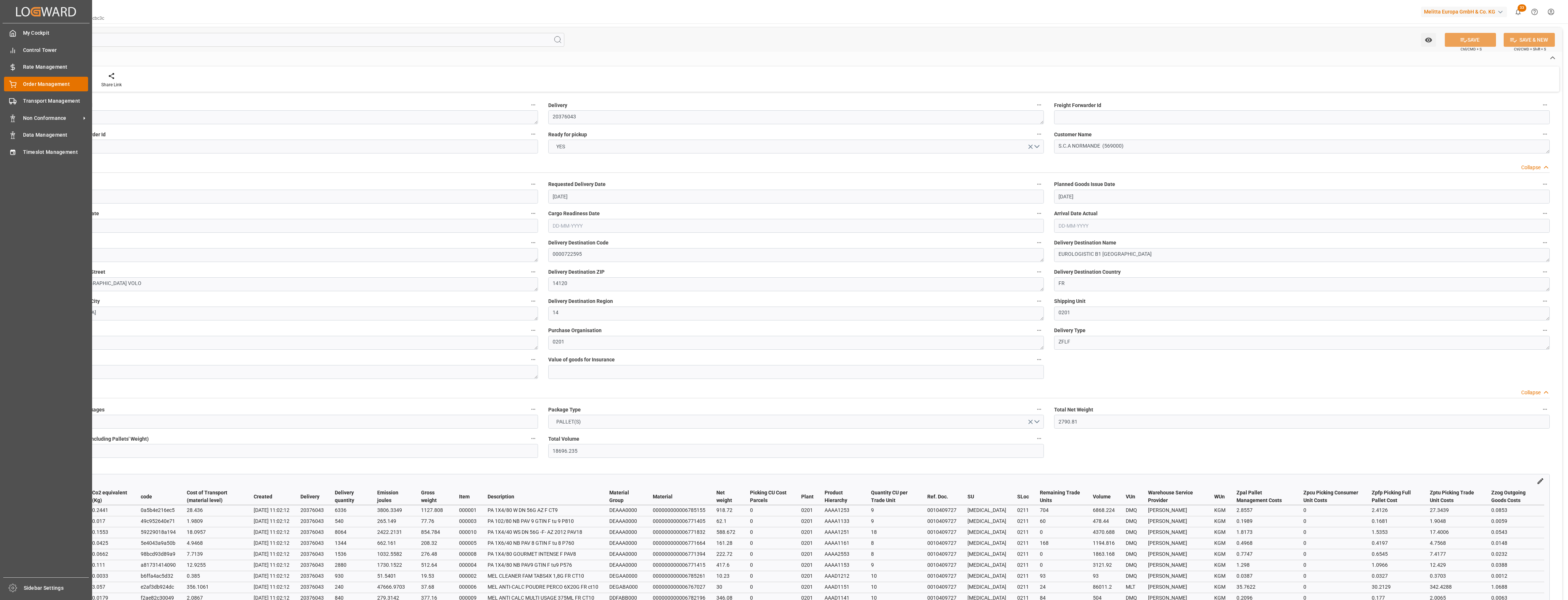
click at [17, 82] on div "Order Management Order Management" at bounding box center [46, 84] width 84 height 14
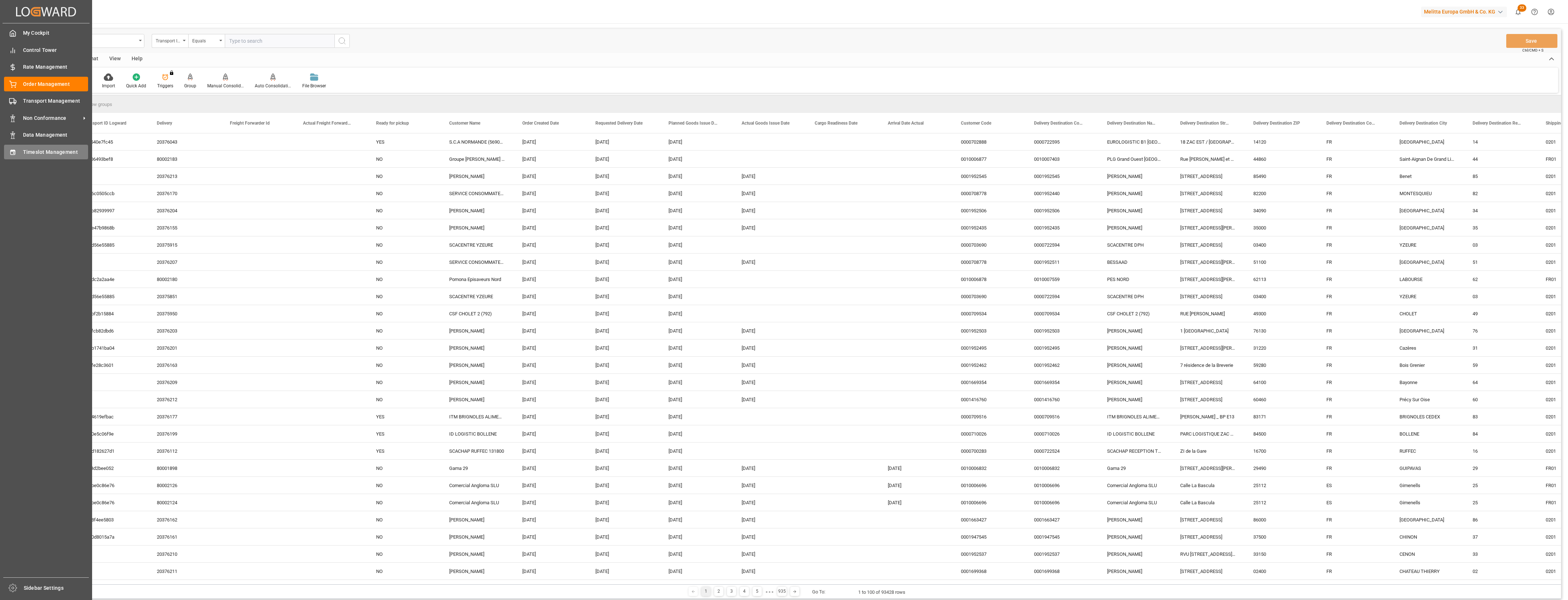
click at [17, 148] on div "Timeslot Management Timeslot Management" at bounding box center [46, 151] width 84 height 14
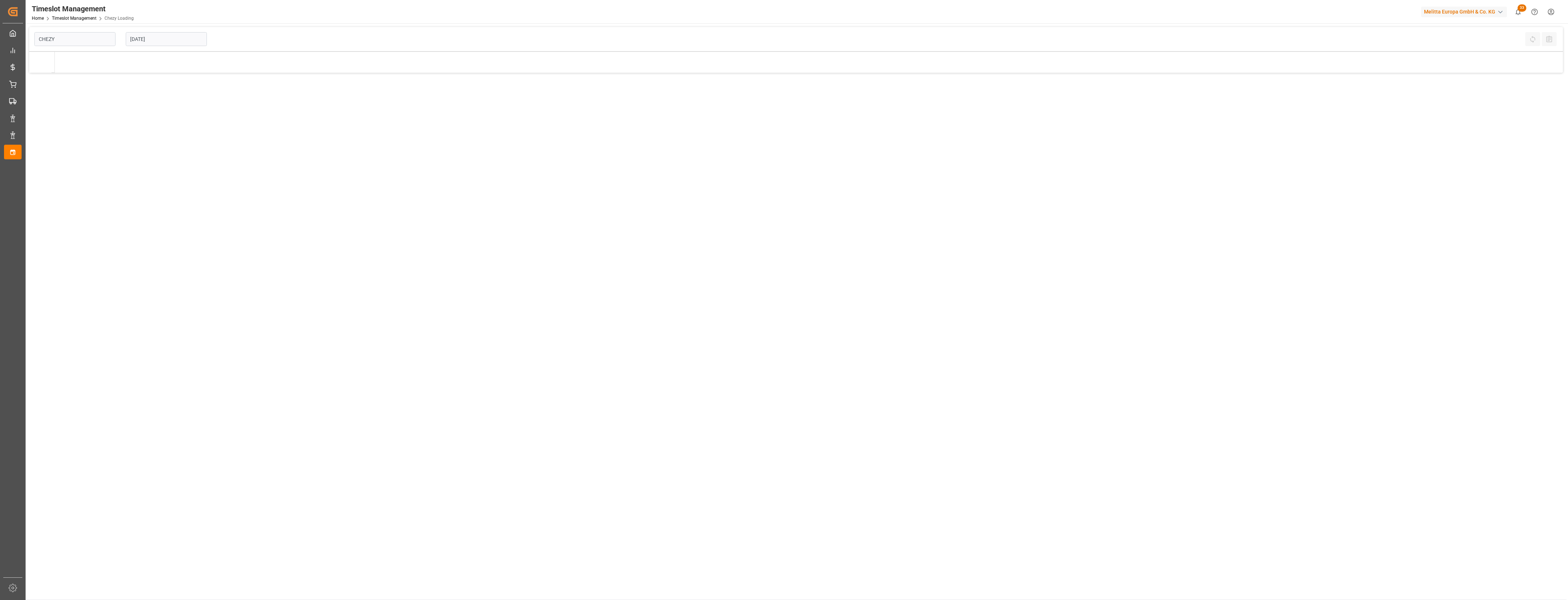
type input "Chezy Loading"
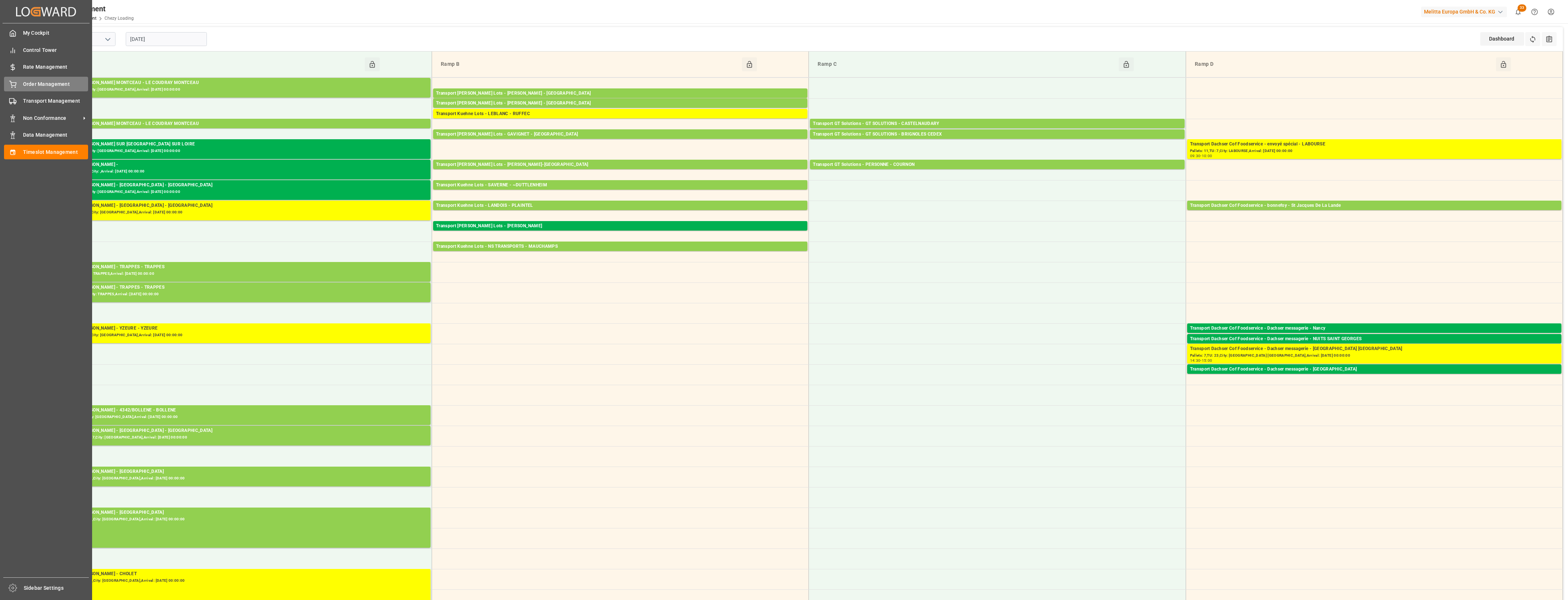
click at [13, 86] on icon at bounding box center [13, 83] width 6 height 5
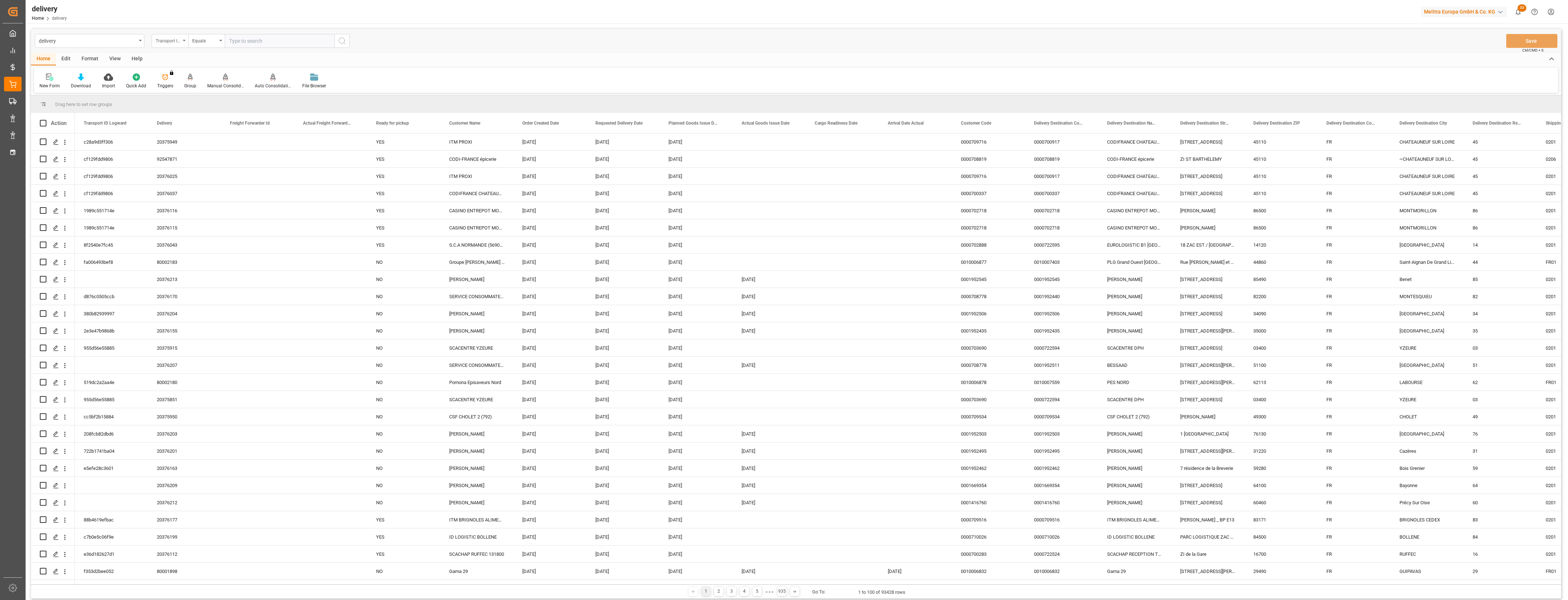
click at [186, 39] on div "Transport ID Logward" at bounding box center [170, 41] width 36 height 14
click at [180, 89] on div "Delivery" at bounding box center [206, 90] width 109 height 15
click at [228, 44] on input "text" at bounding box center [279, 41] width 109 height 14
type input "20376034"
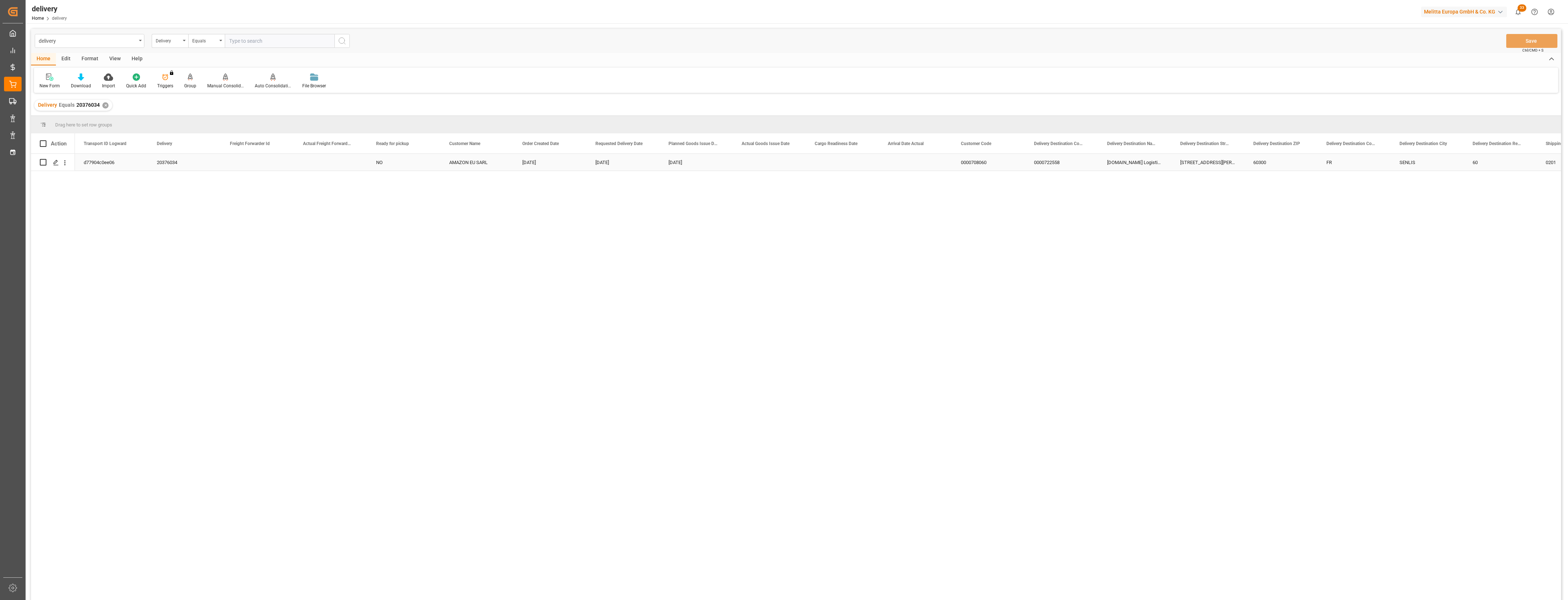
click at [85, 163] on div "d77904c0ee06" at bounding box center [111, 162] width 73 height 17
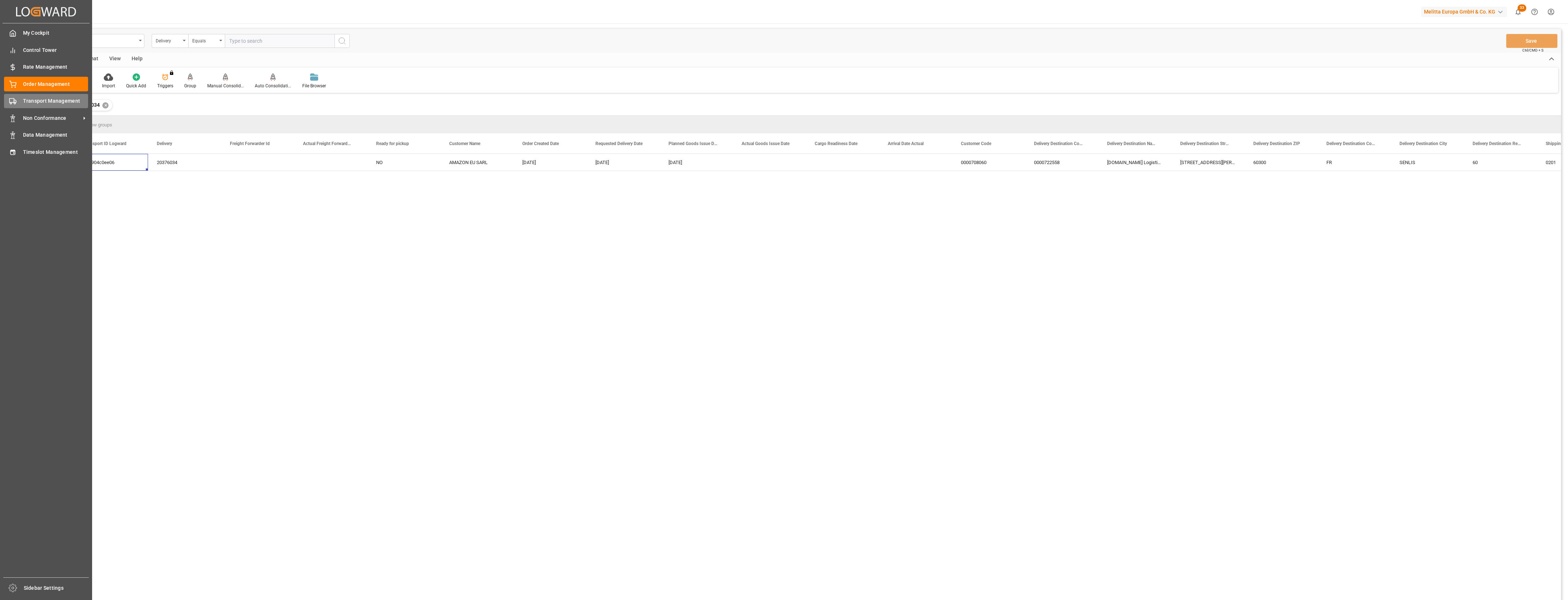
click at [12, 102] on rect at bounding box center [12, 100] width 5 height 4
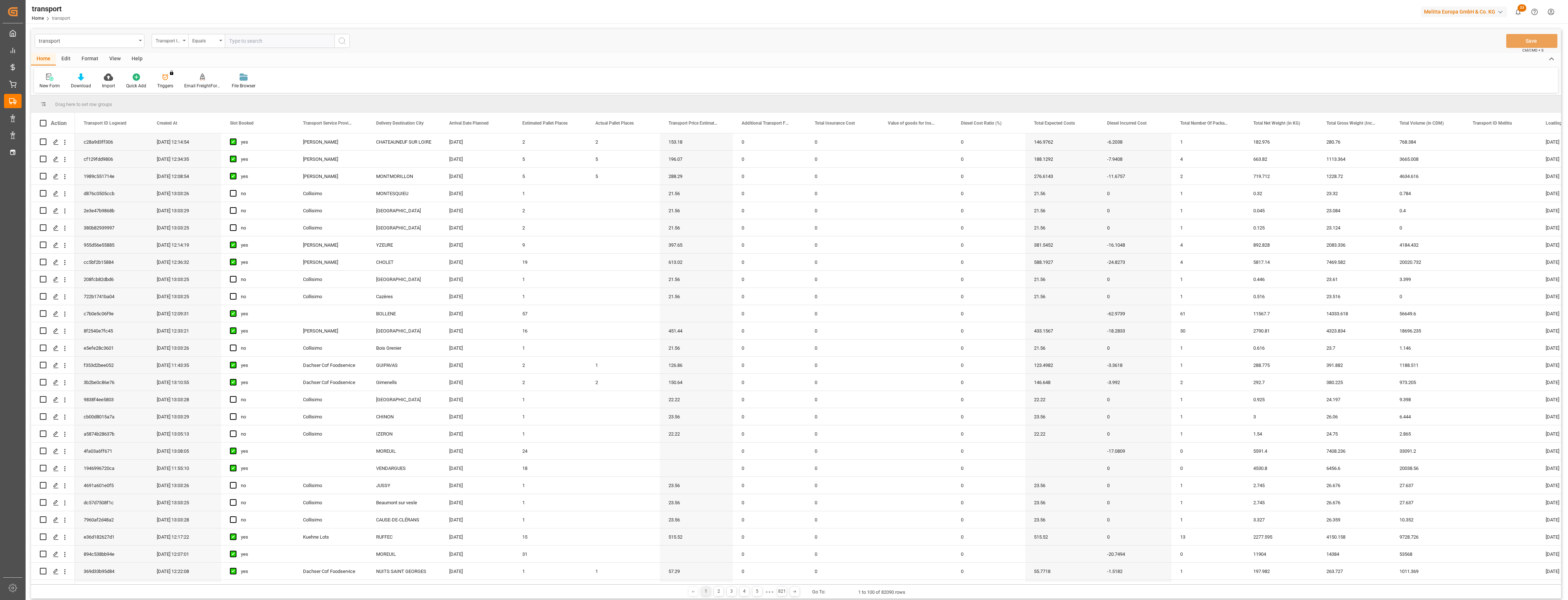
click at [244, 42] on input "text" at bounding box center [279, 41] width 109 height 14
paste input "d77904c0ee06"
type input "d77904c0ee06"
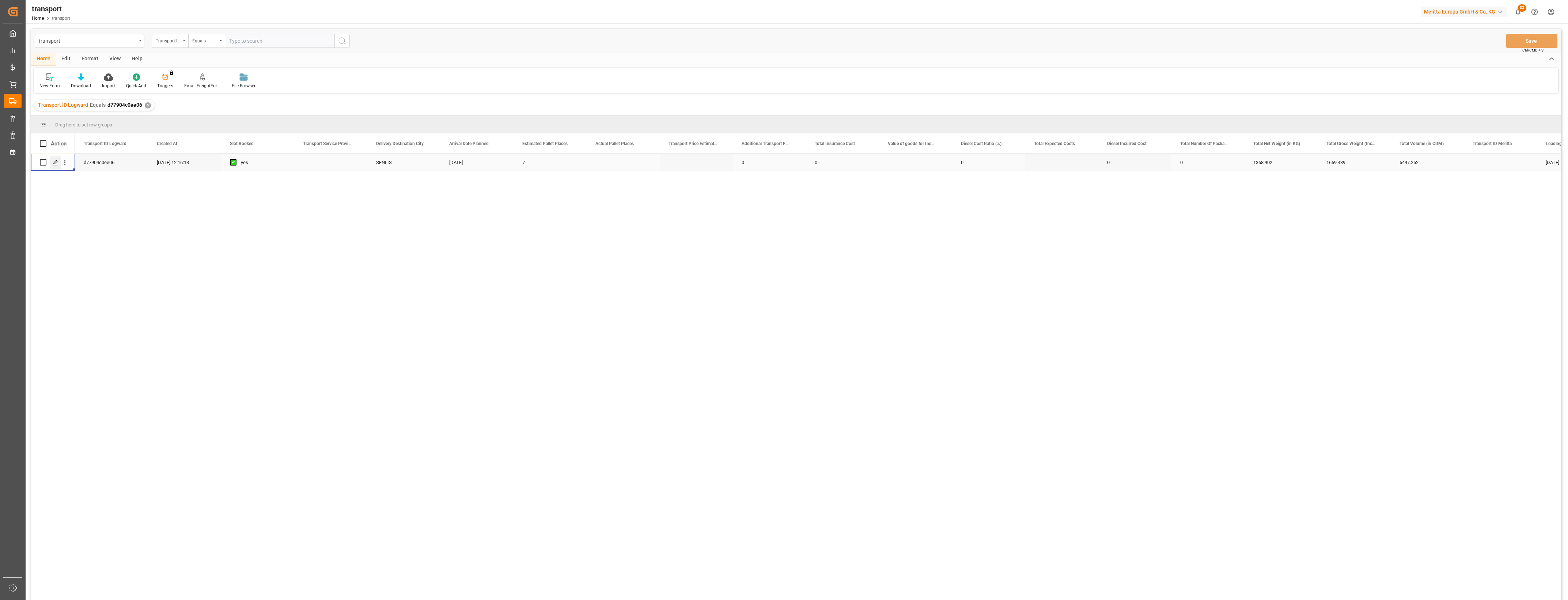
click at [57, 162] on icon "Press SPACE to select this row." at bounding box center [56, 162] width 6 height 6
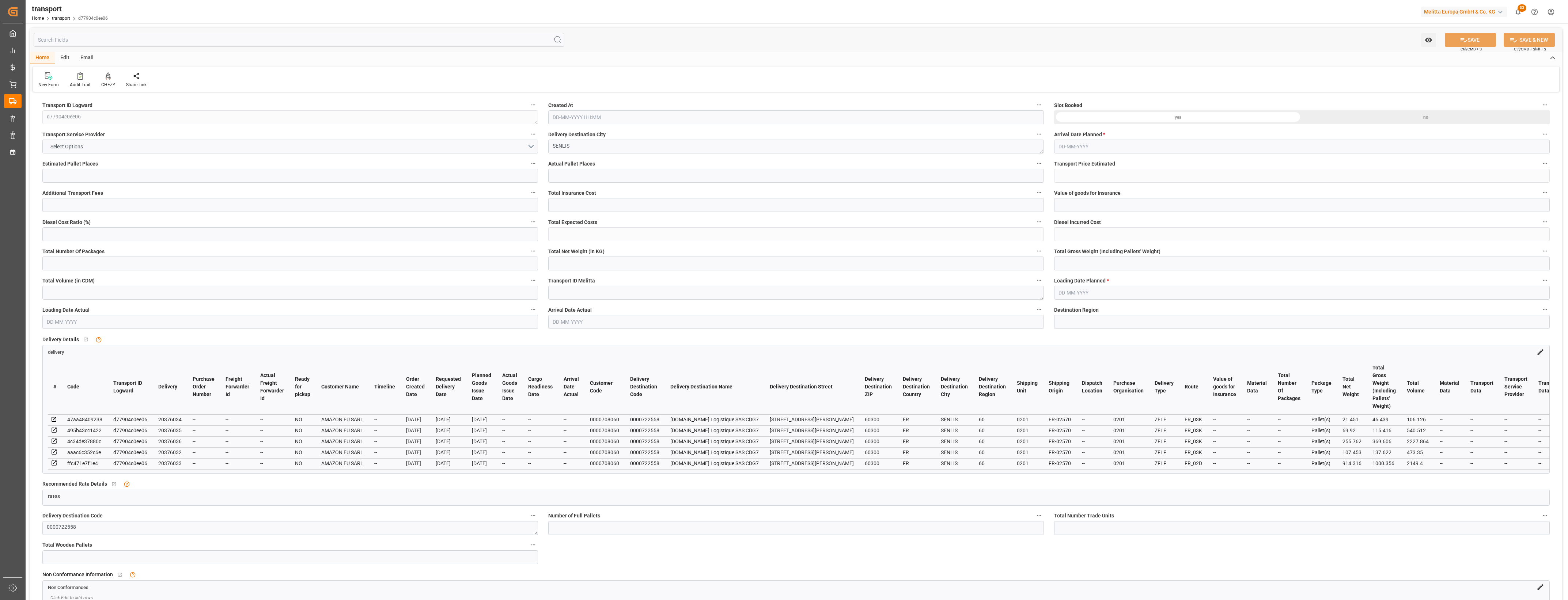
type input "7"
type input "0"
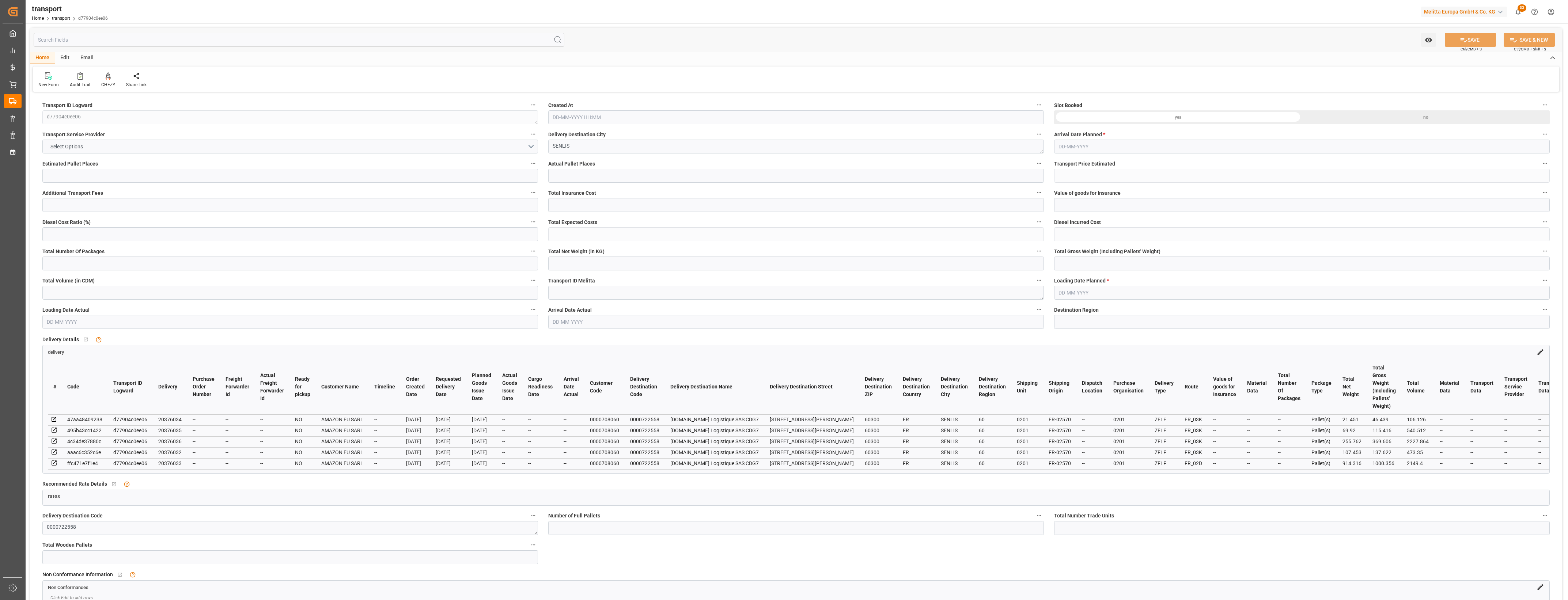
type input "0"
type input "1368.902"
type input "1669.439"
type input "5497.252"
type input "60"
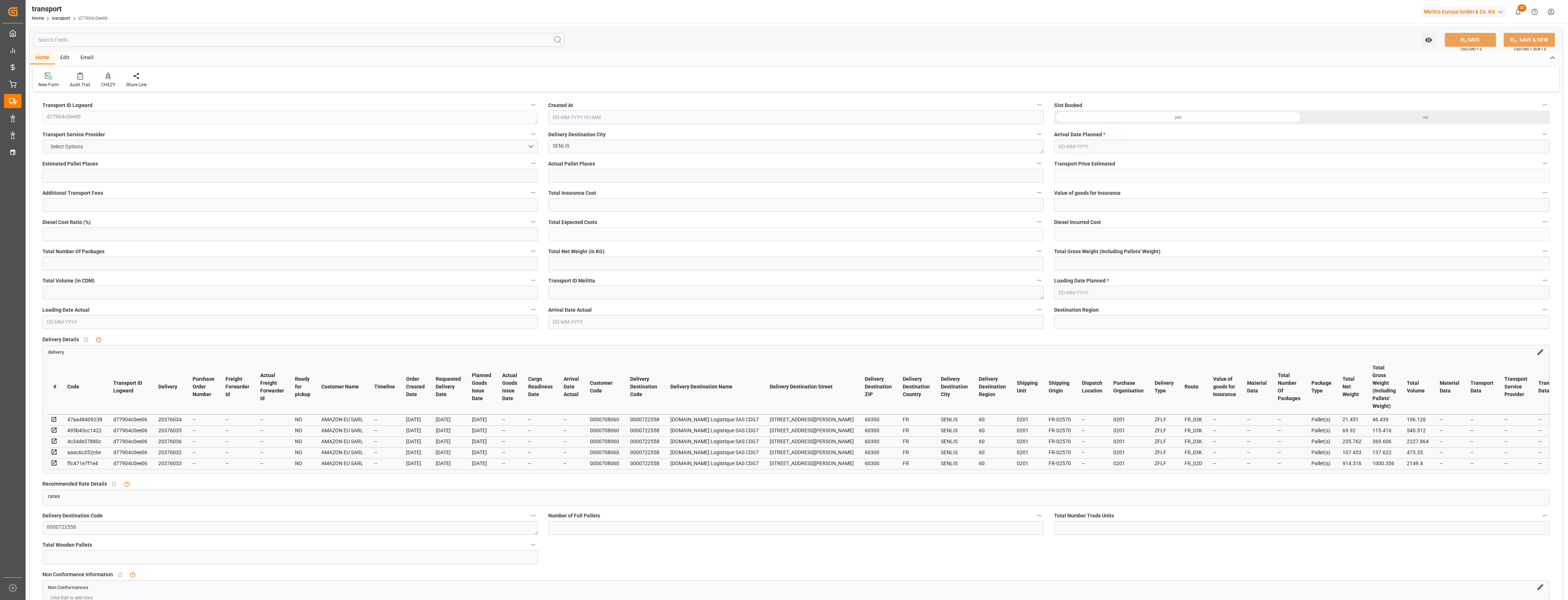
type input "1"
type input "442"
type input "7"
type input "101"
type input "1483.623"
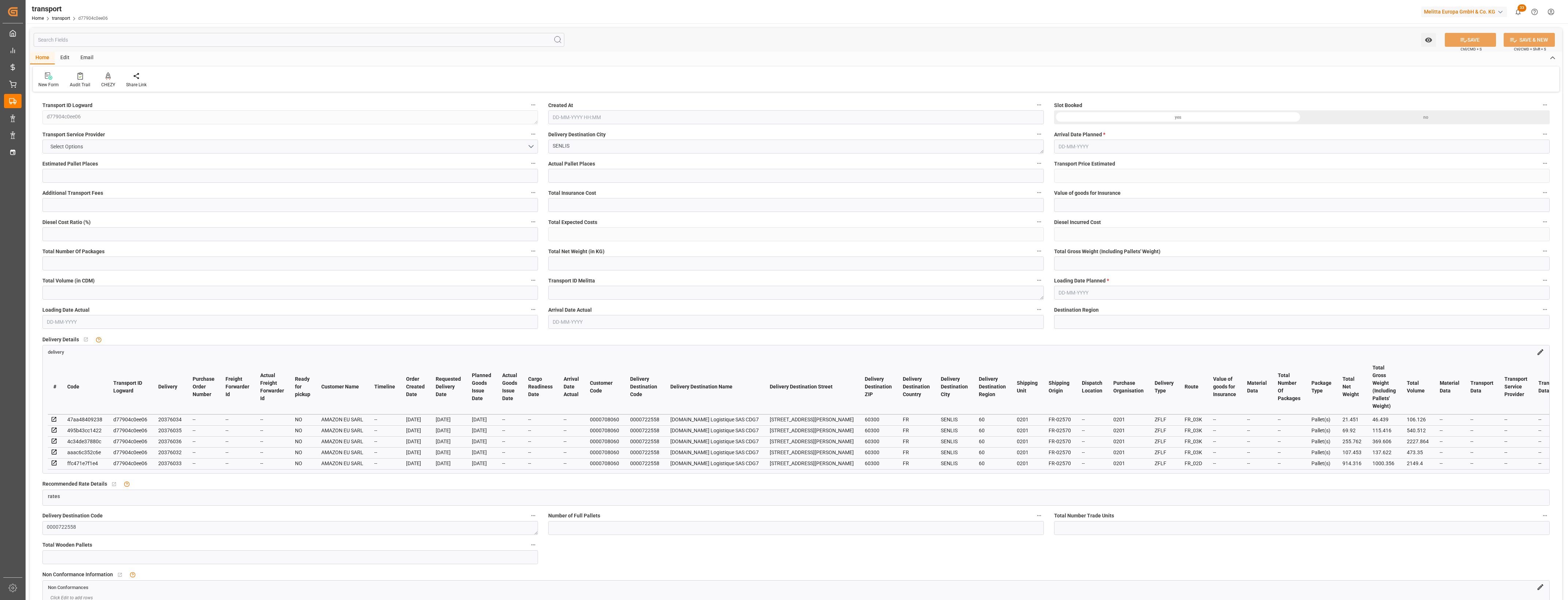
type input "0"
type input "4710.8598"
type input "0"
type input "21"
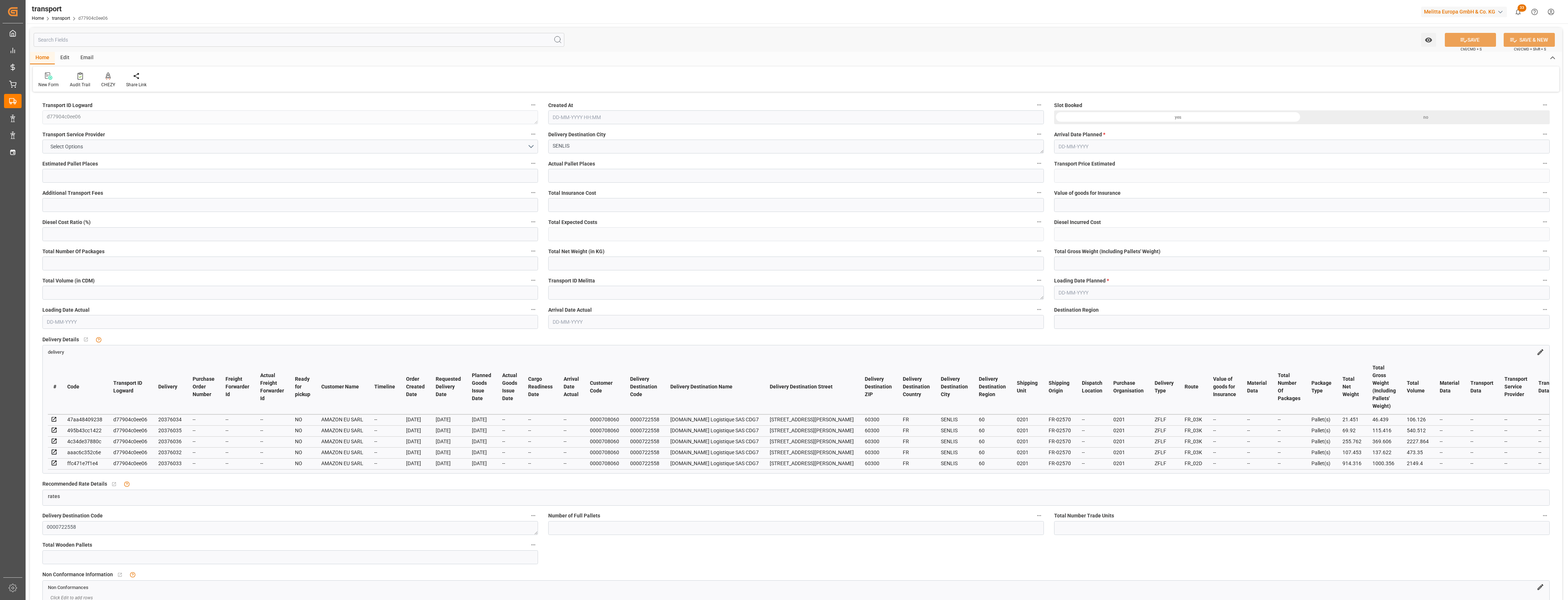
type input "35"
type input "[DATE] 12:16"
type input "[DATE]"
click at [532, 147] on button "Select Options" at bounding box center [289, 147] width 496 height 14
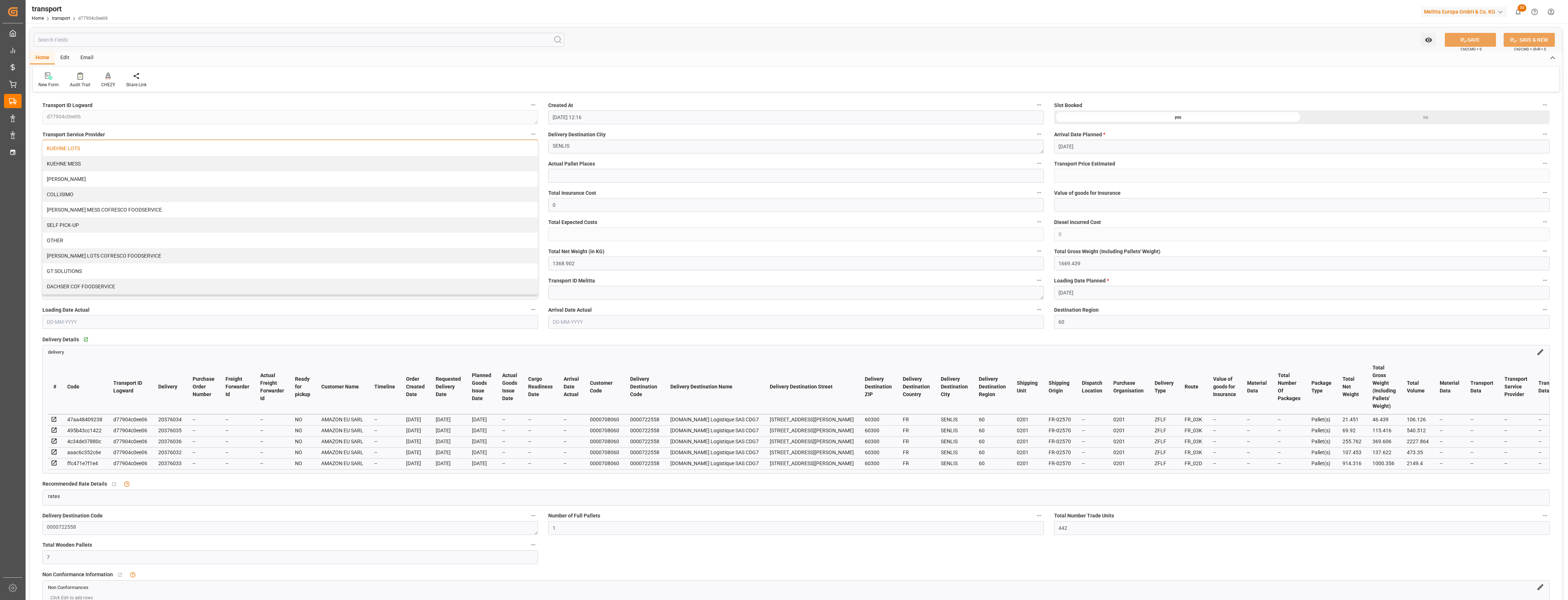
click at [74, 147] on div "KUEHNE LOTS" at bounding box center [290, 147] width 495 height 15
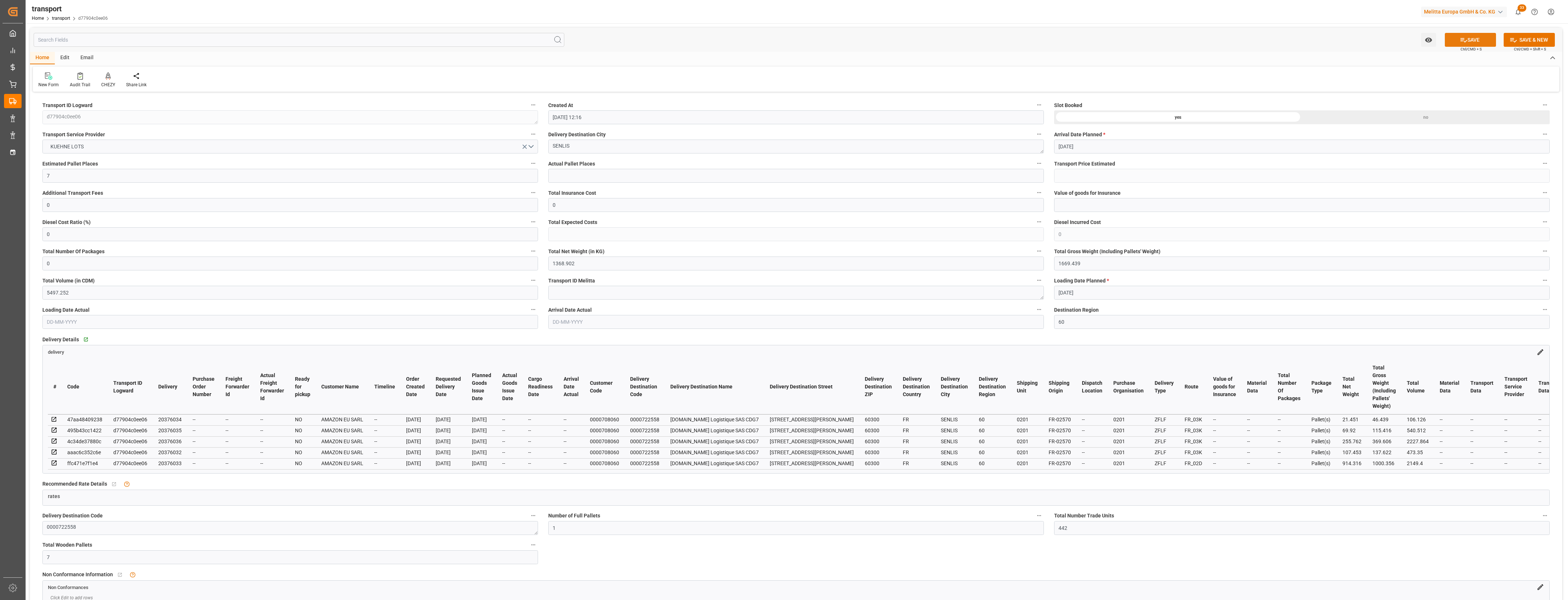
click at [1465, 40] on icon at bounding box center [1463, 40] width 6 height 5
type input "202.23"
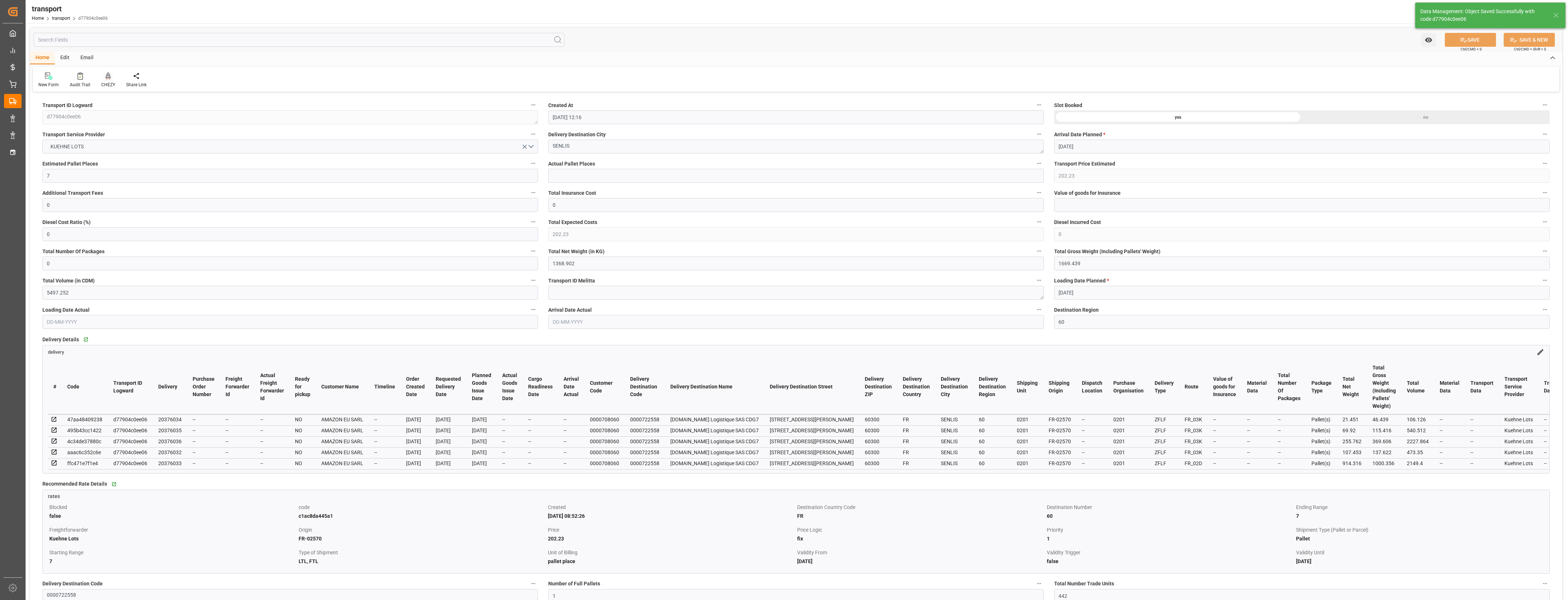
click at [106, 83] on div "CHEZY" at bounding box center [109, 85] width 14 height 6
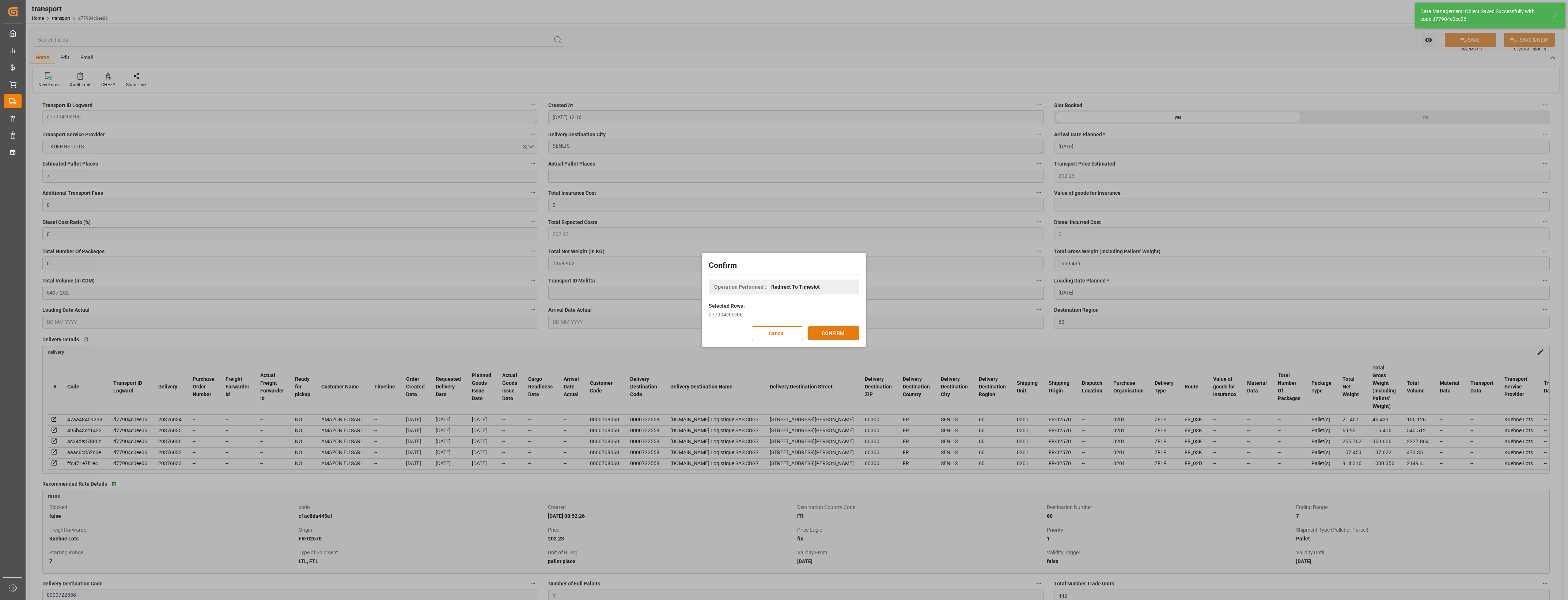
click at [821, 331] on button "CONFIRM" at bounding box center [834, 334] width 52 height 14
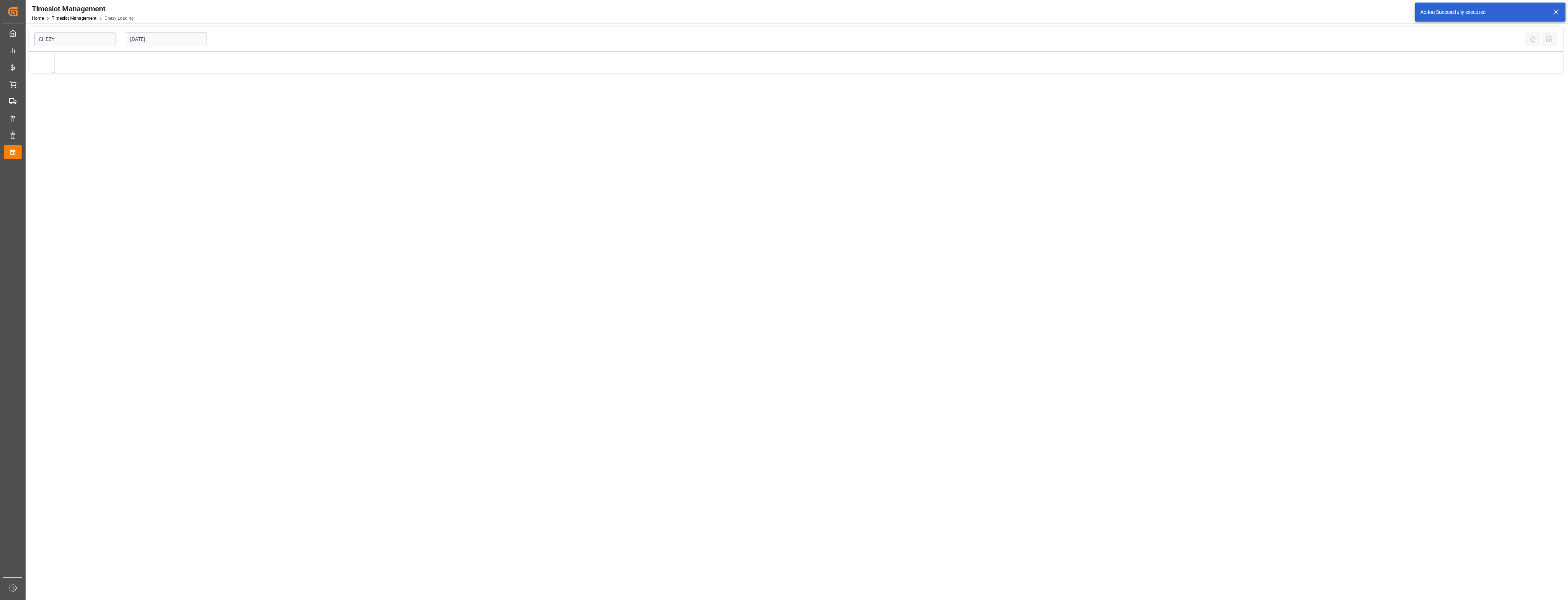
type input "Chezy Loading"
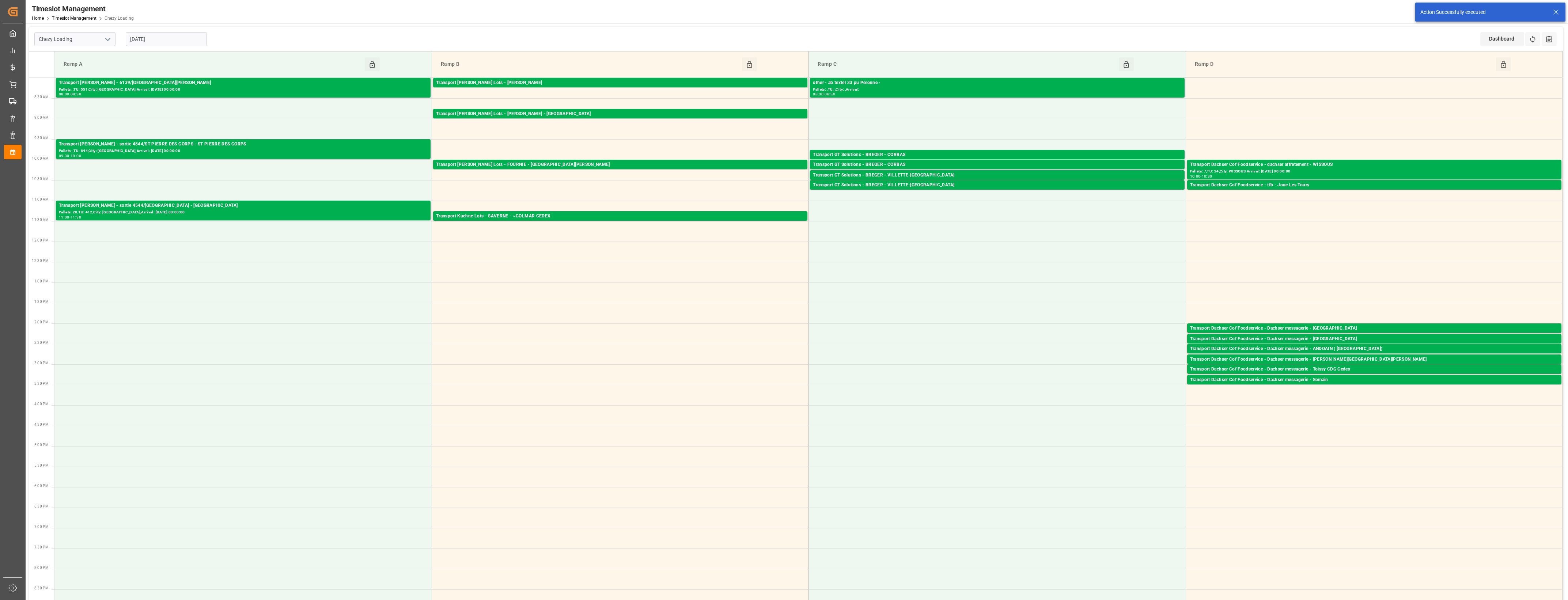
click at [182, 41] on input "[DATE]" at bounding box center [167, 40] width 81 height 14
click at [176, 114] on span "14" at bounding box center [178, 112] width 5 height 5
type input "[DATE]"
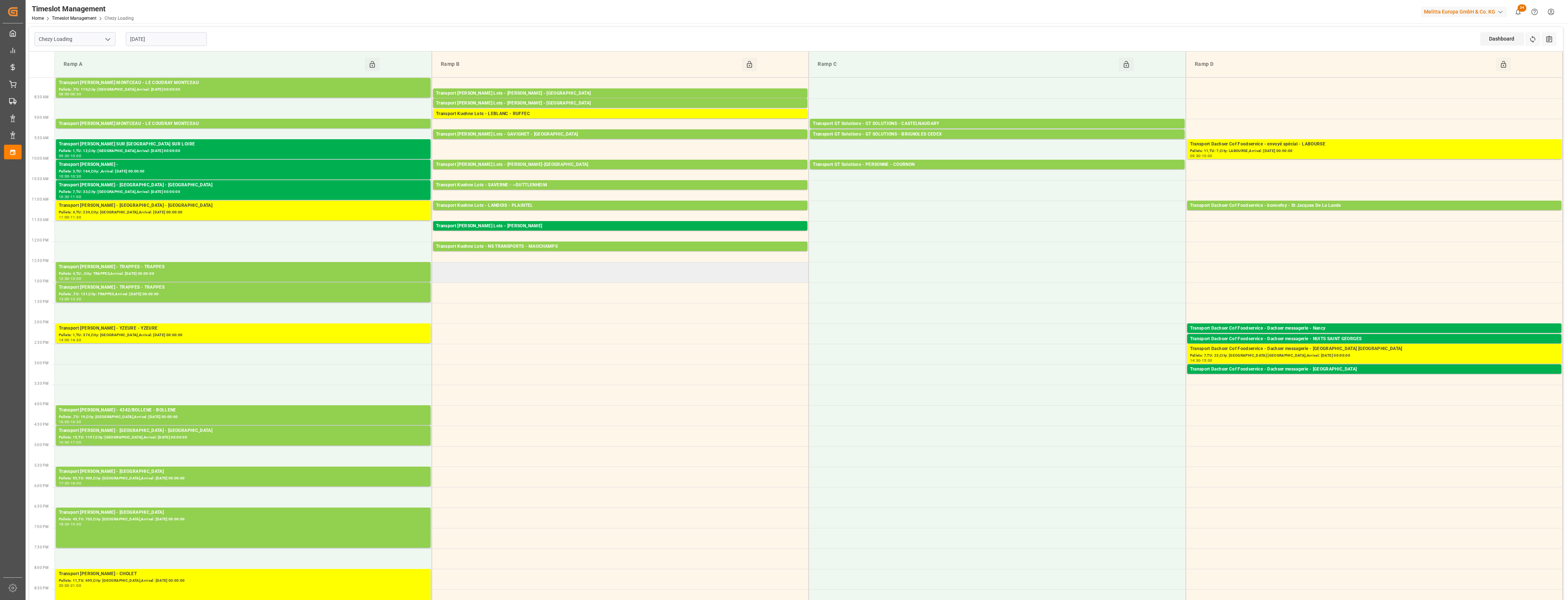
click at [522, 276] on td at bounding box center [619, 272] width 377 height 21
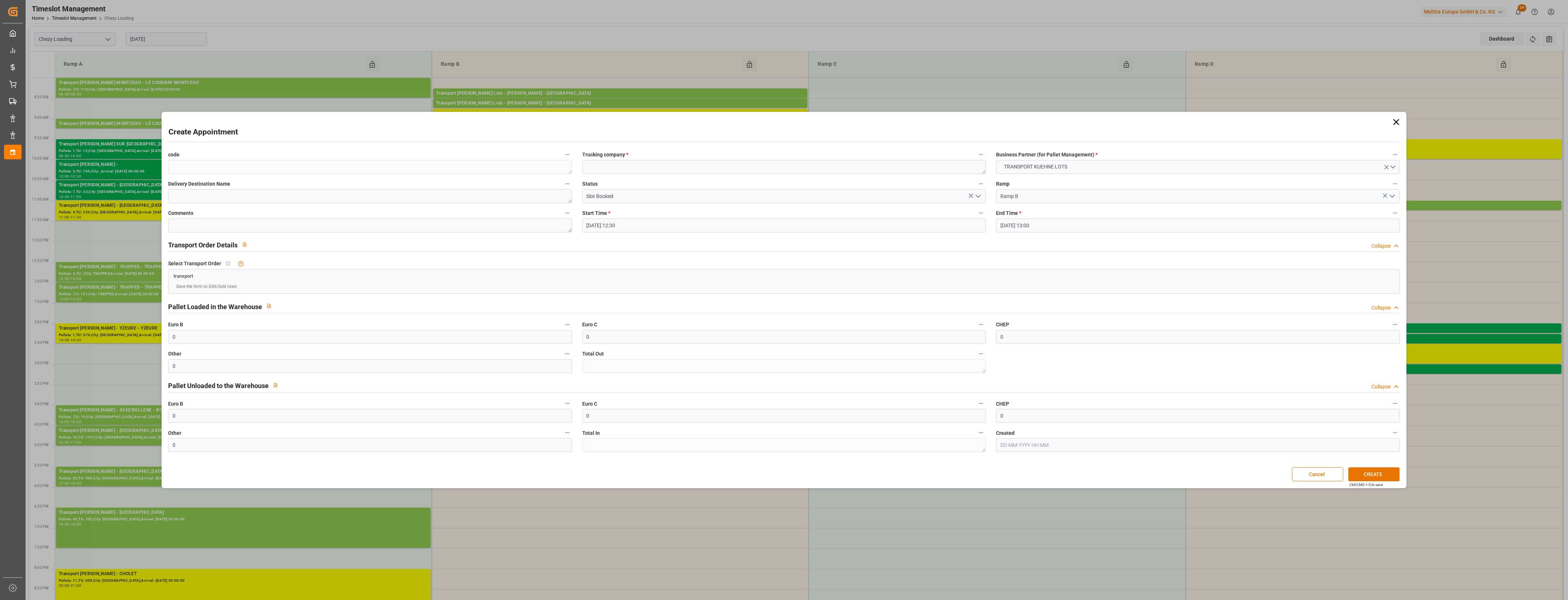
click at [980, 196] on polyline "open menu" at bounding box center [978, 196] width 5 height 2
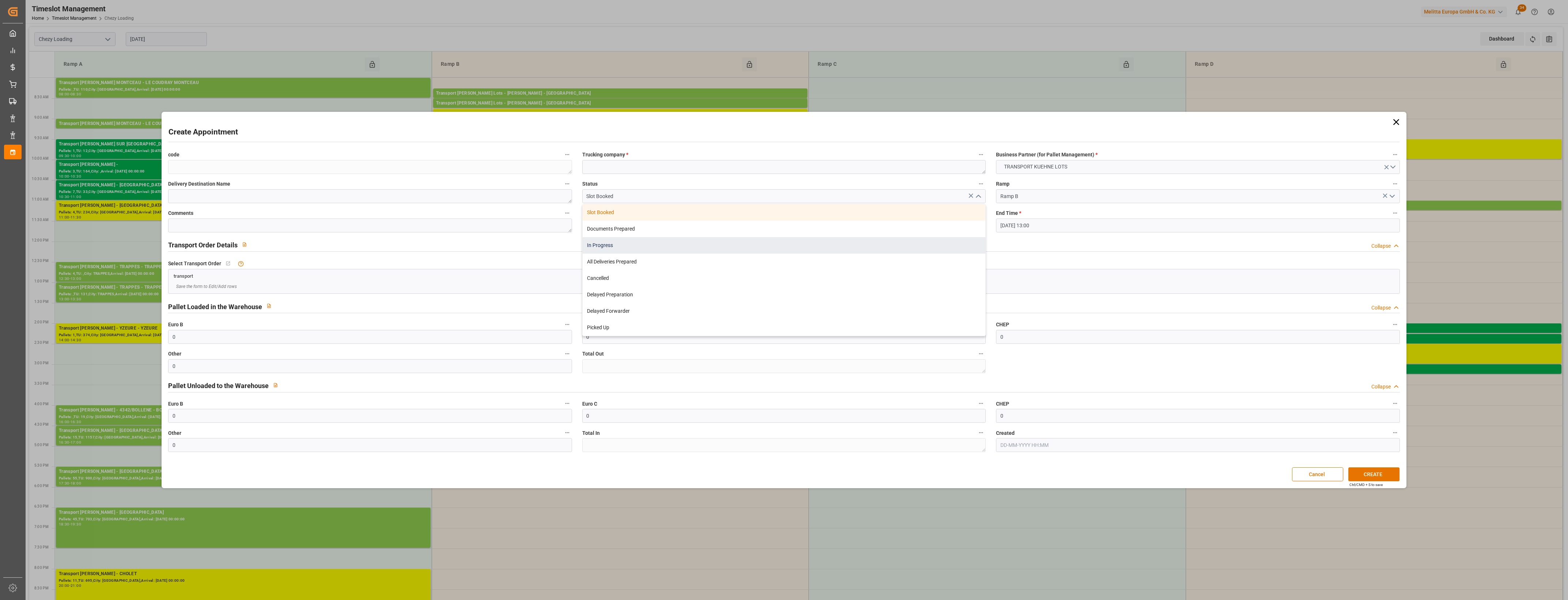
click at [613, 245] on div "In Progress" at bounding box center [784, 245] width 403 height 17
type input "In Progress"
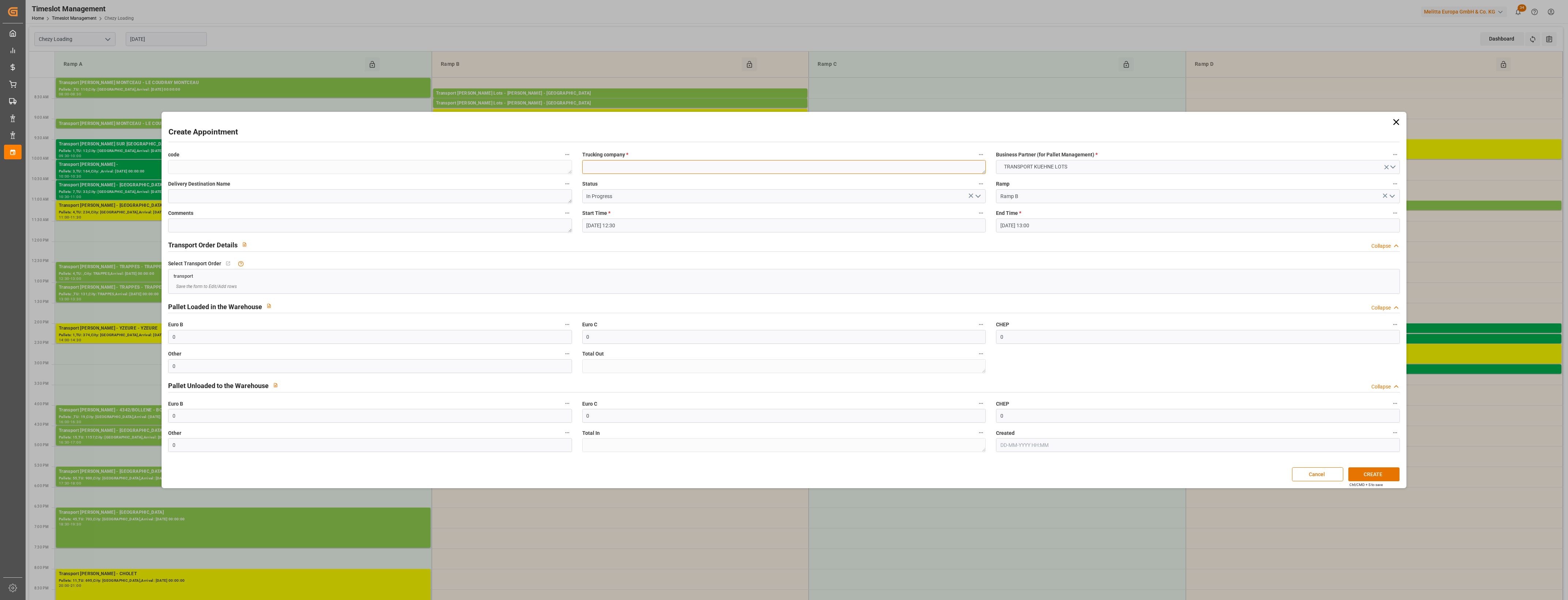
click at [613, 162] on textarea at bounding box center [784, 167] width 404 height 14
type textarea "LEBLANC"
click at [1369, 476] on button "CREATE" at bounding box center [1374, 474] width 52 height 14
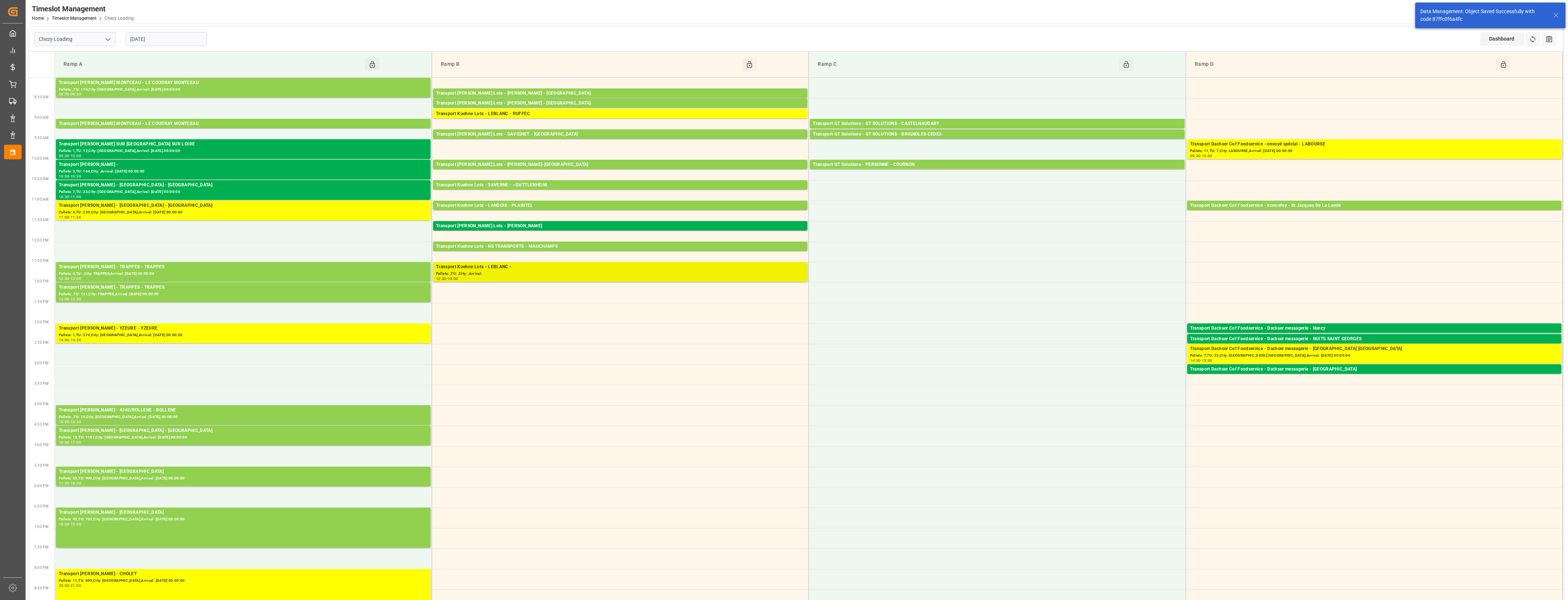
click at [500, 273] on div "Pallets: ,TU: ,City: ,Arrival:" at bounding box center [620, 273] width 368 height 6
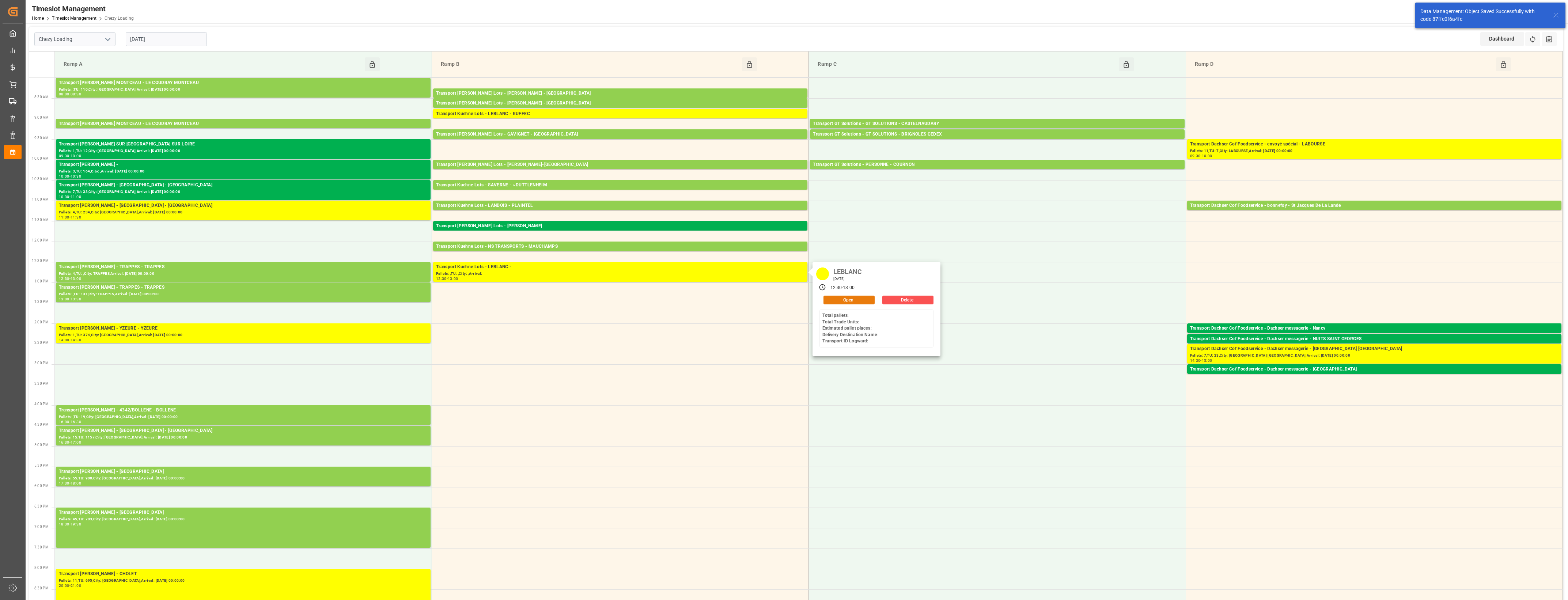
click at [836, 299] on button "Open" at bounding box center [849, 300] width 52 height 9
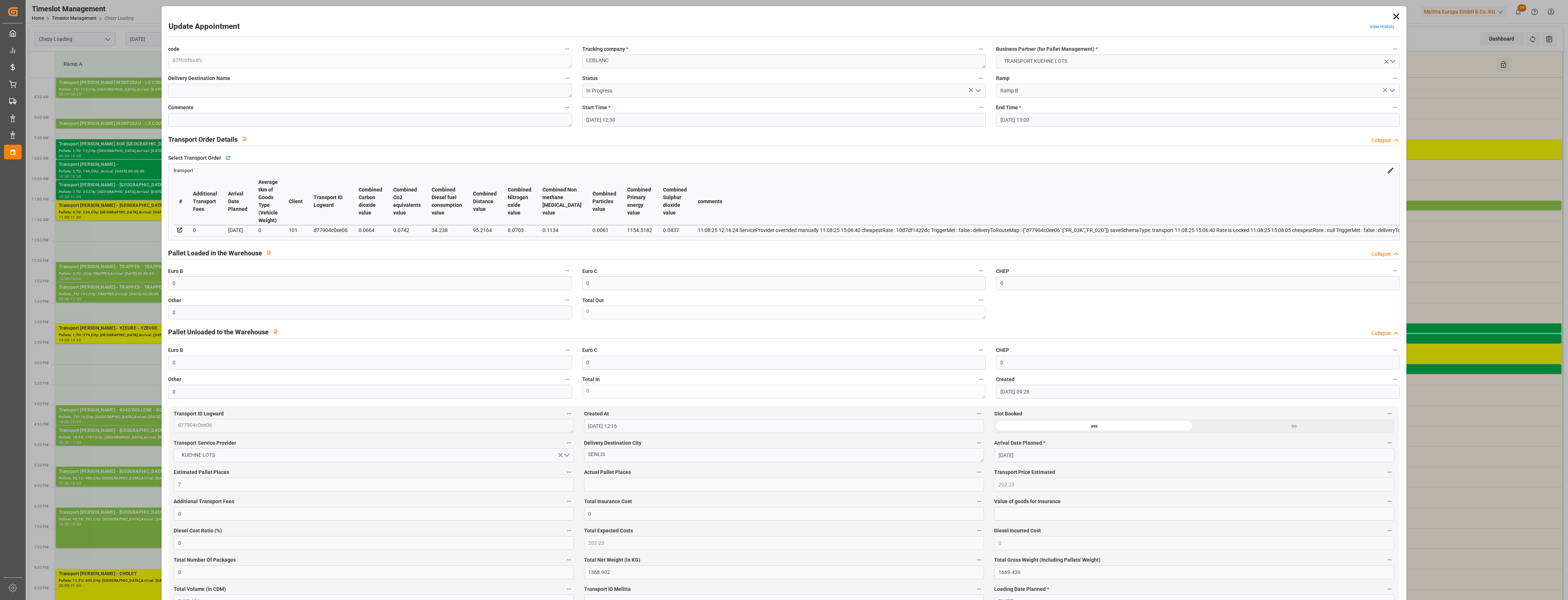
type input "[DATE] 12:30"
type input "[DATE] 13:00"
type input "[DATE] 09:28"
type input "[DATE] 12:16"
type input "[DATE]"
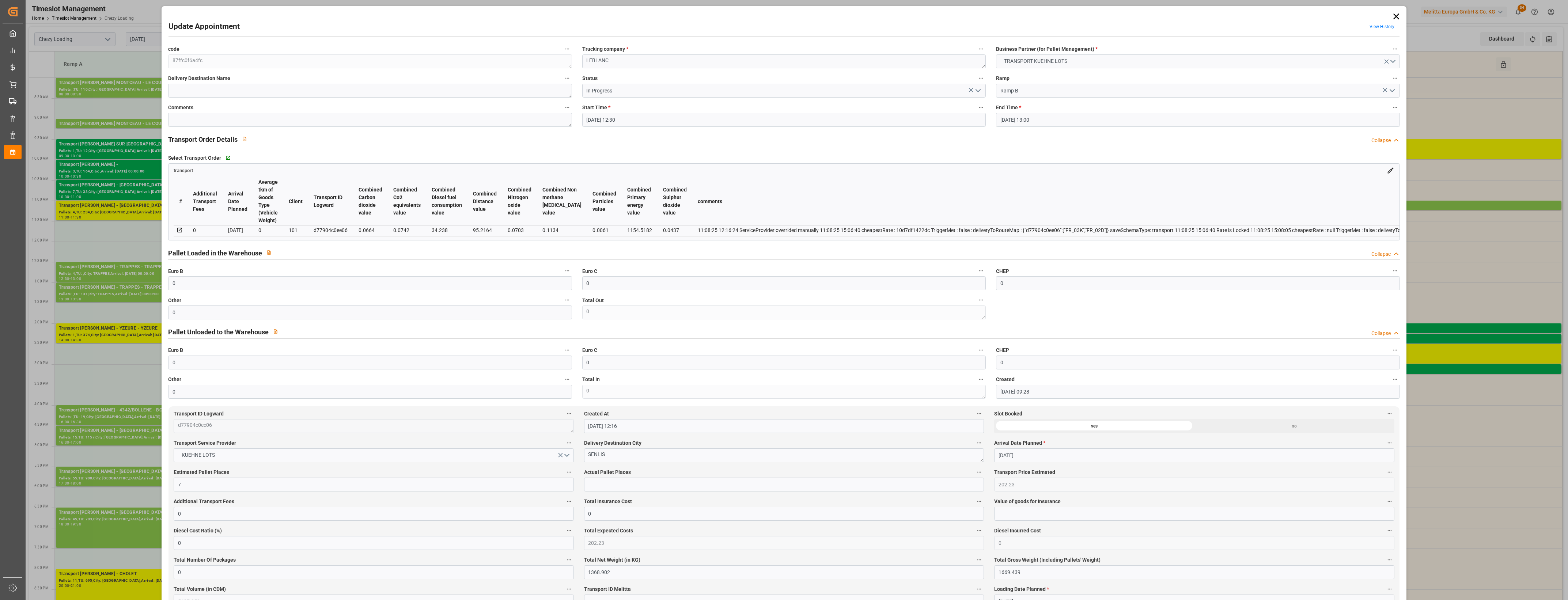
type input "[DATE]"
click at [1394, 14] on icon at bounding box center [1396, 16] width 10 height 10
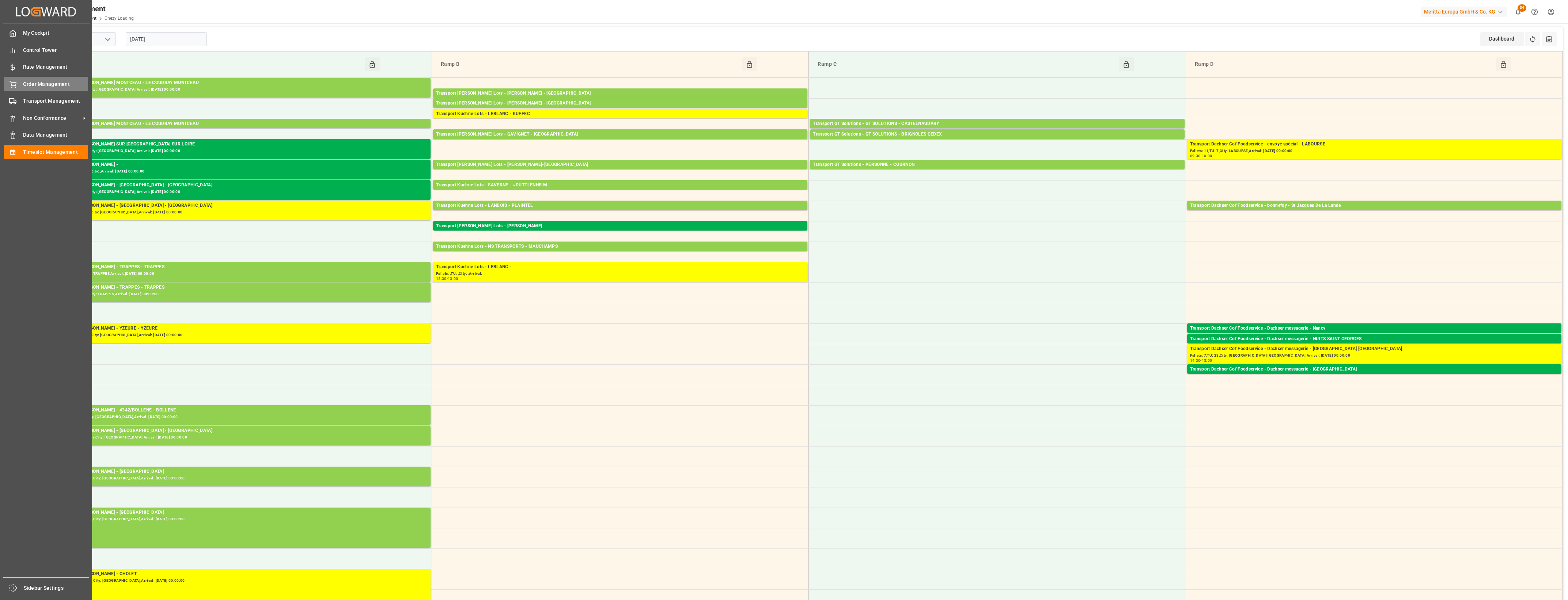
click at [30, 83] on span "Order Management" at bounding box center [56, 84] width 65 height 8
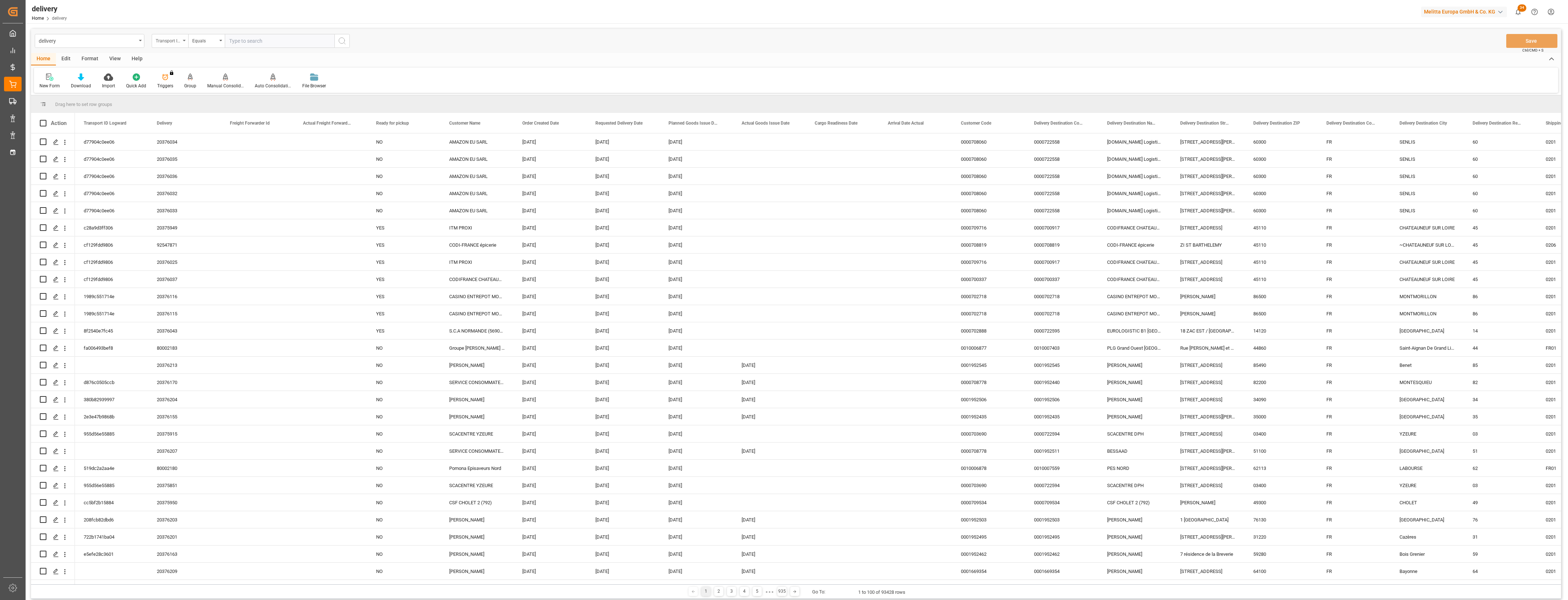
click at [183, 44] on div "Transport ID Logward" at bounding box center [170, 41] width 36 height 14
click at [189, 92] on div "Delivery" at bounding box center [206, 90] width 109 height 15
click at [243, 42] on input "text" at bounding box center [279, 41] width 109 height 14
type input "20376034"
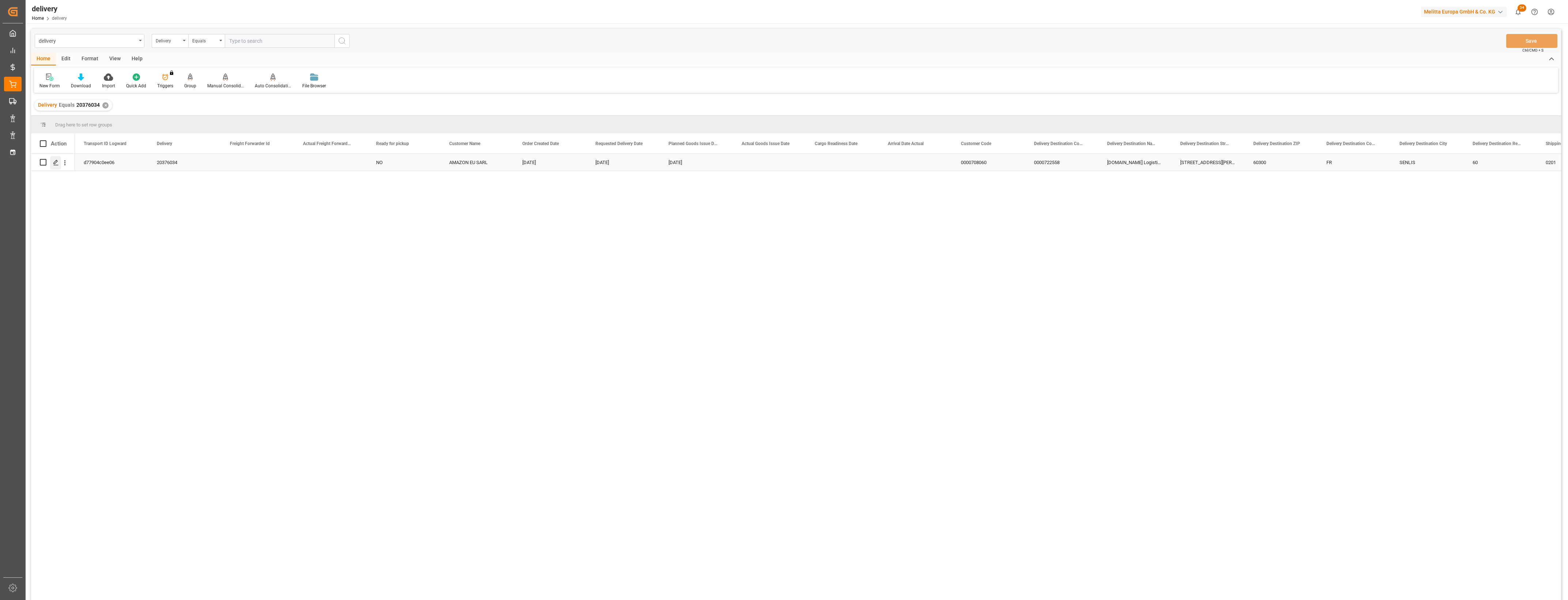
click at [55, 163] on icon "Press SPACE to select this row." at bounding box center [56, 162] width 6 height 6
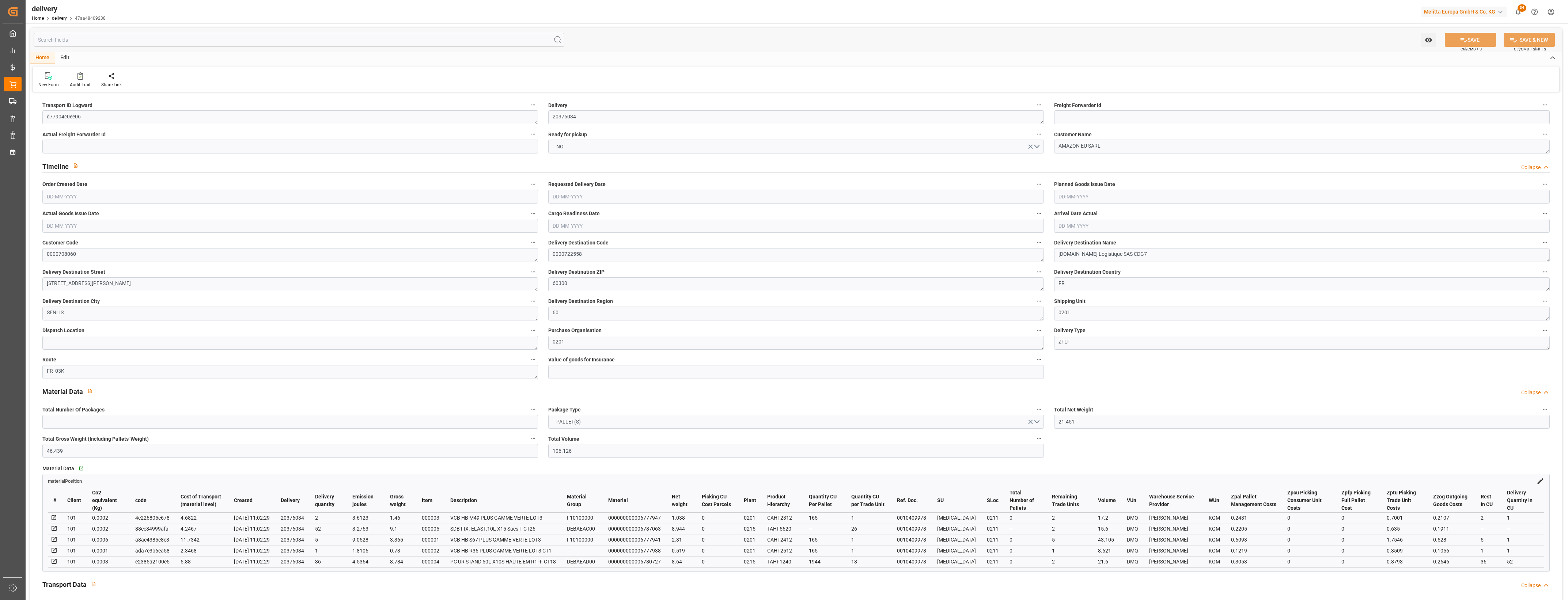
type input "[DATE]"
type input "[DATE] 11:03"
click at [1039, 144] on button "NO" at bounding box center [796, 147] width 496 height 14
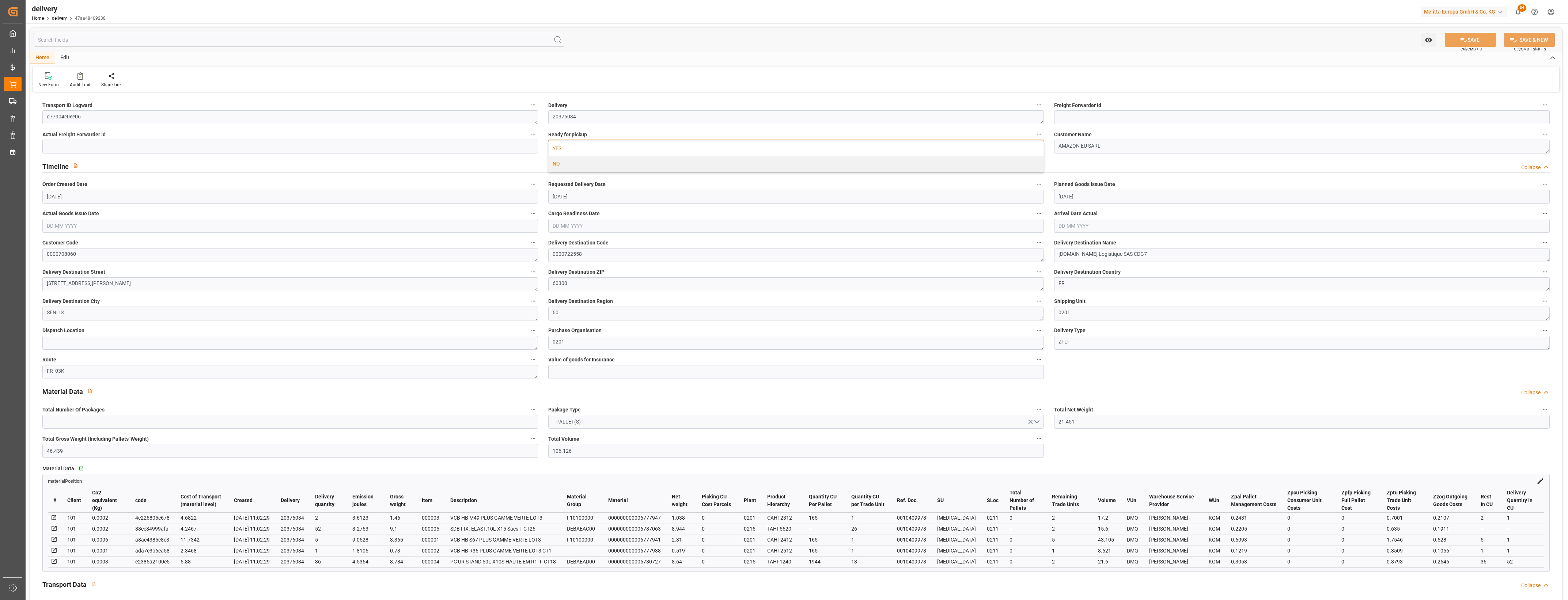
click at [620, 152] on div "YES" at bounding box center [796, 147] width 495 height 15
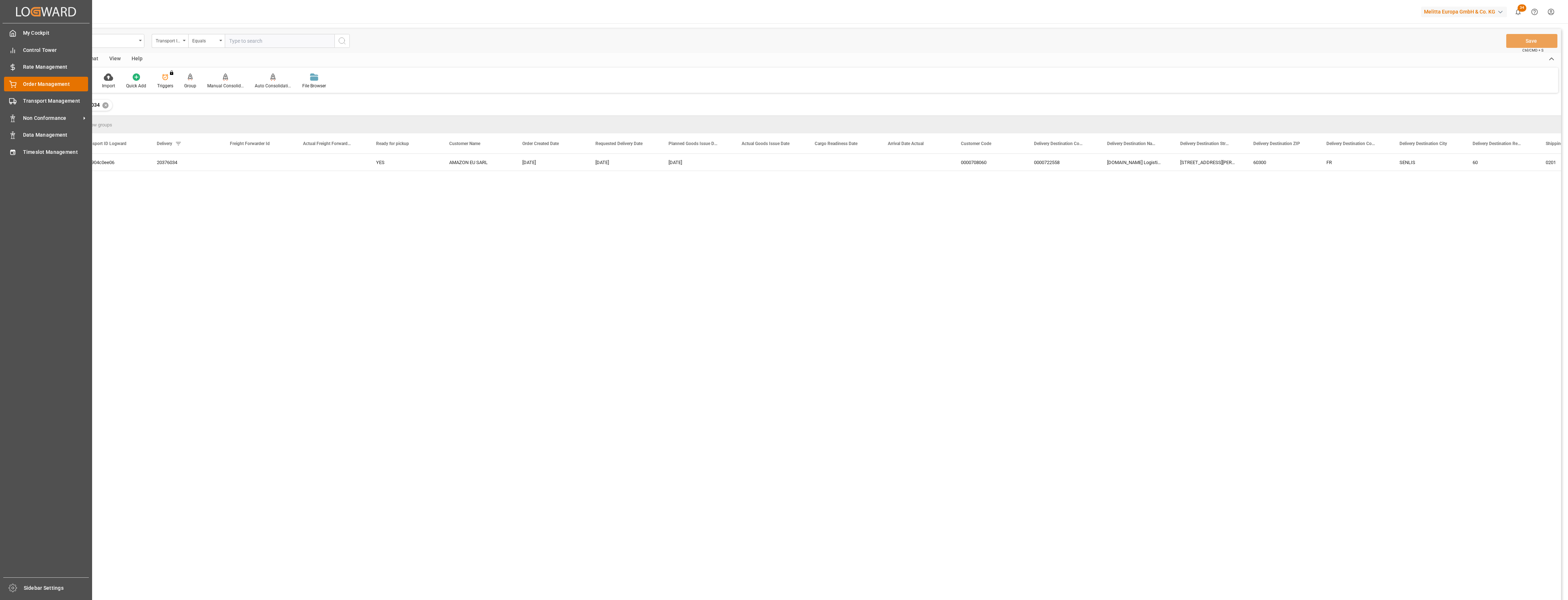
click at [19, 85] on div "Order Management Order Management" at bounding box center [46, 84] width 84 height 14
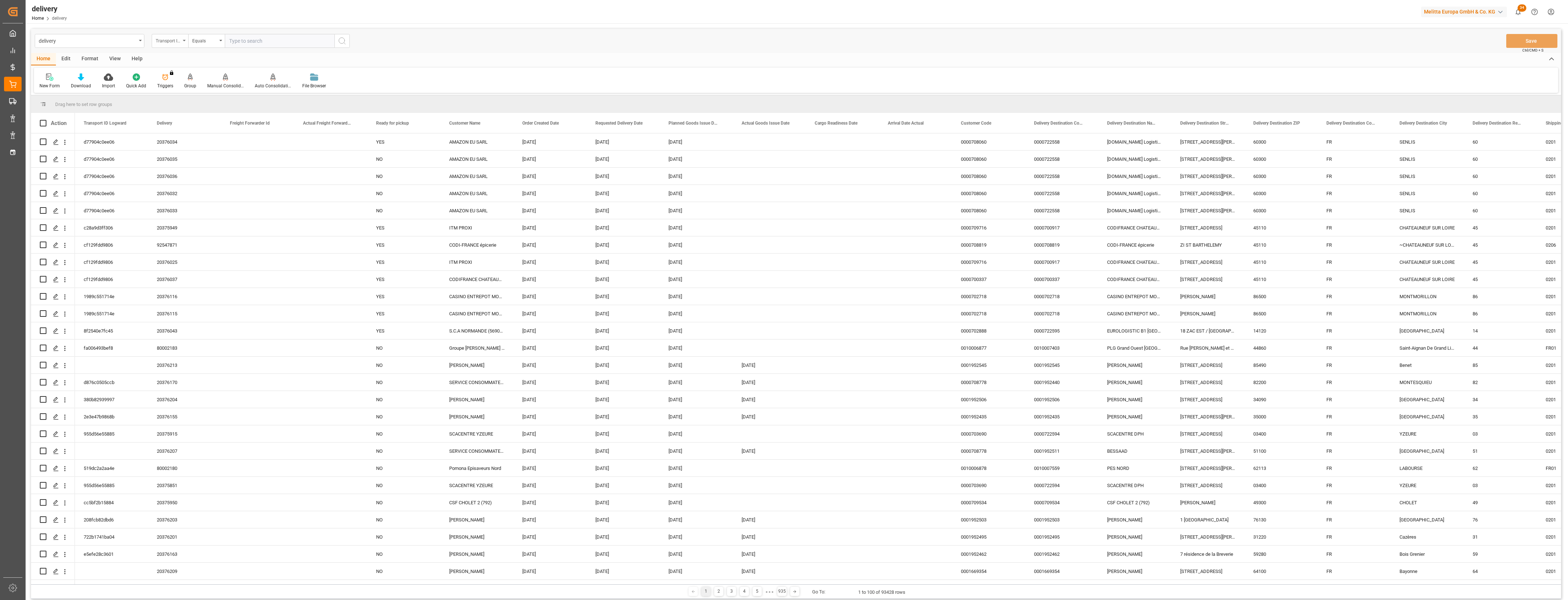
click at [185, 39] on div "Transport ID Logward" at bounding box center [170, 41] width 36 height 14
click at [172, 89] on div "Delivery" at bounding box center [206, 90] width 109 height 15
click at [247, 46] on input "text" at bounding box center [279, 41] width 109 height 14
type input "20376032"
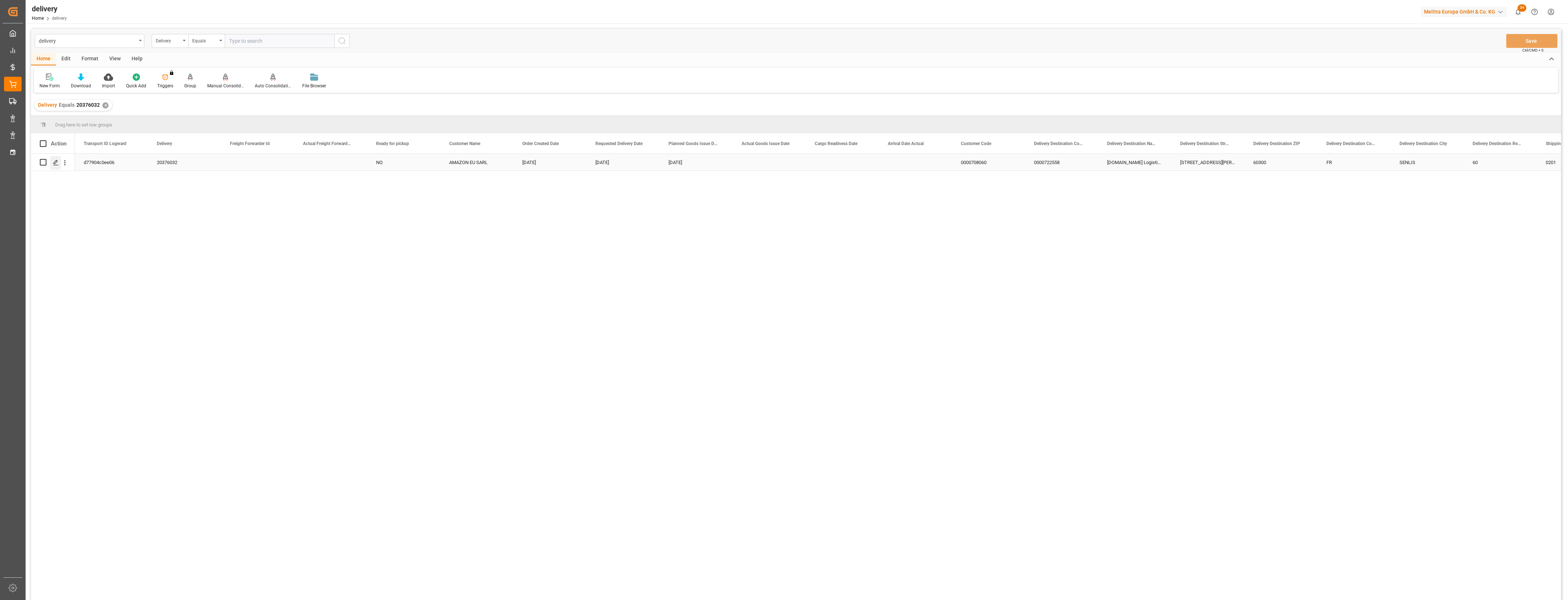
click at [57, 158] on div "Press SPACE to select this row." at bounding box center [56, 162] width 11 height 13
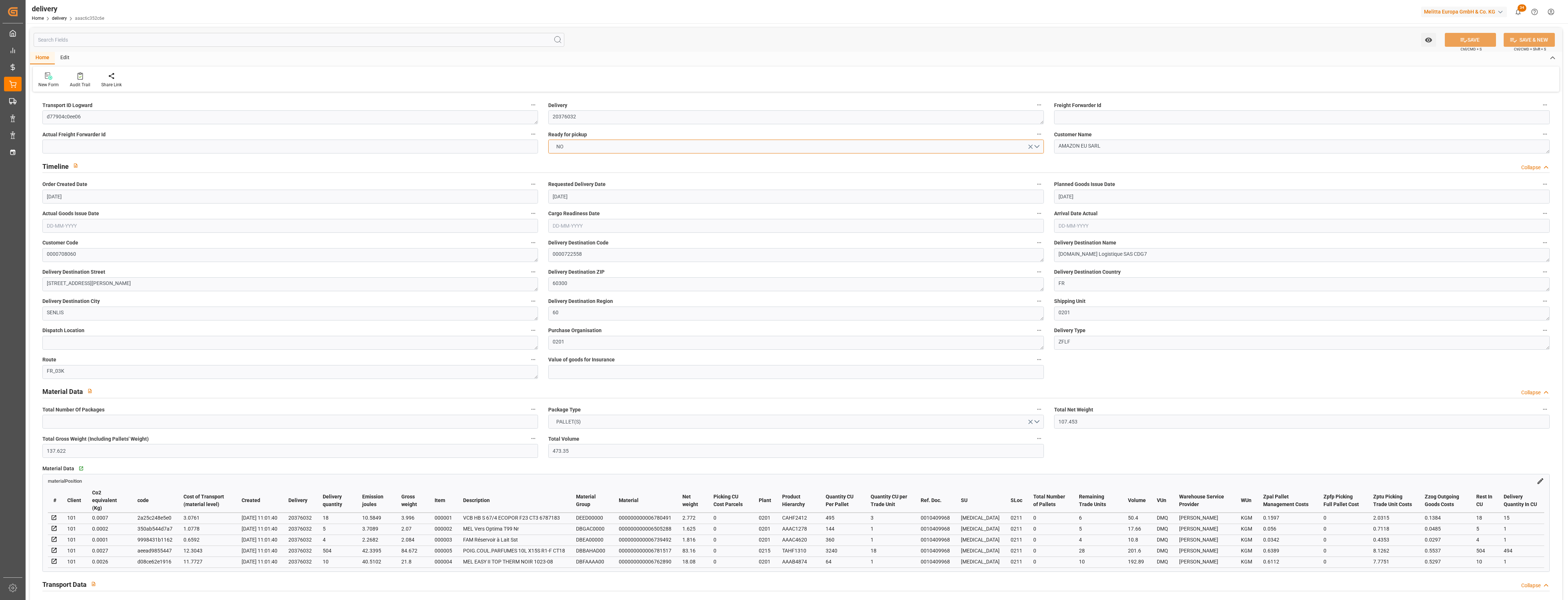
click at [1036, 145] on button "NO" at bounding box center [796, 147] width 496 height 14
click at [605, 147] on div "YES" at bounding box center [796, 147] width 495 height 15
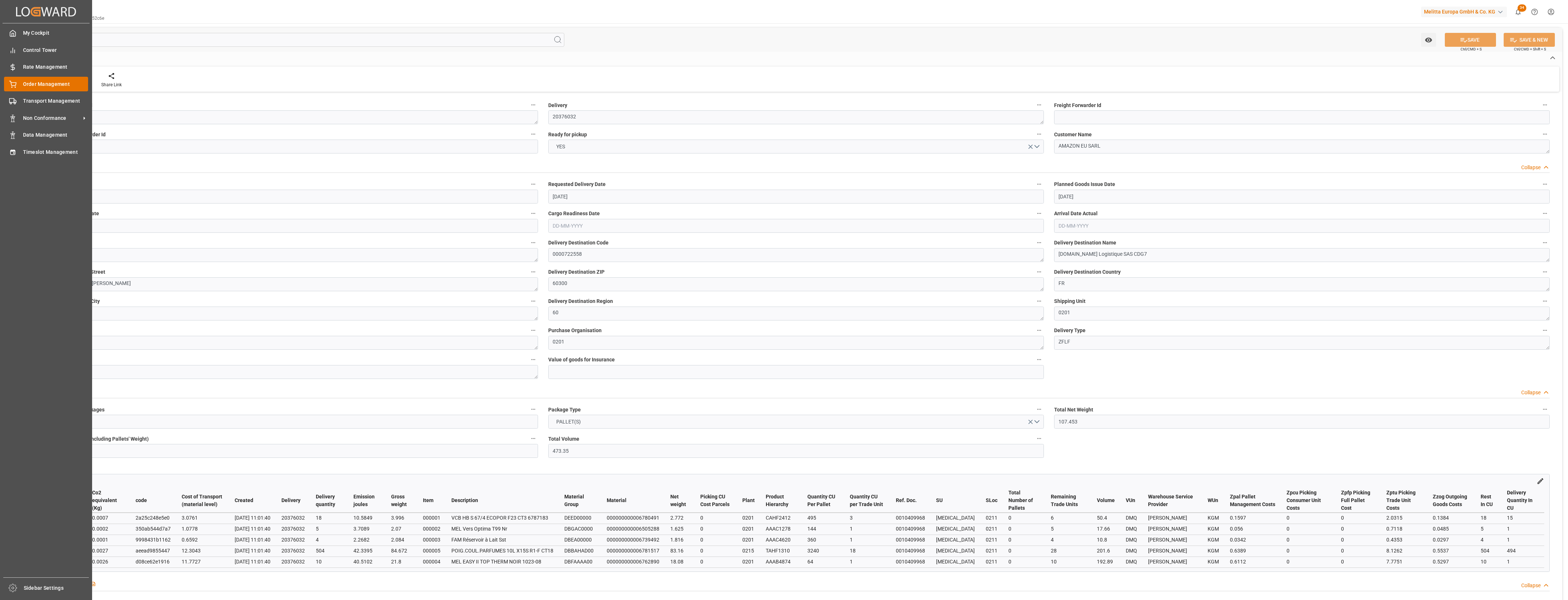
click at [13, 82] on icon at bounding box center [13, 84] width 7 height 7
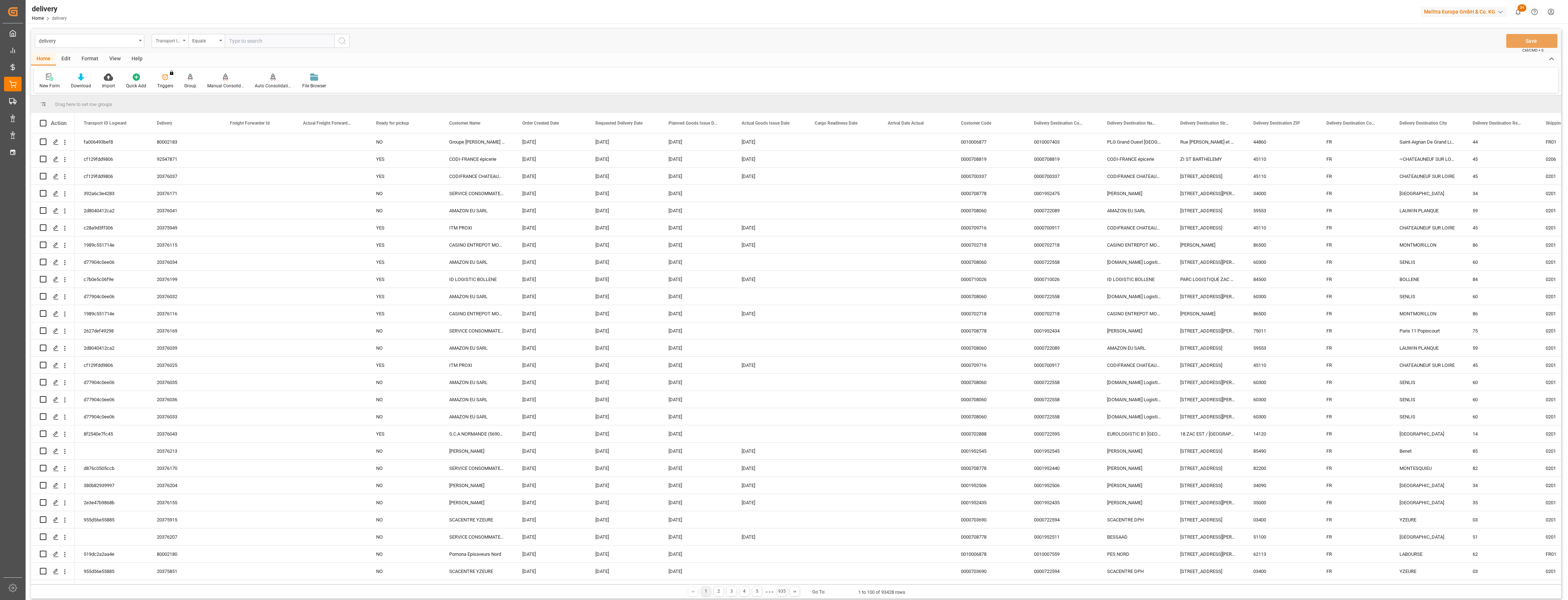
click at [186, 41] on div "Transport ID Logward" at bounding box center [170, 41] width 36 height 14
click at [173, 87] on div "Delivery" at bounding box center [206, 90] width 109 height 15
click at [249, 42] on input "text" at bounding box center [279, 41] width 109 height 14
type input "20376113"
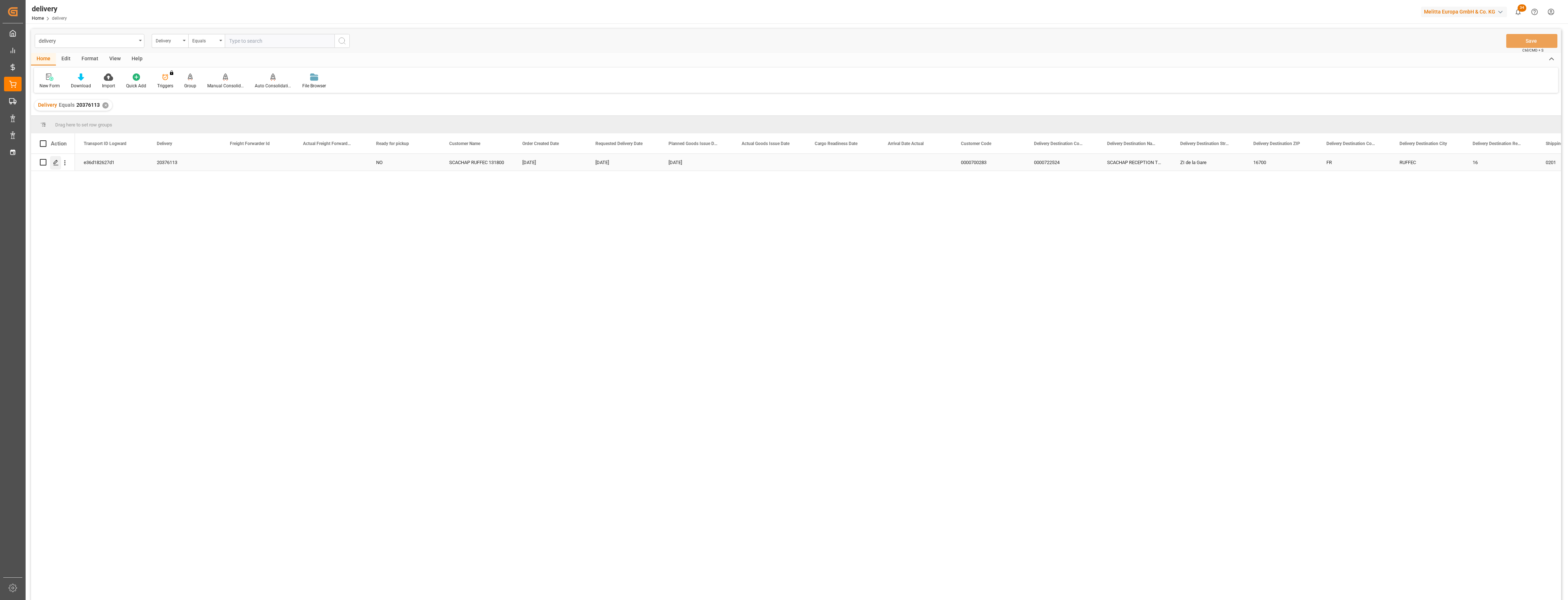
click at [59, 161] on div "Press SPACE to select this row." at bounding box center [56, 162] width 11 height 13
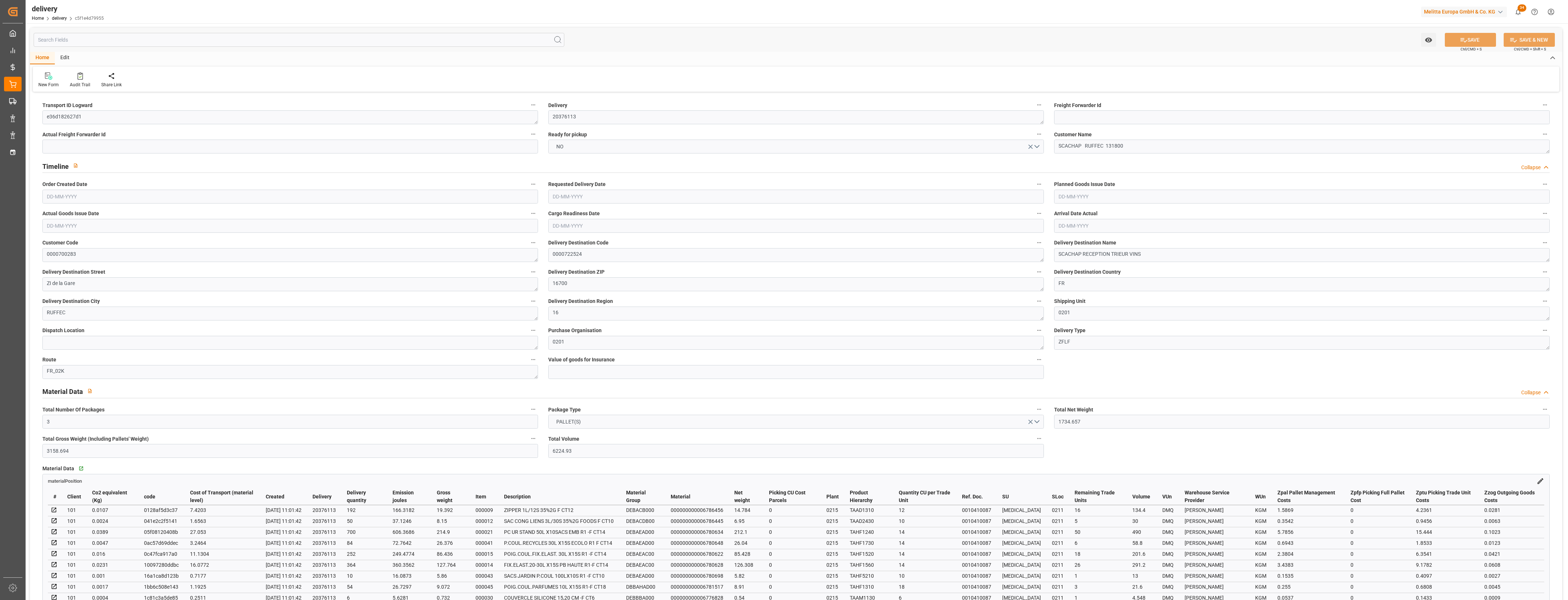
type input "[DATE]"
type input "[DATE] 11:01"
click at [1040, 147] on button "NO" at bounding box center [796, 147] width 496 height 14
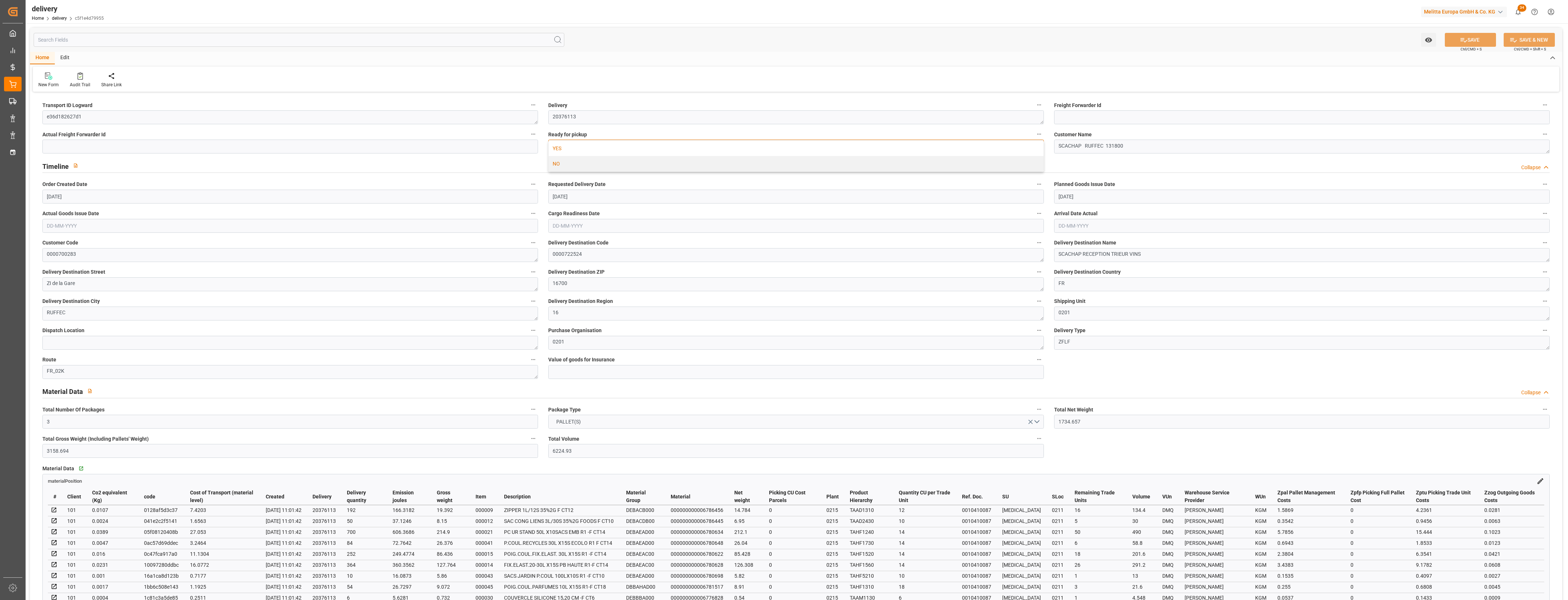
click at [620, 150] on div "YES" at bounding box center [796, 147] width 495 height 15
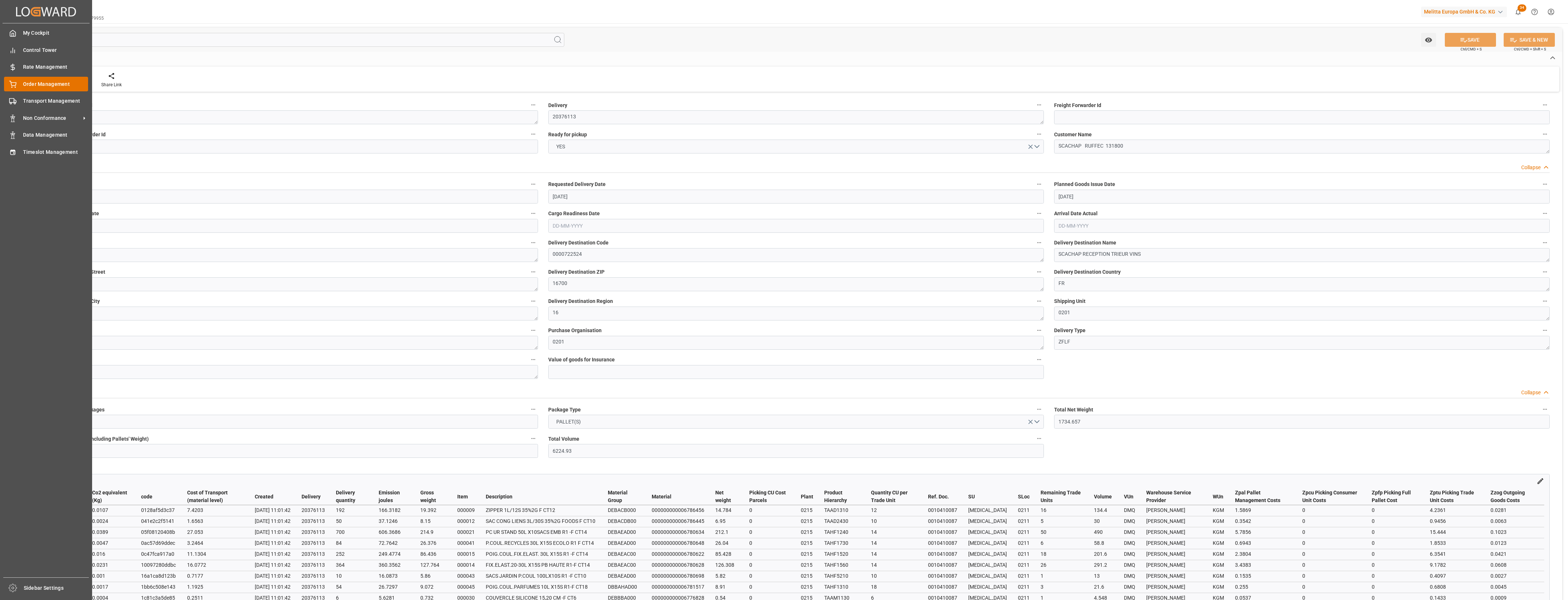
click at [33, 82] on span "Order Management" at bounding box center [56, 84] width 65 height 8
